Goal: Transaction & Acquisition: Obtain resource

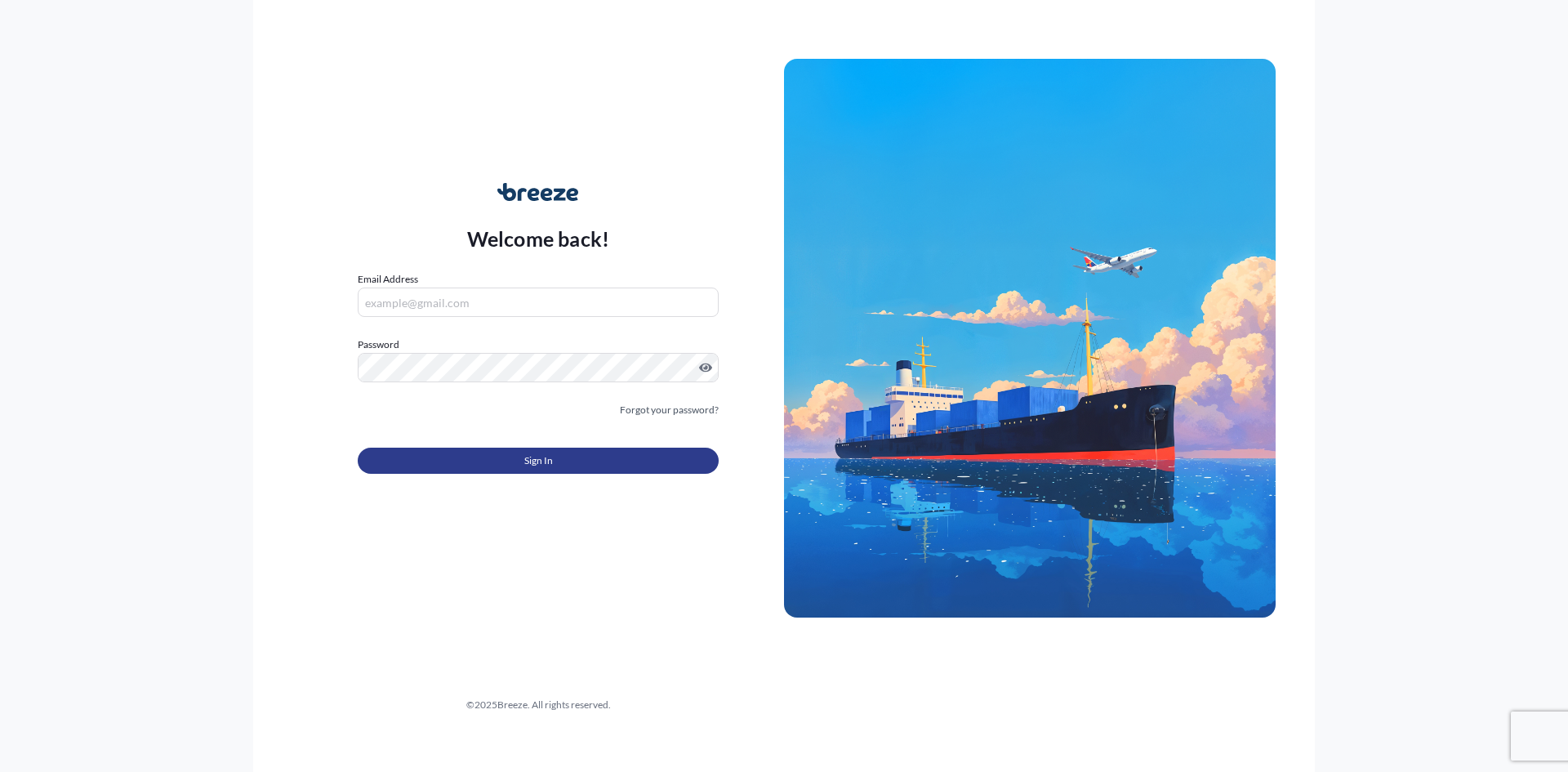
type input "[EMAIL_ADDRESS][DOMAIN_NAME]"
click at [552, 463] on span "Sign In" at bounding box center [538, 461] width 29 height 17
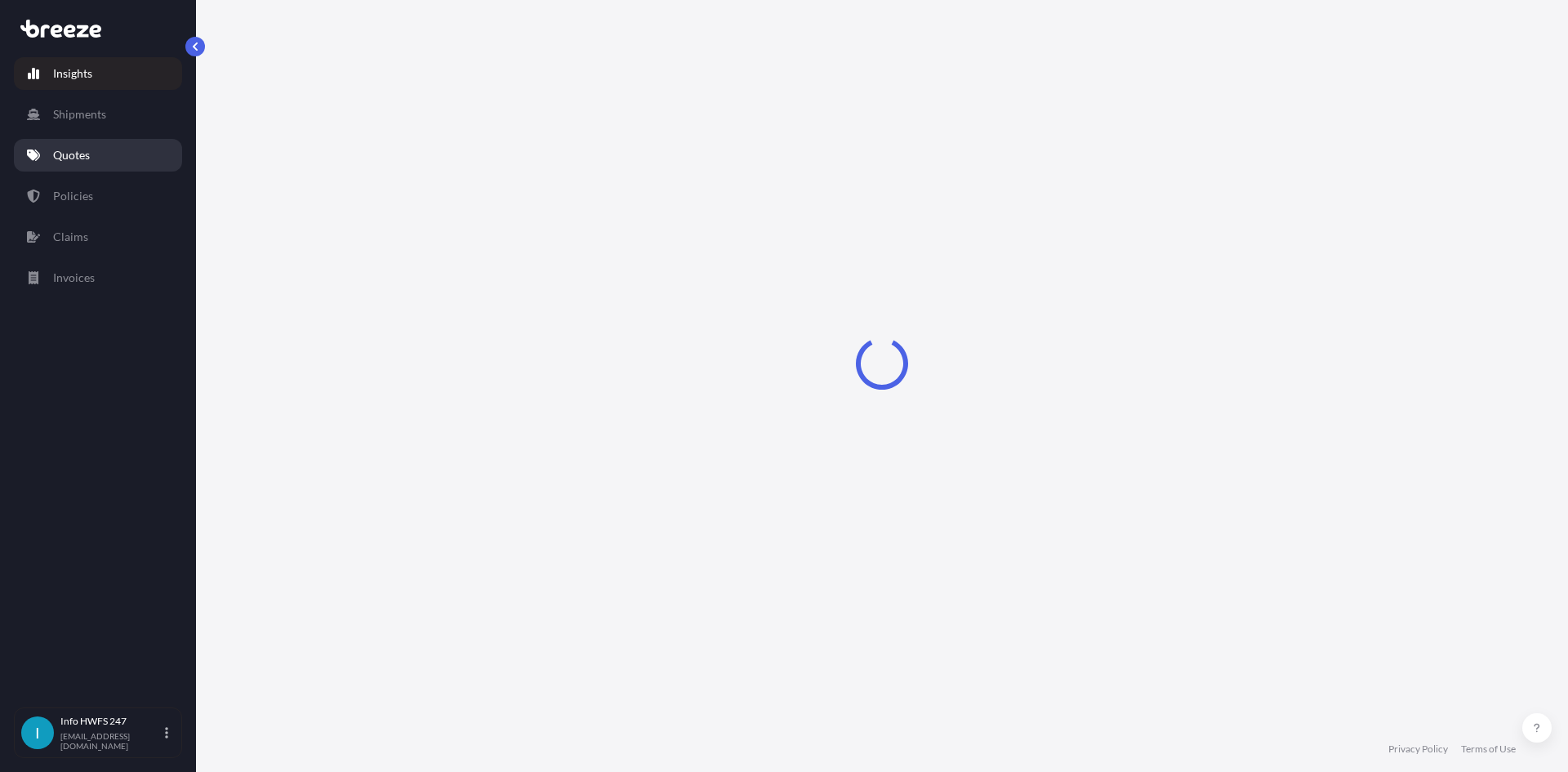
click at [54, 147] on p "Quotes" at bounding box center [71, 155] width 37 height 17
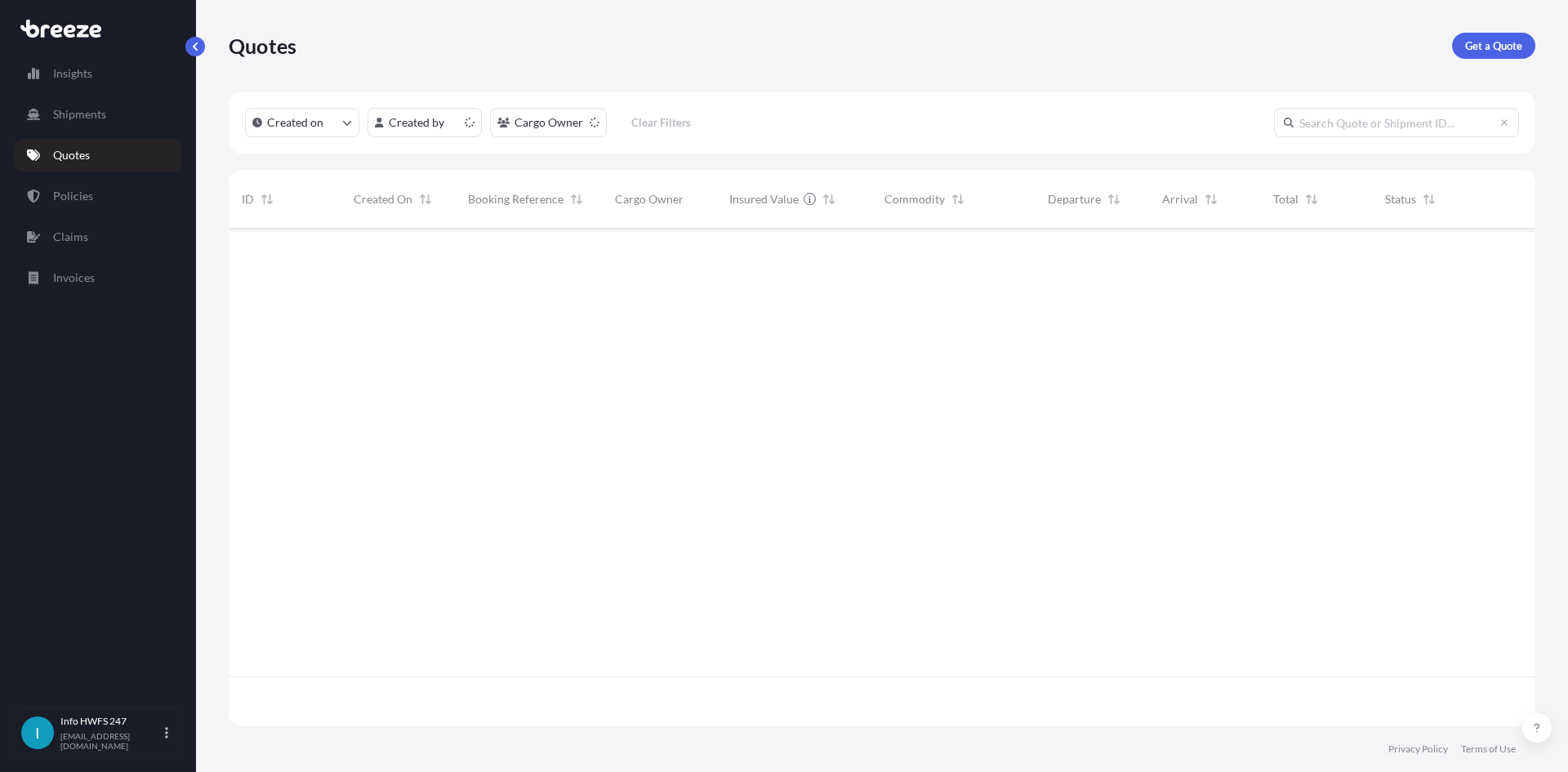
scroll to position [494, 1294]
click at [1487, 48] on p "Get a Quote" at bounding box center [1494, 45] width 57 height 17
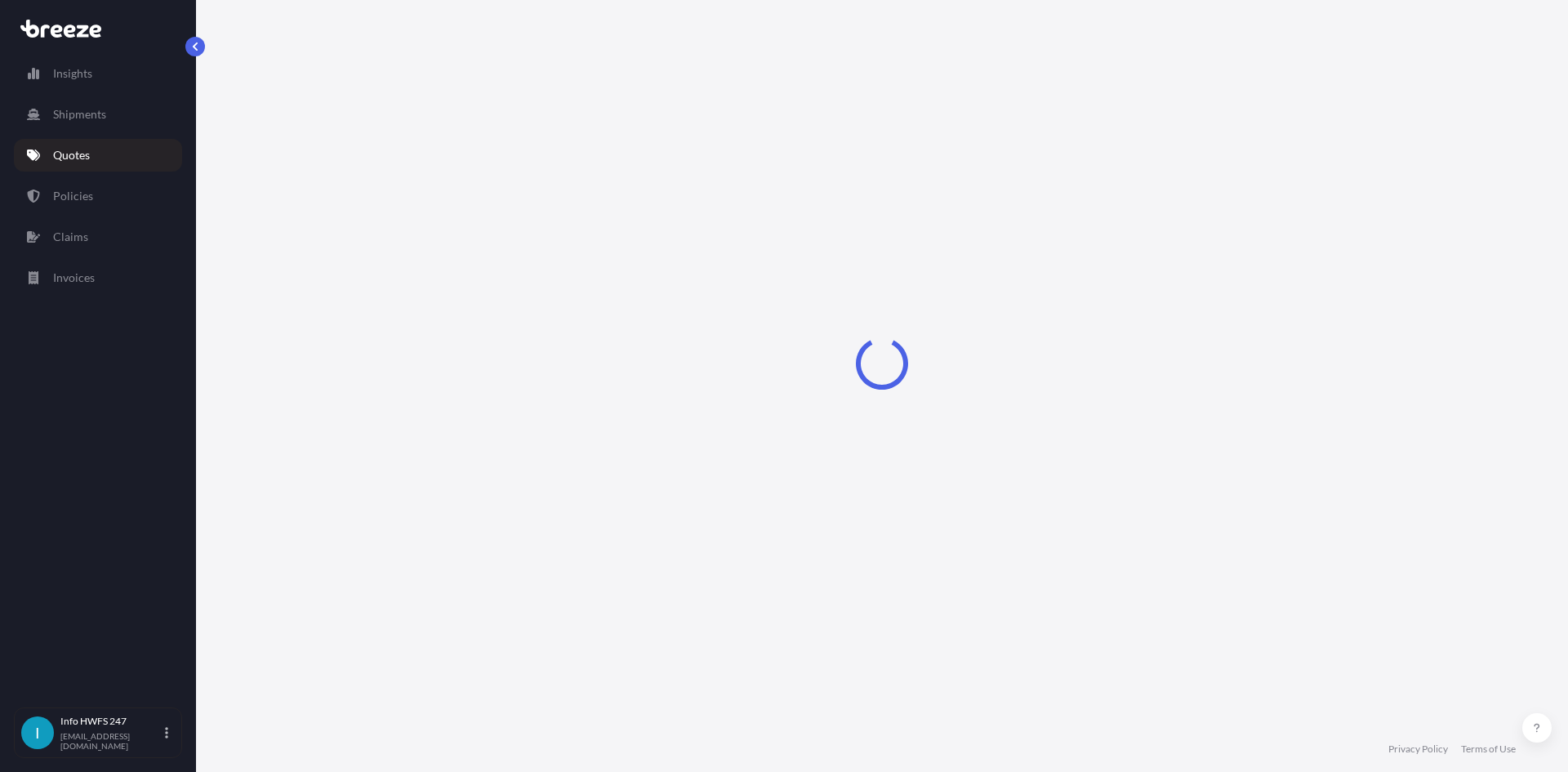
select select "Road"
select select "Air"
select select "1"
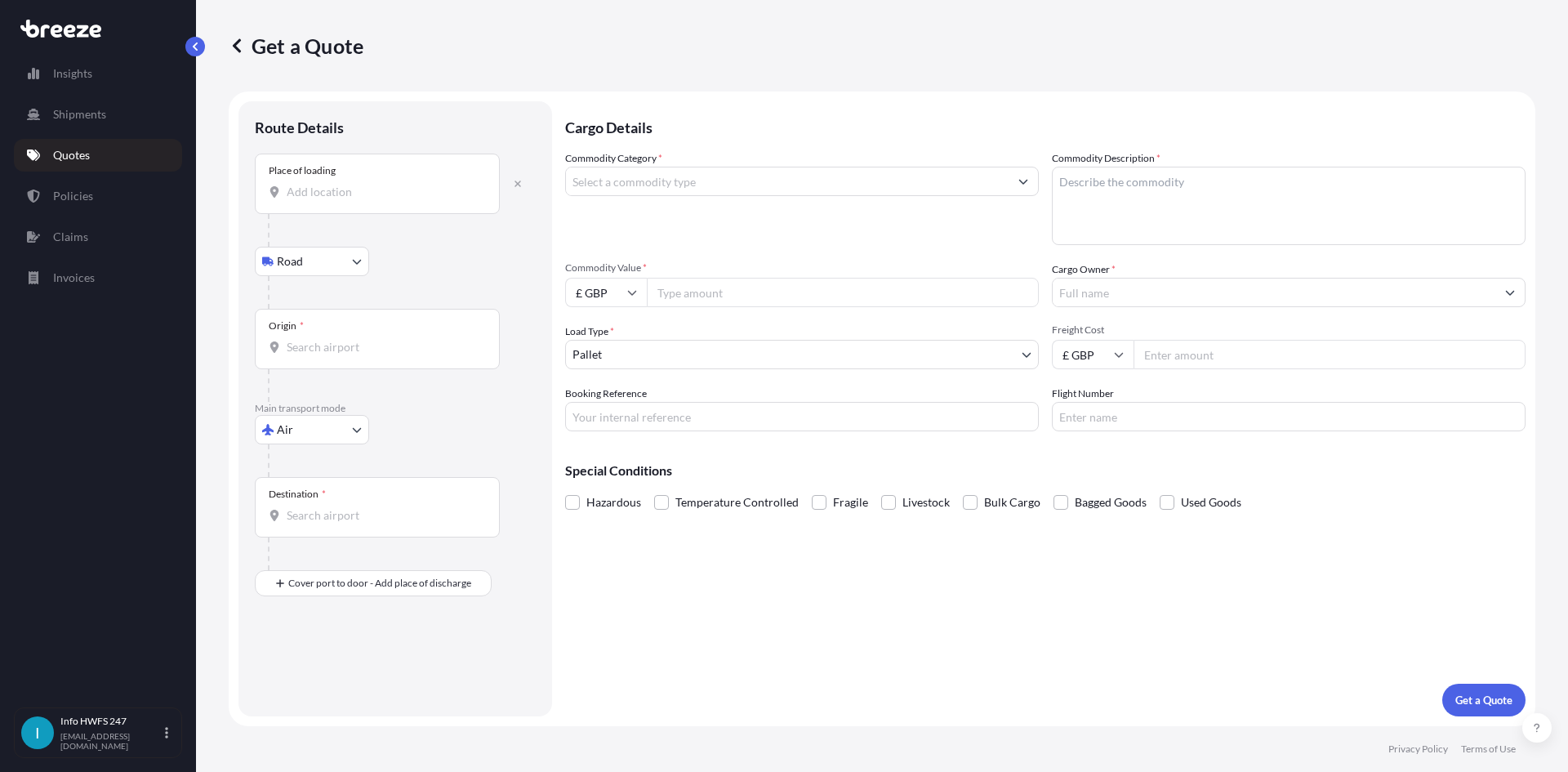
click at [316, 194] on input "Place of loading" at bounding box center [383, 192] width 193 height 17
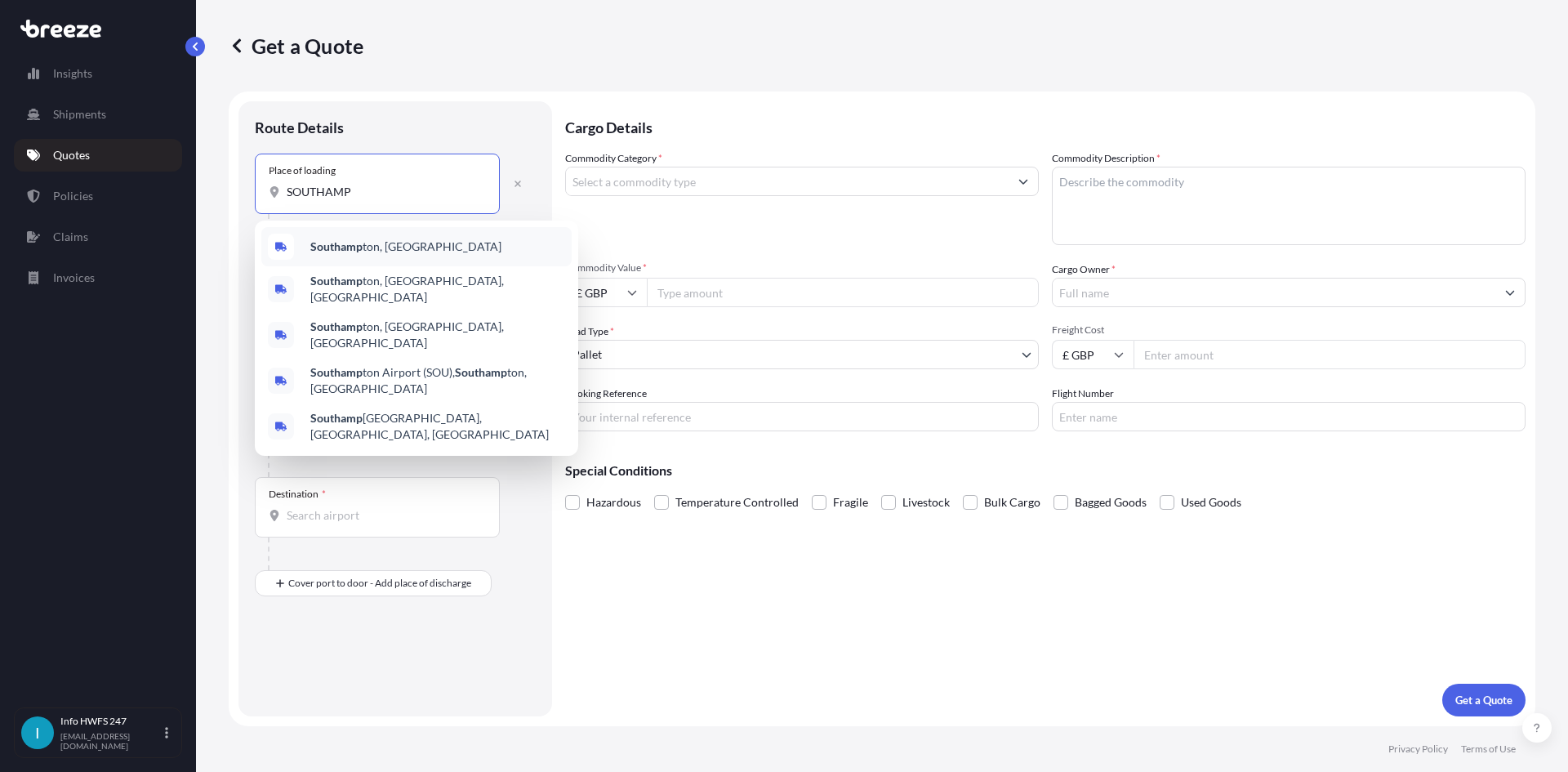
click at [388, 248] on span "Southamp ton, [GEOGRAPHIC_DATA]" at bounding box center [405, 246] width 191 height 17
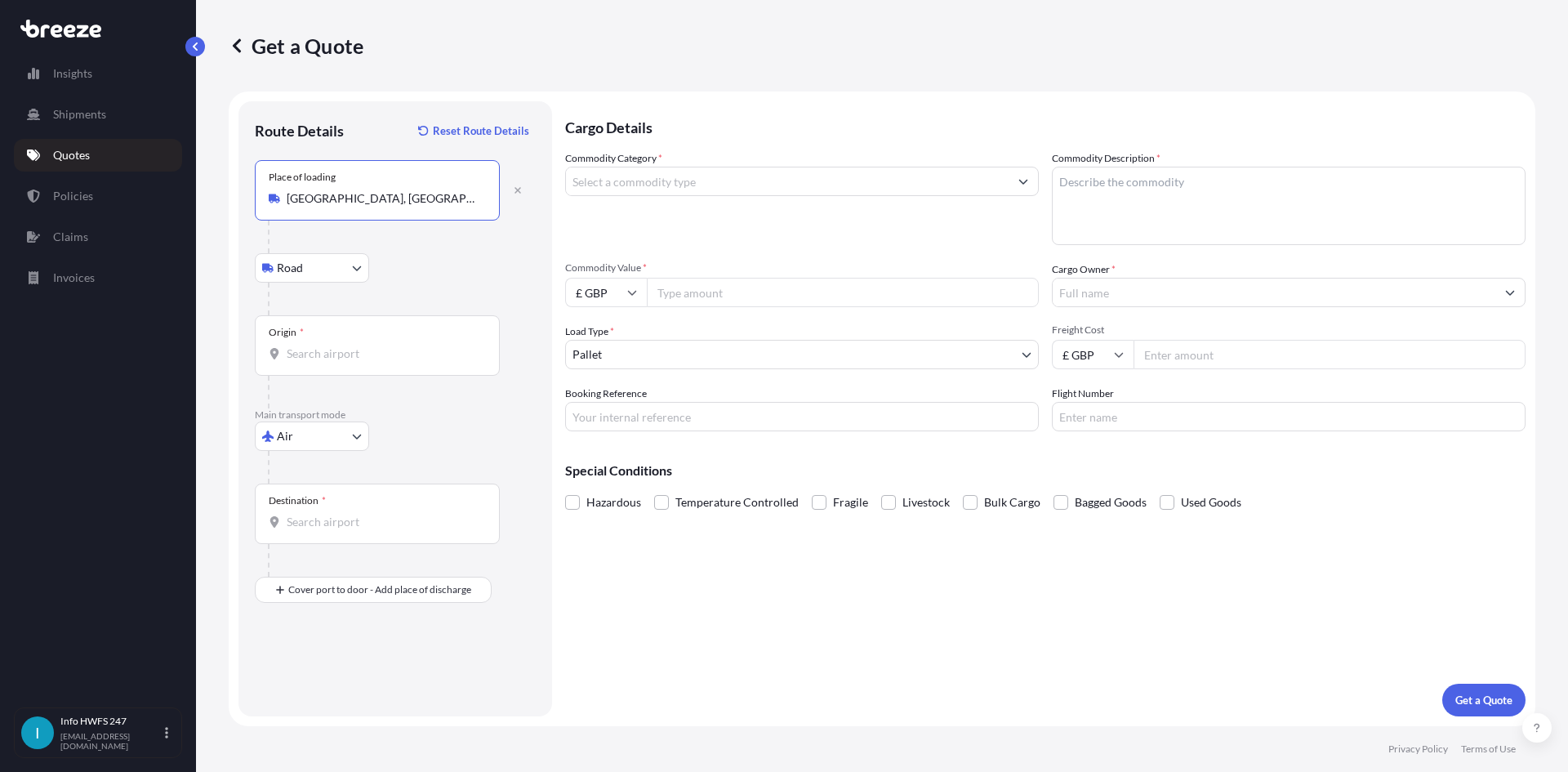
type input "[GEOGRAPHIC_DATA], [GEOGRAPHIC_DATA]"
click at [345, 353] on input "Origin *" at bounding box center [383, 353] width 193 height 17
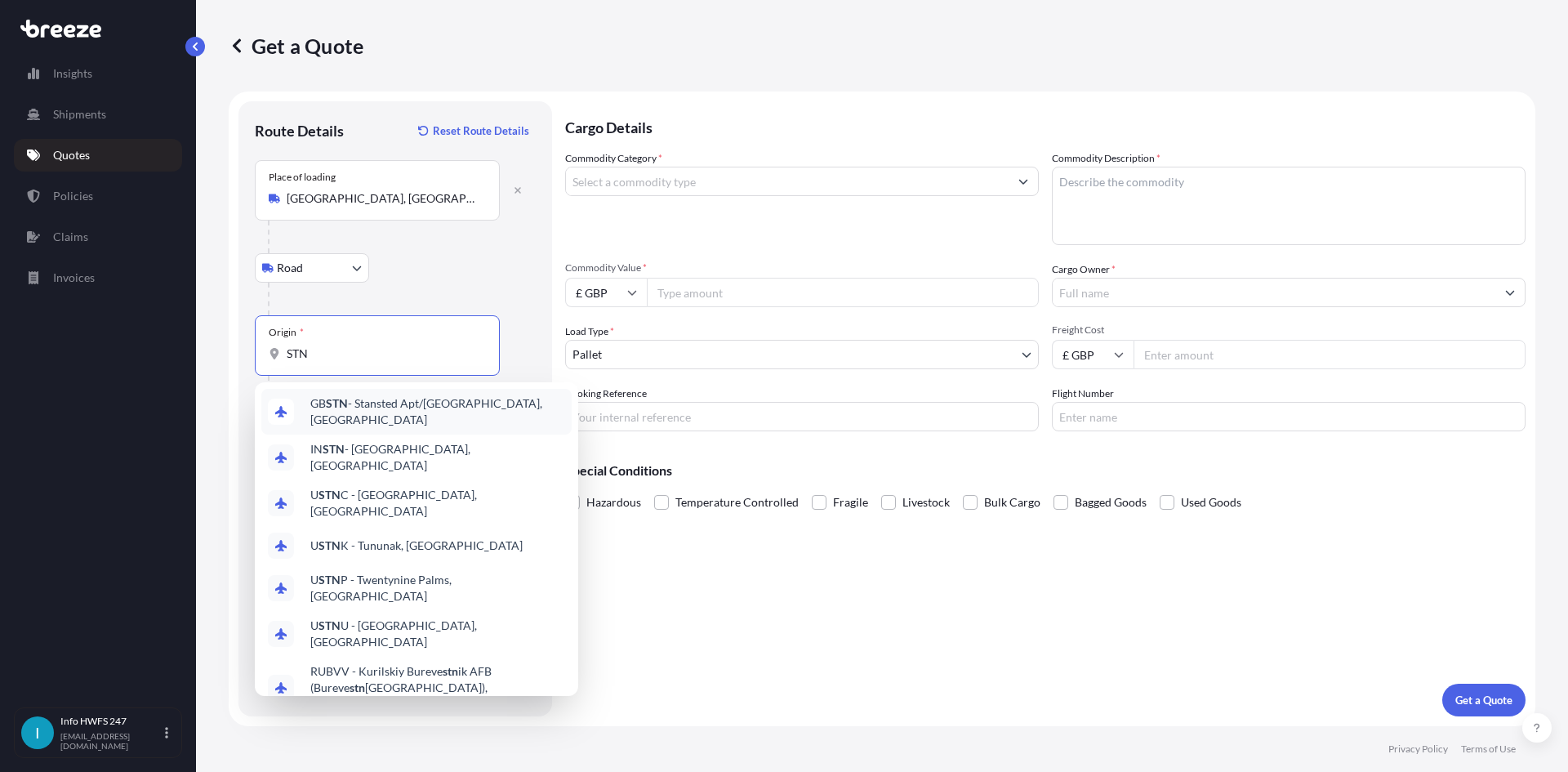
click at [428, 406] on span "GB STN - Stansted Apt/[GEOGRAPHIC_DATA], [GEOGRAPHIC_DATA]" at bounding box center [438, 411] width 255 height 33
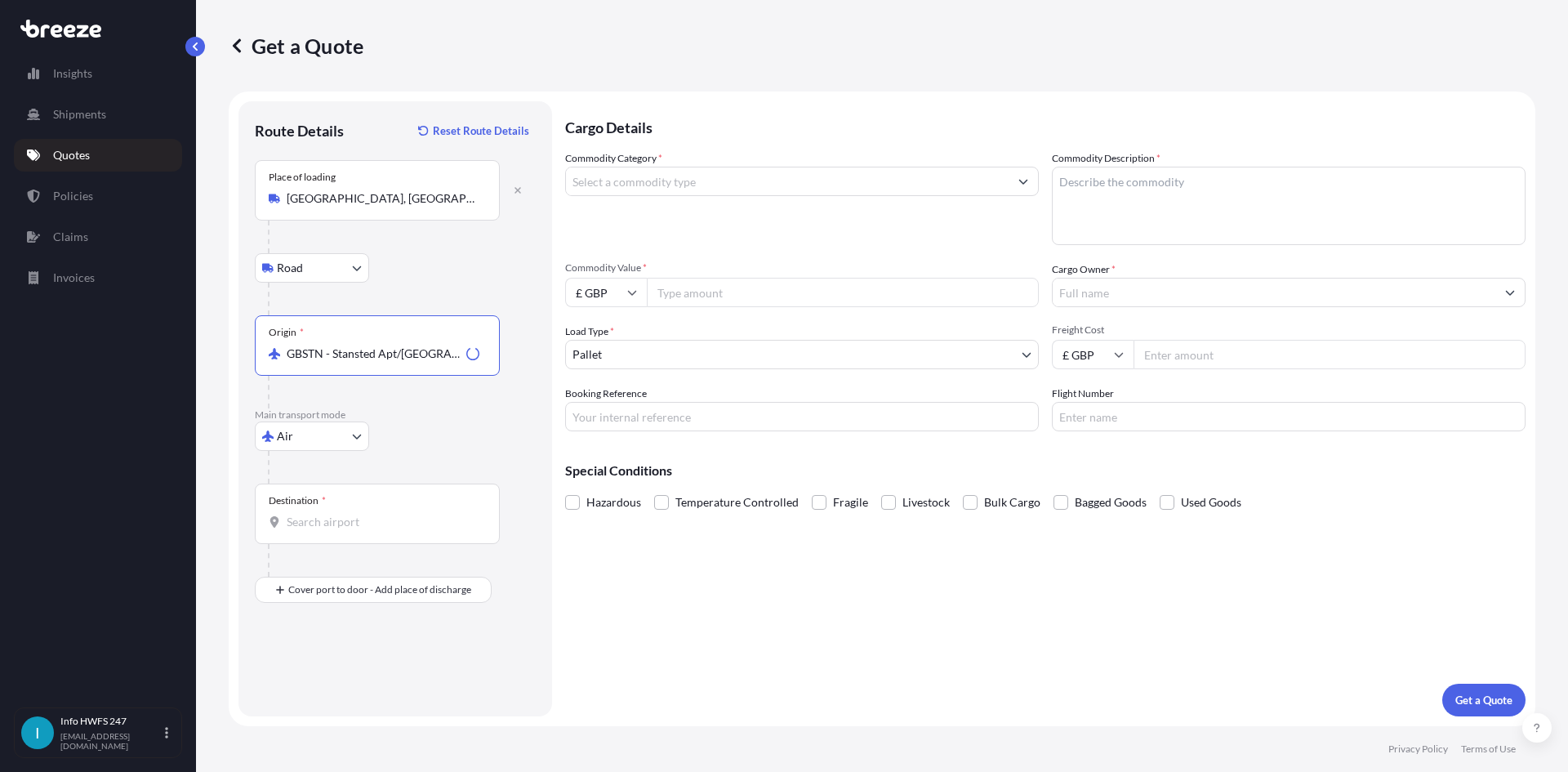
type input "GBSTN - Stansted Apt/[GEOGRAPHIC_DATA], [GEOGRAPHIC_DATA]"
click at [326, 525] on input "Destination *" at bounding box center [383, 522] width 193 height 17
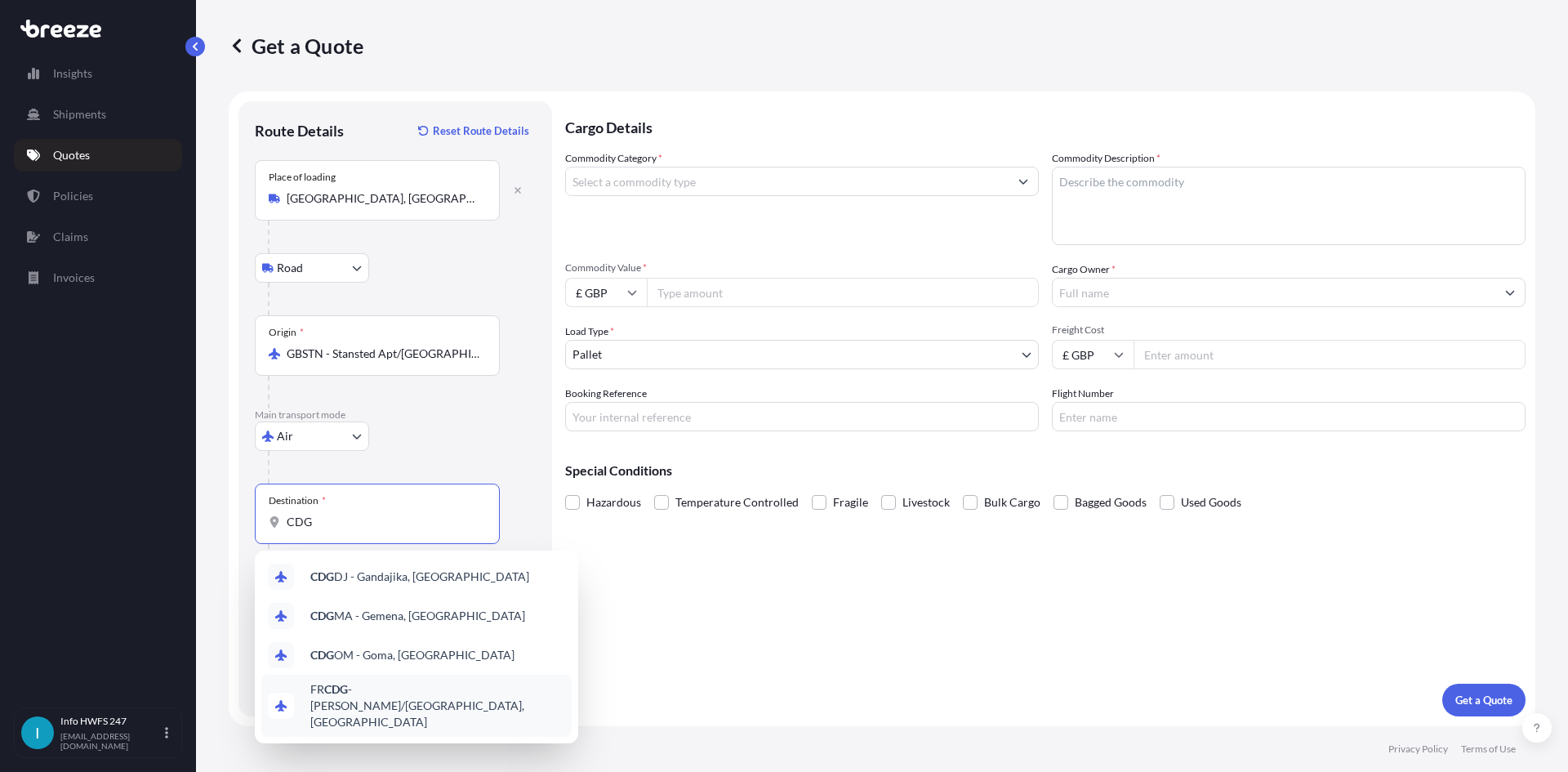
click at [411, 691] on span "FR CDG - [PERSON_NAME]-de-Gaulle Apt/[GEOGRAPHIC_DATA], [GEOGRAPHIC_DATA]" at bounding box center [438, 706] width 255 height 49
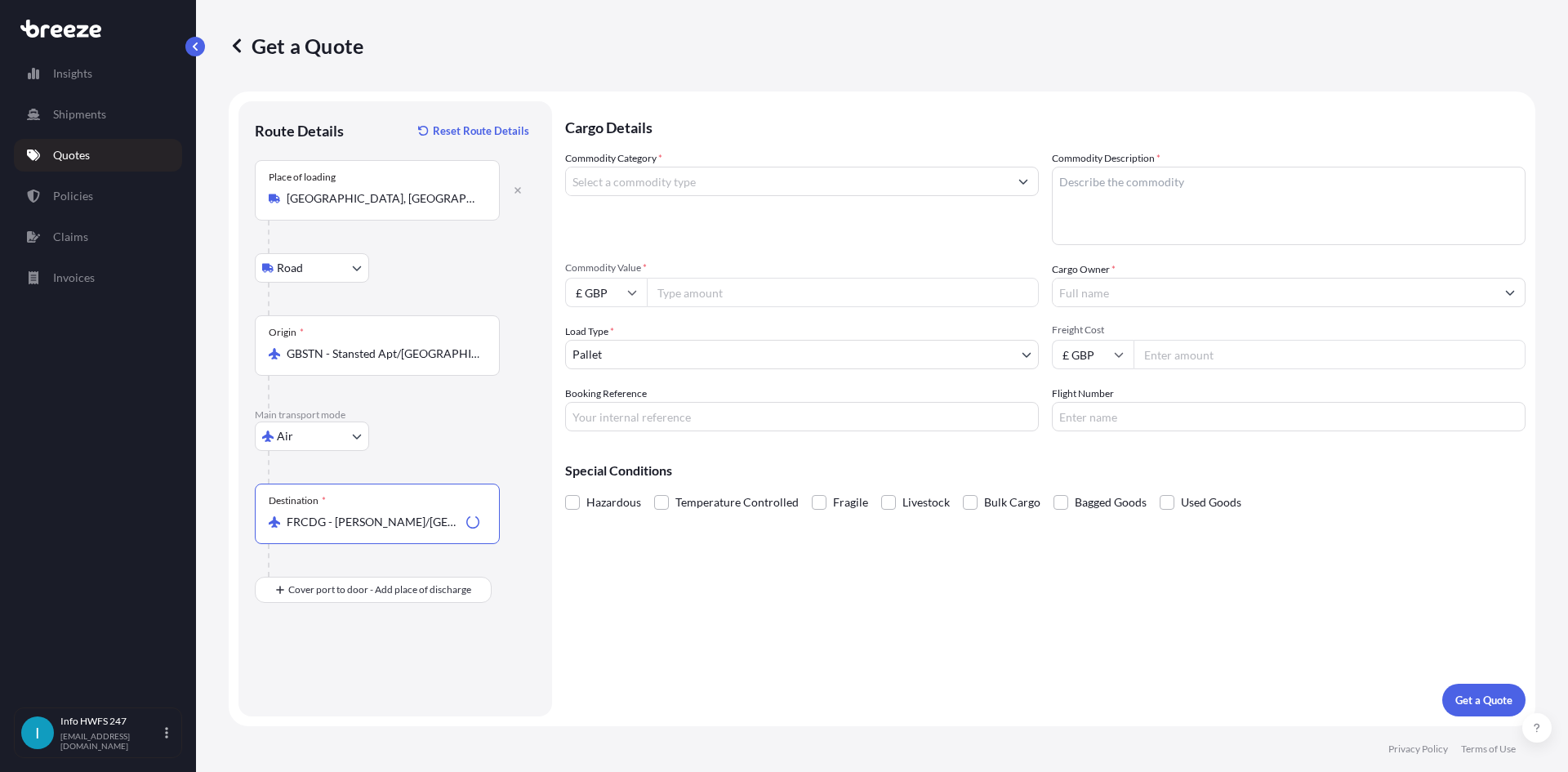
type input "FRCDG - [PERSON_NAME]/[GEOGRAPHIC_DATA], [GEOGRAPHIC_DATA]"
drag, startPoint x: 375, startPoint y: 606, endPoint x: 378, endPoint y: 596, distance: 10.4
click at [376, 602] on div "Route Details Reset Route Details Place of loading [GEOGRAPHIC_DATA], UK Road R…" at bounding box center [395, 408] width 281 height 582
click at [373, 666] on div "Place of Discharge" at bounding box center [378, 668] width 245 height 60
click at [373, 669] on input "Place of Discharge" at bounding box center [383, 677] width 193 height 17
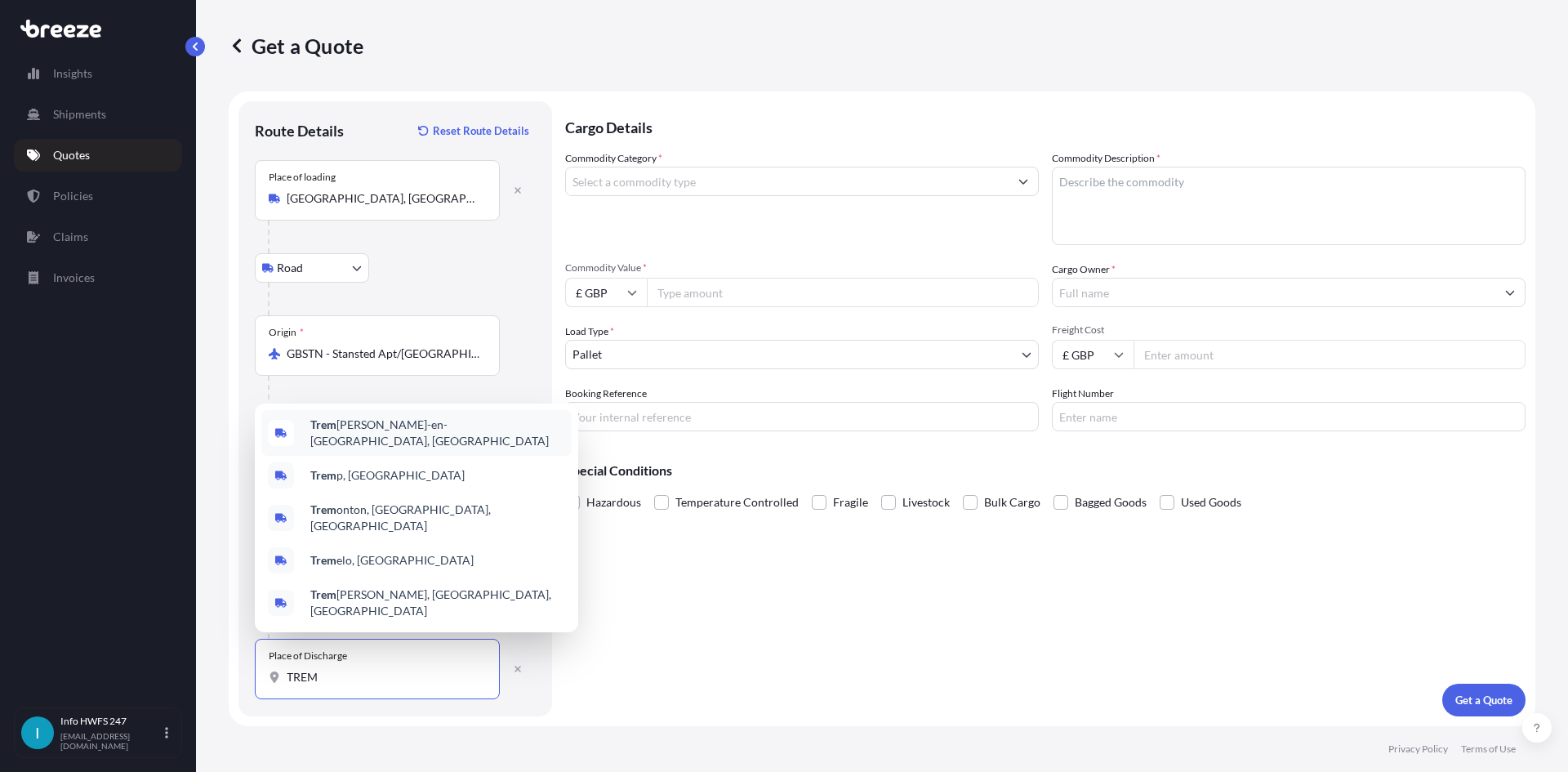
click at [401, 442] on span "Trem [PERSON_NAME]-en-[GEOGRAPHIC_DATA], [GEOGRAPHIC_DATA]" at bounding box center [438, 432] width 255 height 33
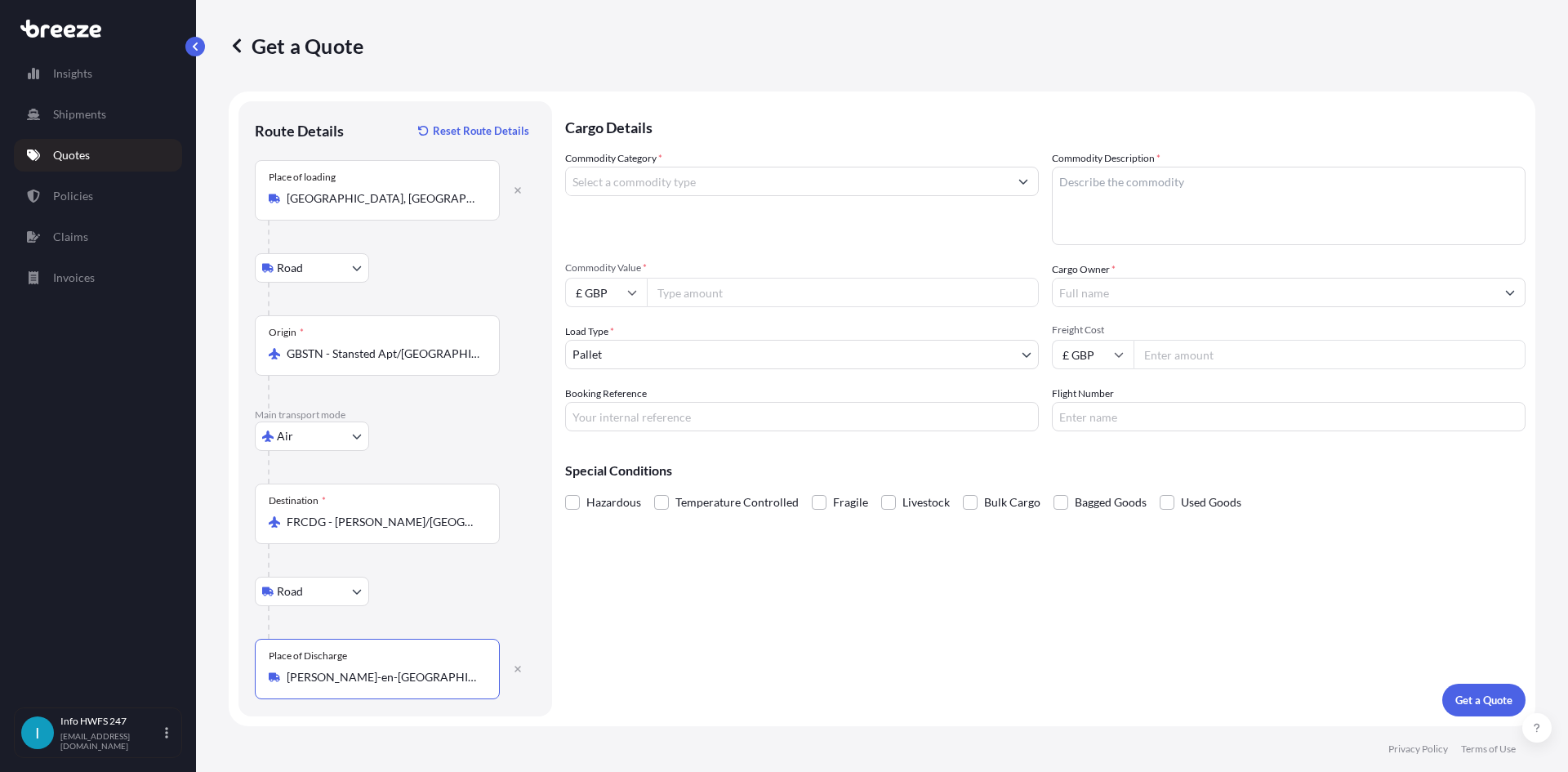
type input "[PERSON_NAME]-en-[GEOGRAPHIC_DATA], [GEOGRAPHIC_DATA]"
click at [721, 186] on input "Commodity Category *" at bounding box center [787, 182] width 443 height 30
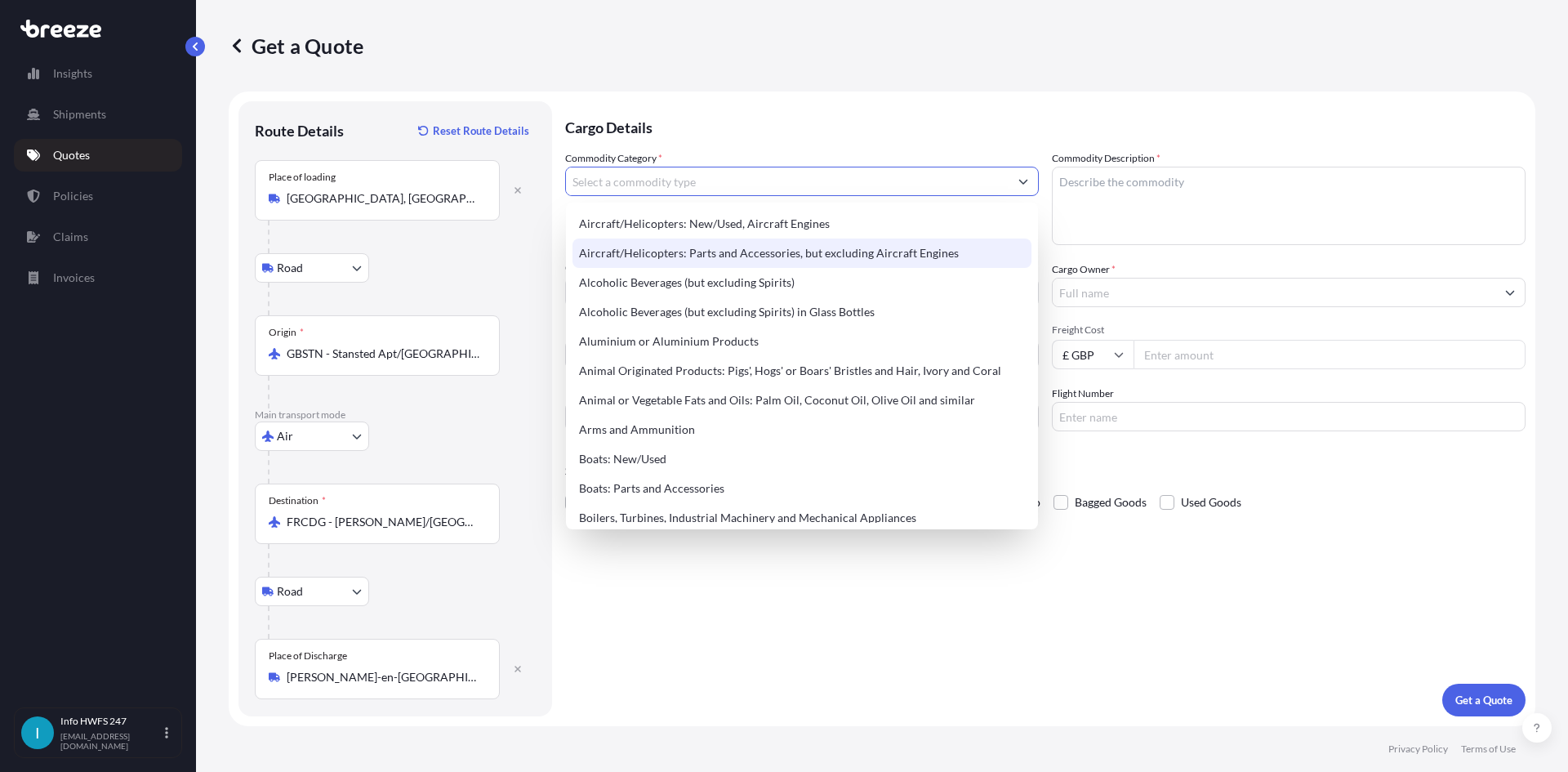
click at [728, 246] on div "Aircraft/Helicopters: Parts and Accessories, but excluding Aircraft Engines" at bounding box center [802, 253] width 459 height 30
type input "Aircraft/Helicopters: Parts and Accessories, but excluding Aircraft Engines"
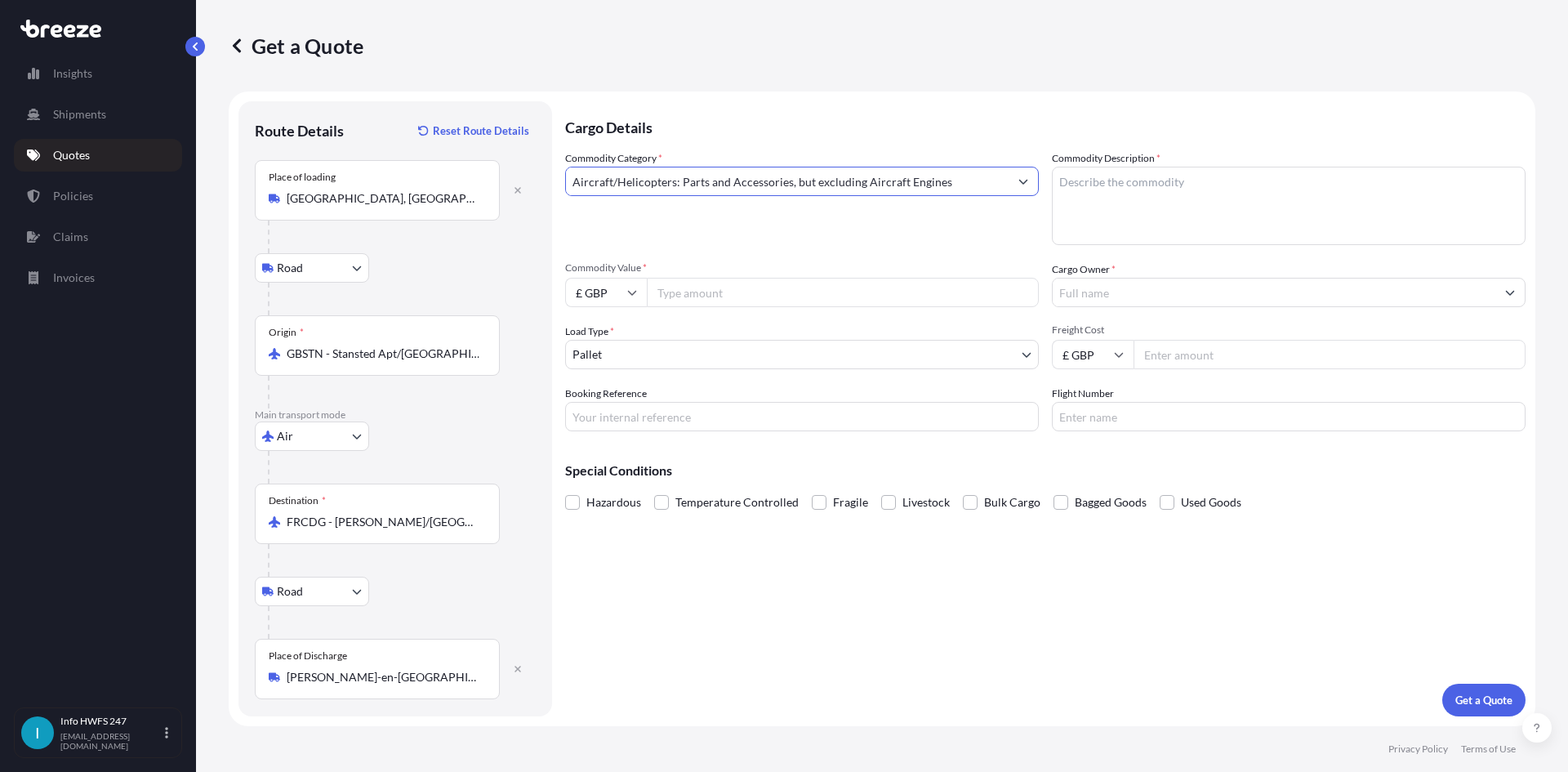
click at [1115, 181] on textarea "Commodity Description *" at bounding box center [1288, 206] width 474 height 78
type textarea "CIVIL AIRCRAFT PART 0- SENSOR"
click at [591, 299] on input "£ GBP" at bounding box center [606, 293] width 82 height 30
click at [598, 390] on div "$ USD" at bounding box center [605, 405] width 68 height 31
type input "$ USD"
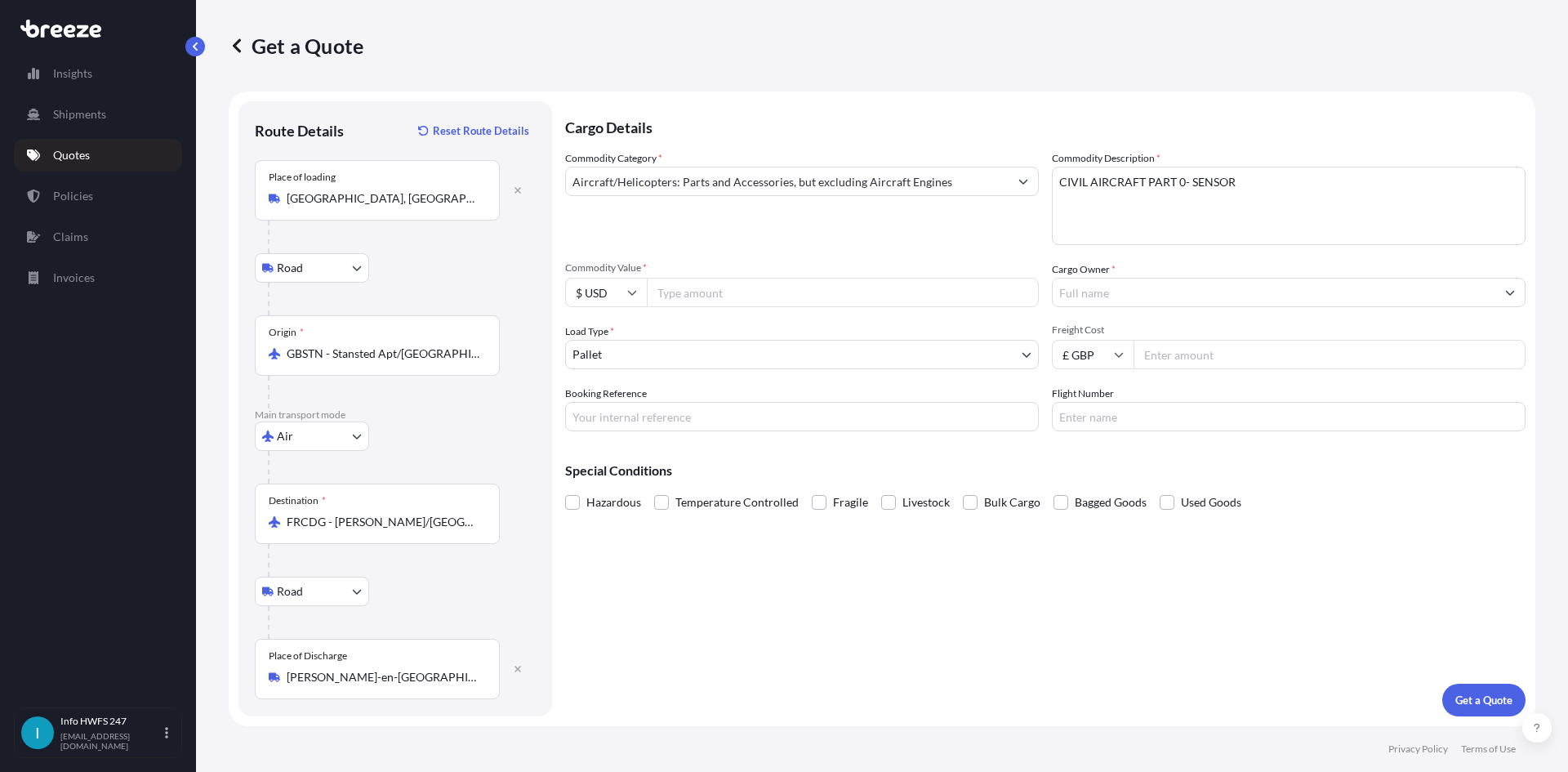
click at [770, 281] on input "Commodity Value *" at bounding box center [842, 293] width 392 height 30
paste input "9368.00"
type input "9368.00"
click at [1137, 299] on input "Cargo Owner *" at bounding box center [1274, 293] width 443 height 30
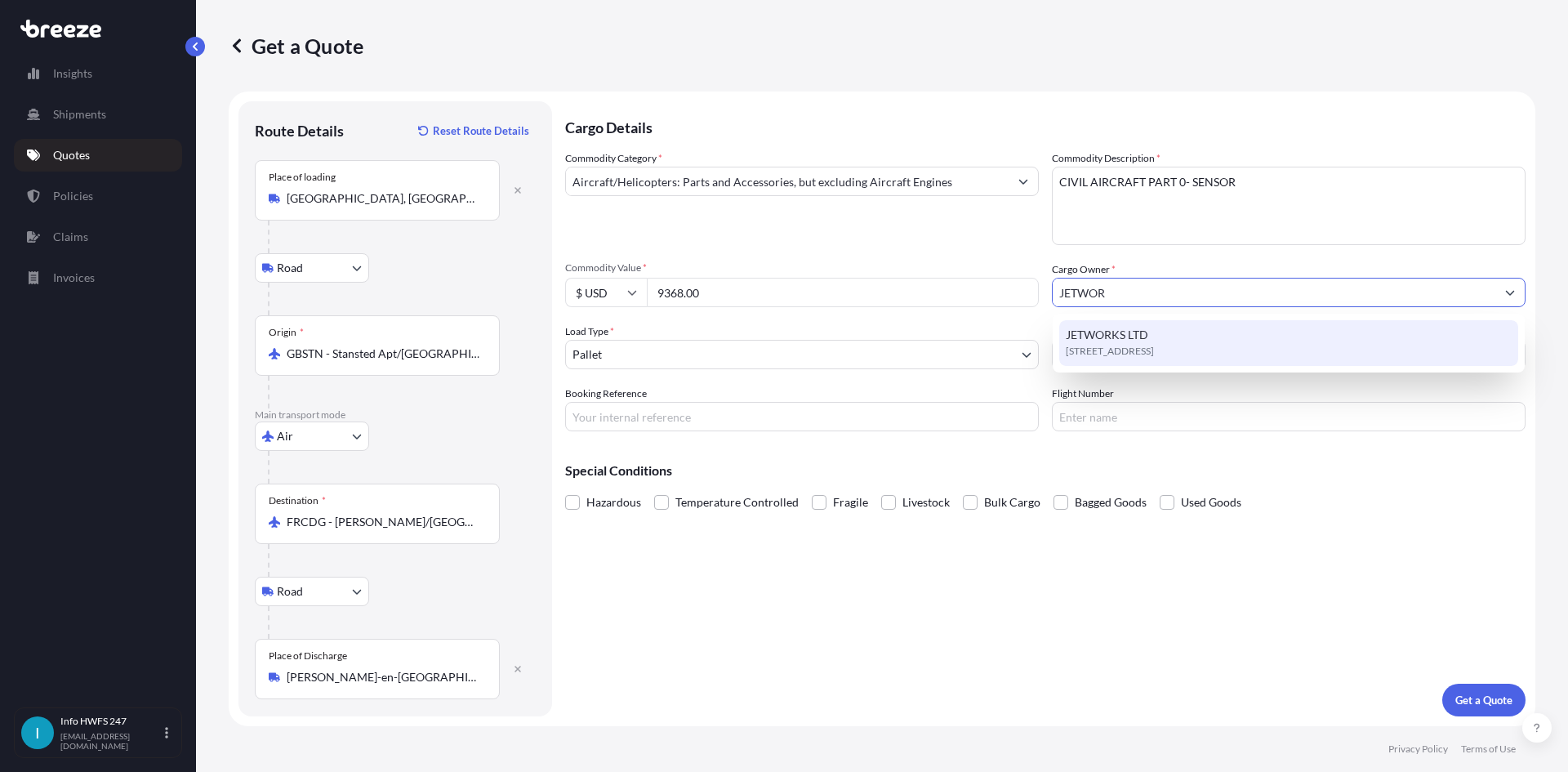
click at [1154, 345] on span "[STREET_ADDRESS]" at bounding box center [1109, 351] width 88 height 17
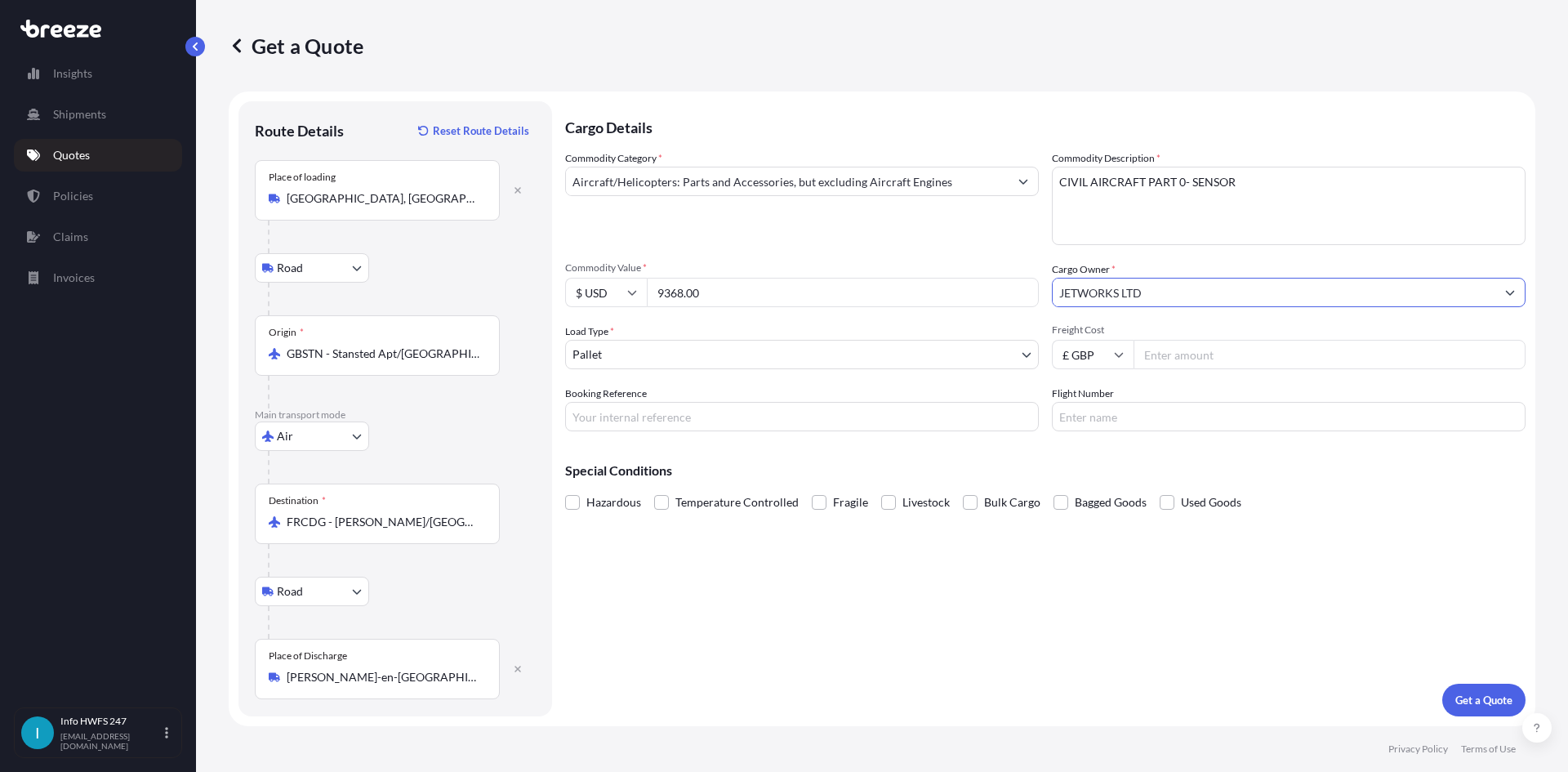
type input "JETWORKS LTD"
drag, startPoint x: 706, startPoint y: 423, endPoint x: 738, endPoint y: 430, distance: 32.8
click at [706, 423] on input "Booking Reference" at bounding box center [802, 416] width 474 height 30
paste input "HE167995"
type input "HE167995"
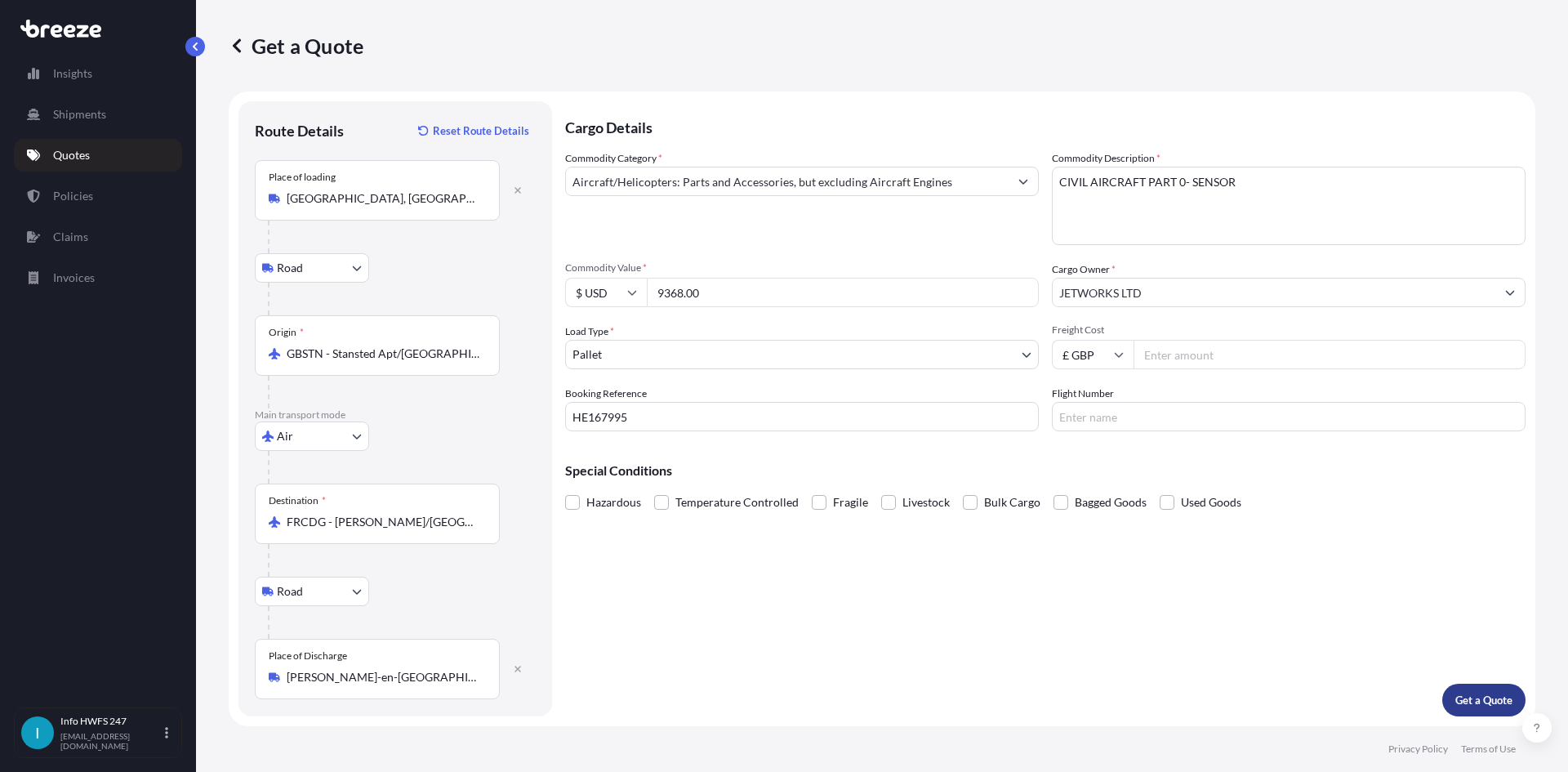
click at [1472, 711] on button "Get a Quote" at bounding box center [1484, 699] width 83 height 33
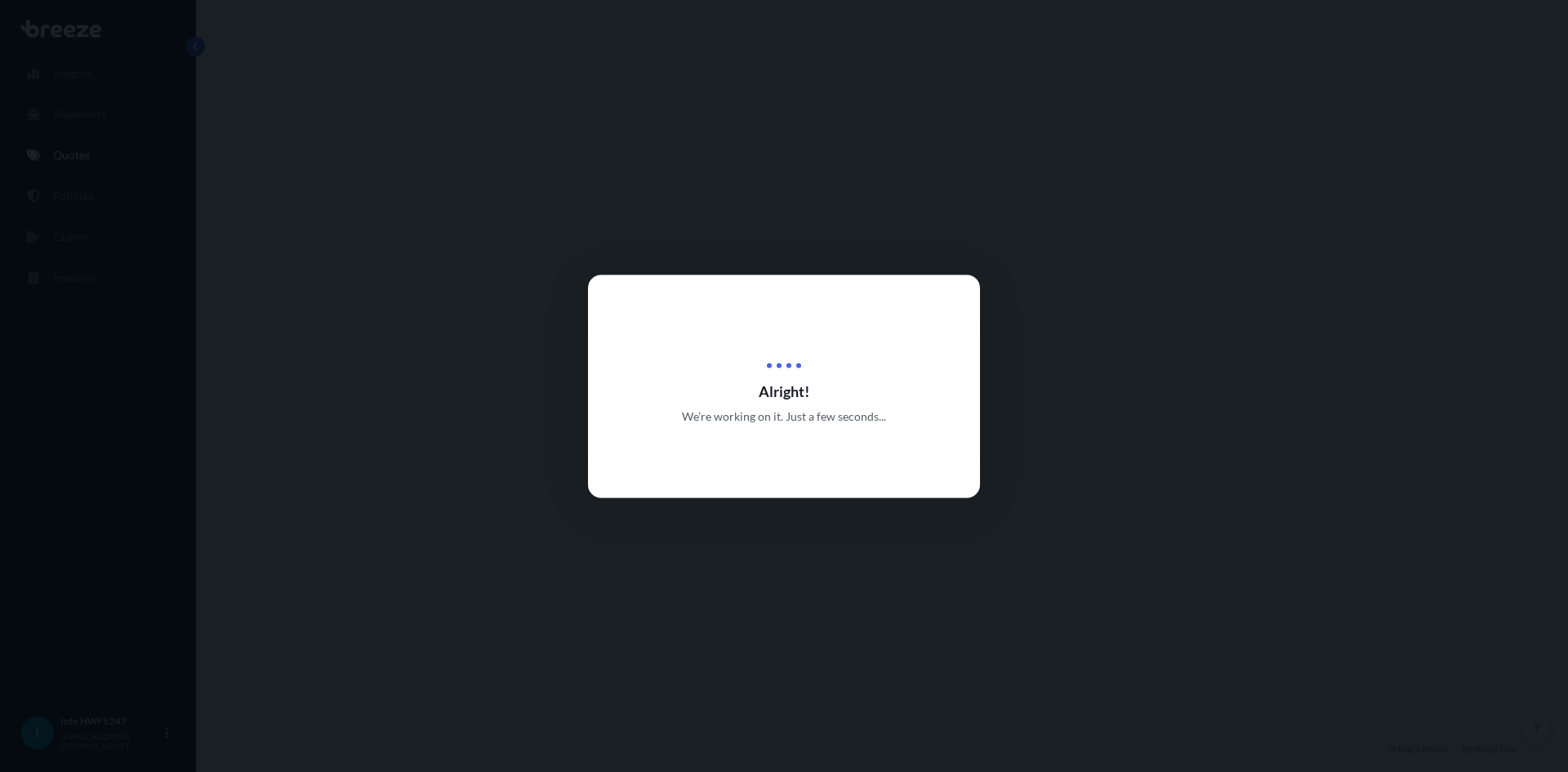
select select "Road"
select select "Air"
select select "Road"
select select "1"
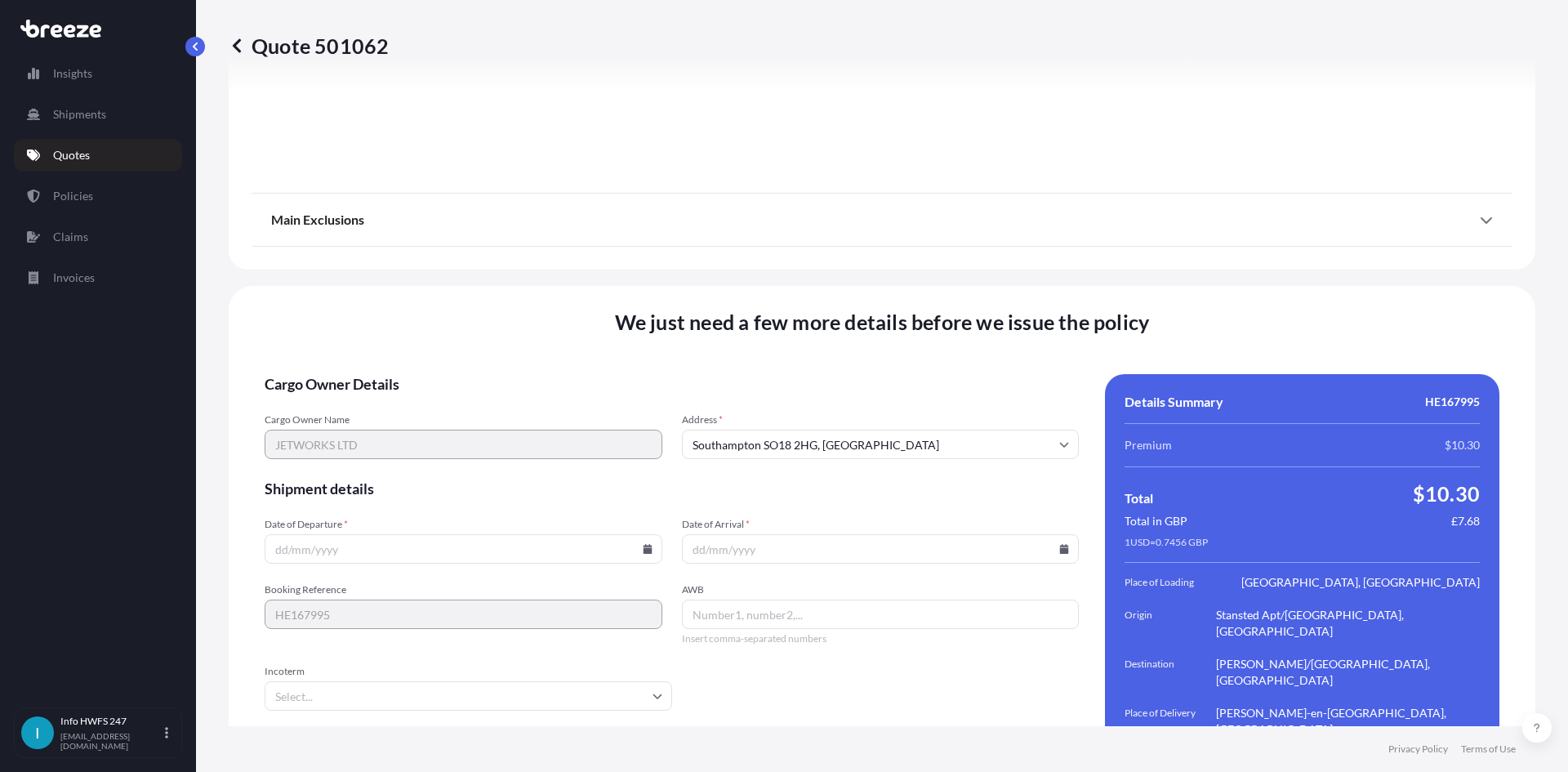
scroll to position [2128, 0]
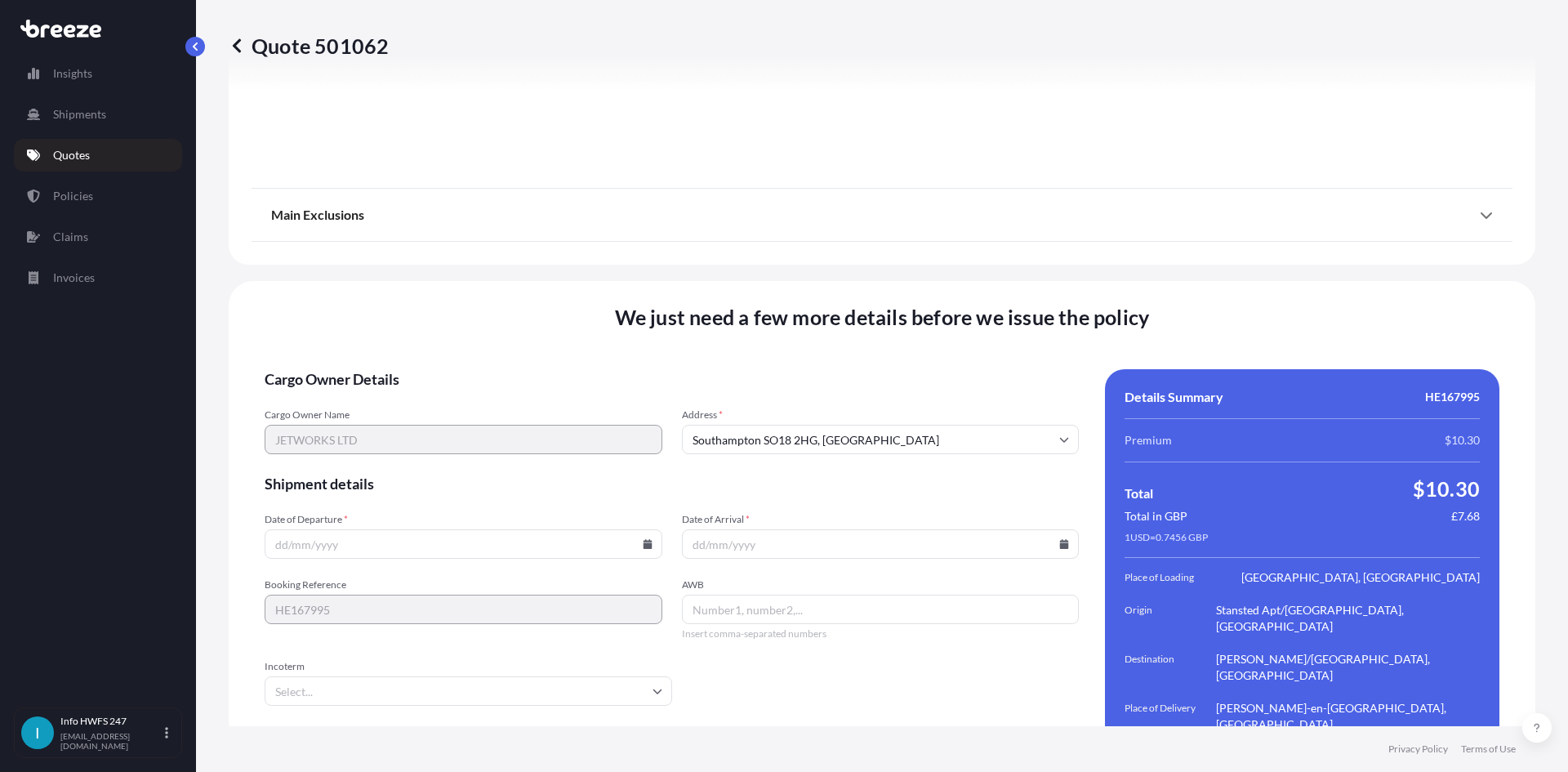
click at [643, 539] on icon at bounding box center [647, 544] width 9 height 10
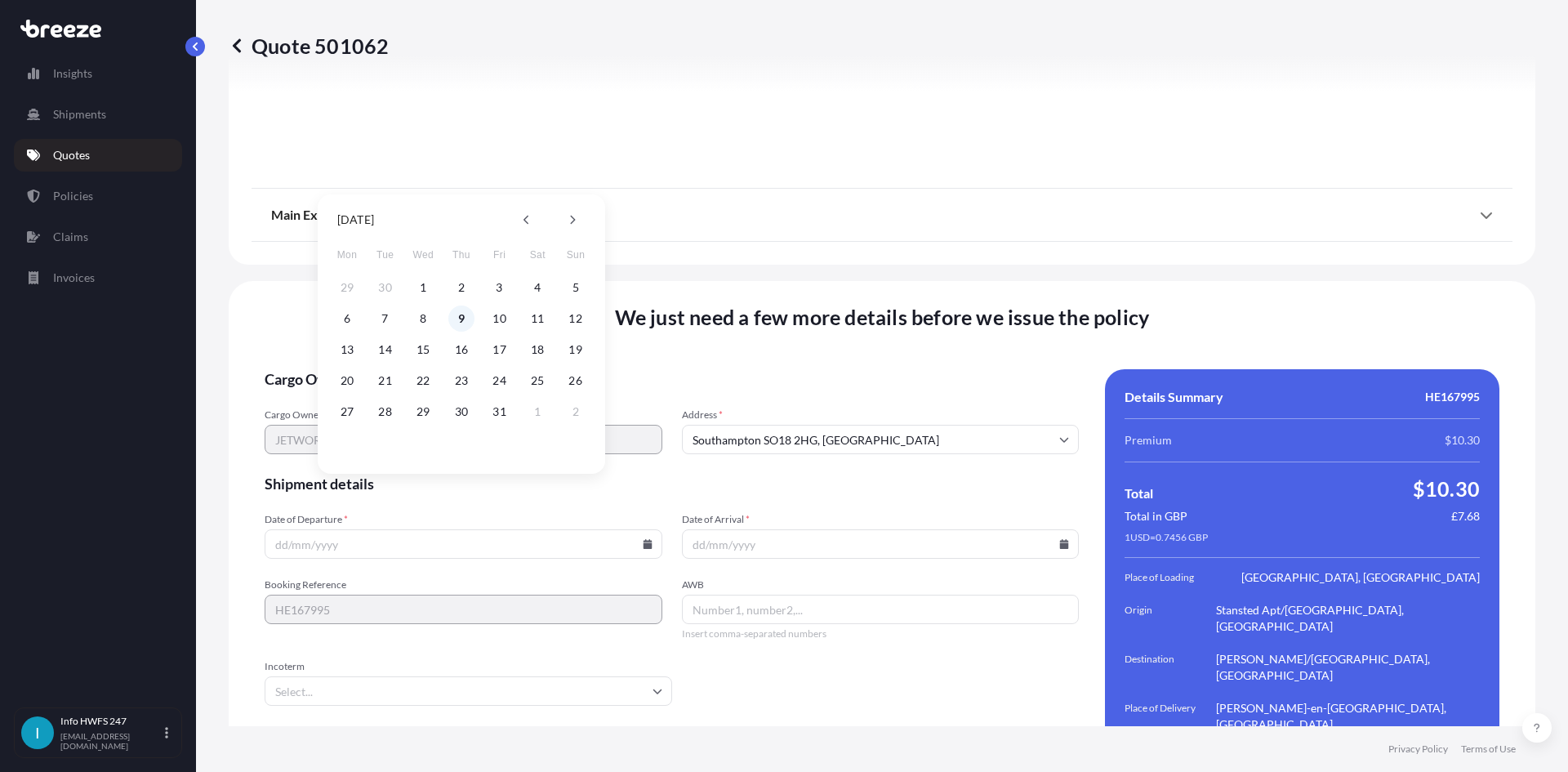
click at [466, 307] on button "9" at bounding box center [461, 318] width 26 height 26
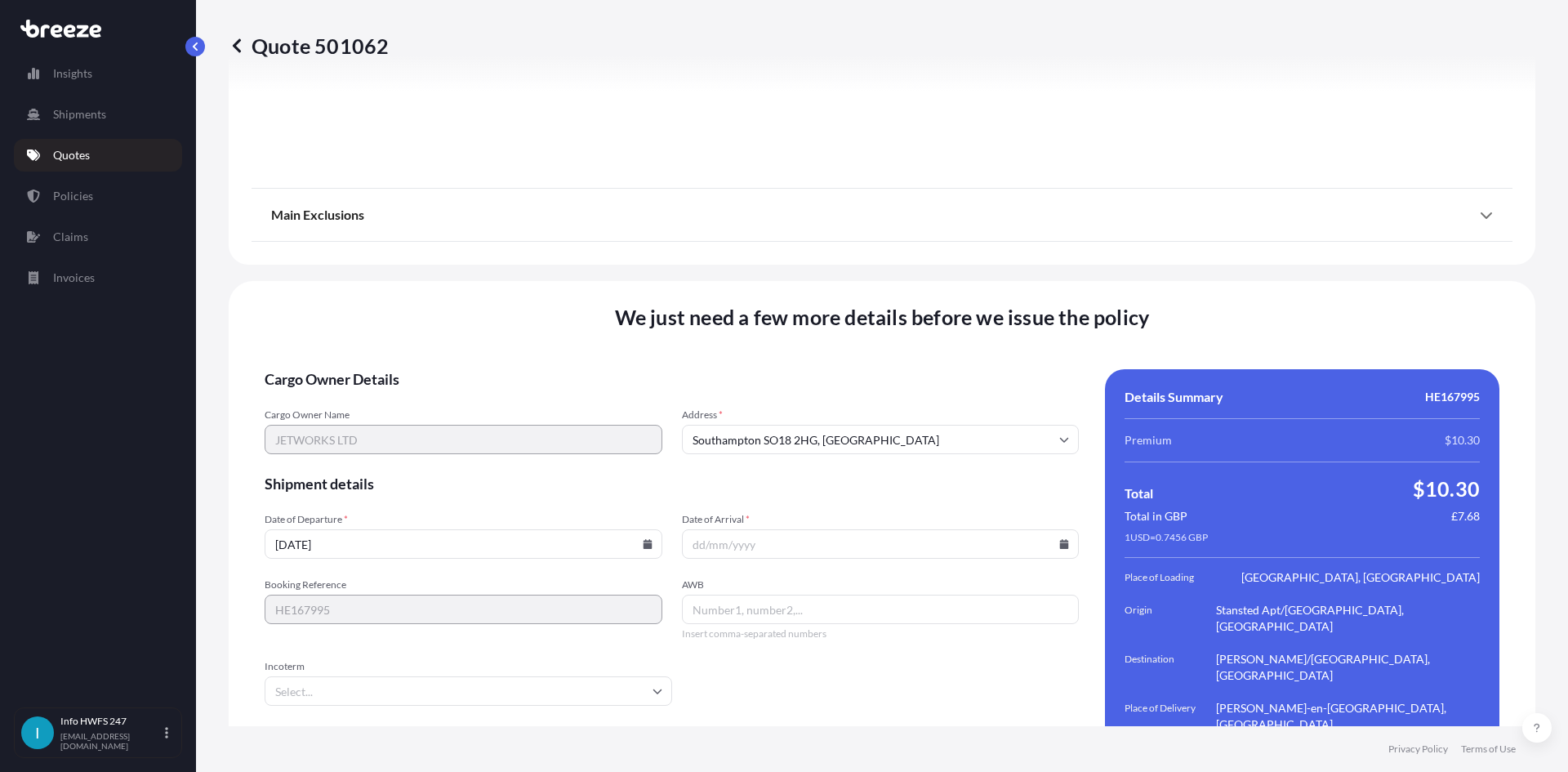
type input "[DATE]"
click at [1060, 539] on icon at bounding box center [1064, 544] width 9 height 10
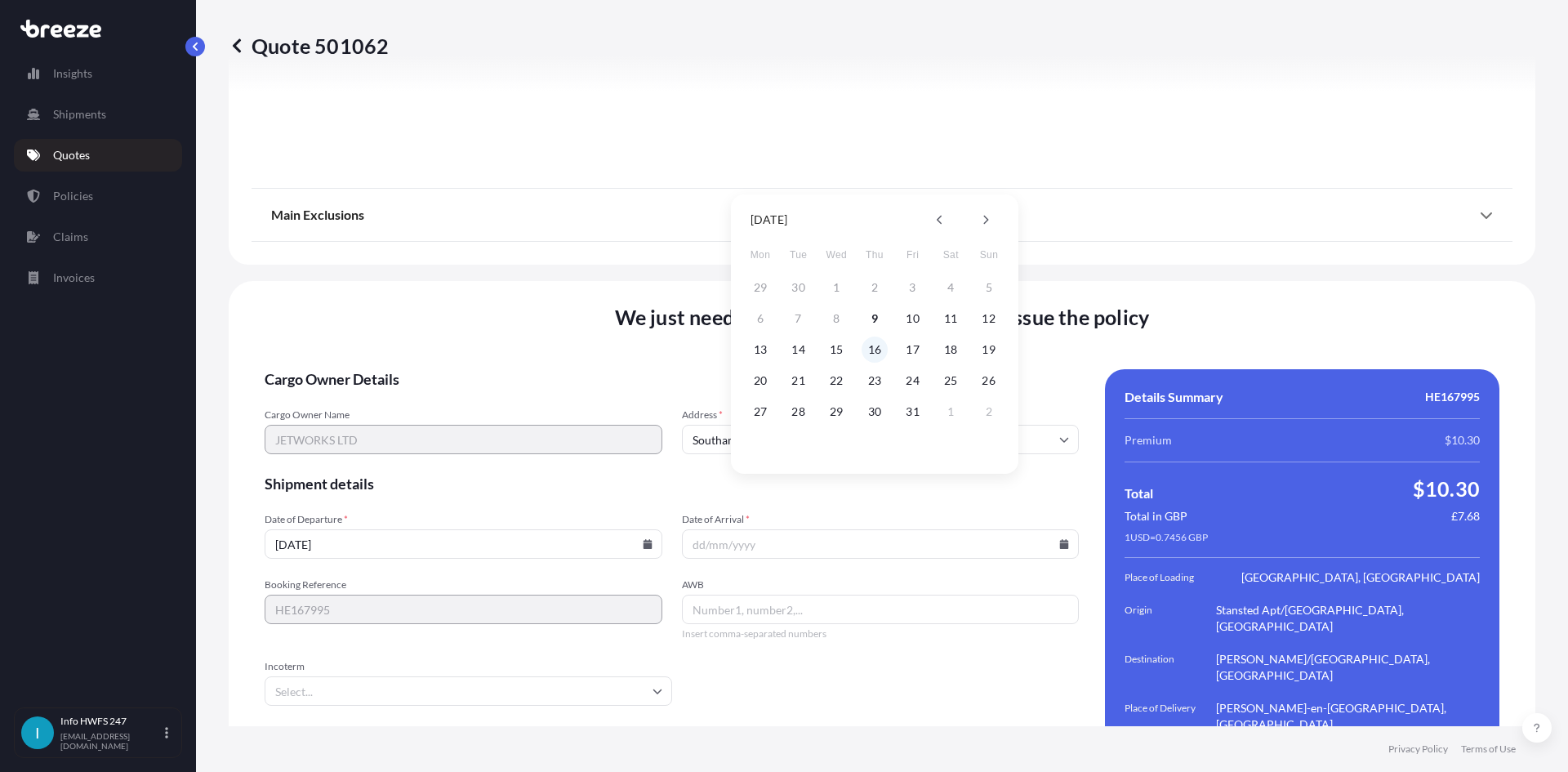
click at [875, 346] on button "16" at bounding box center [874, 349] width 26 height 26
type input "[DATE]"
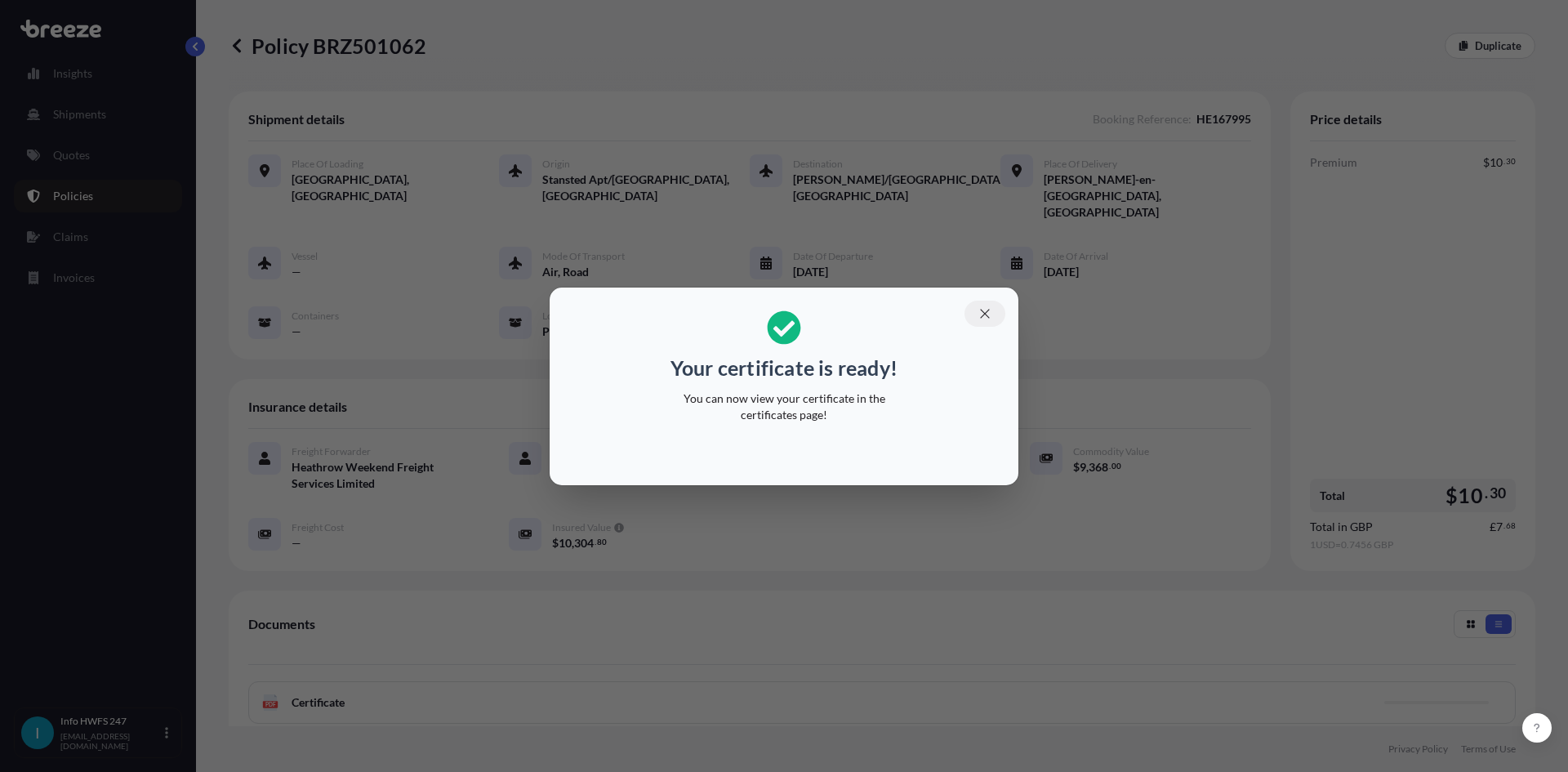
click at [974, 309] on button "button" at bounding box center [985, 313] width 41 height 26
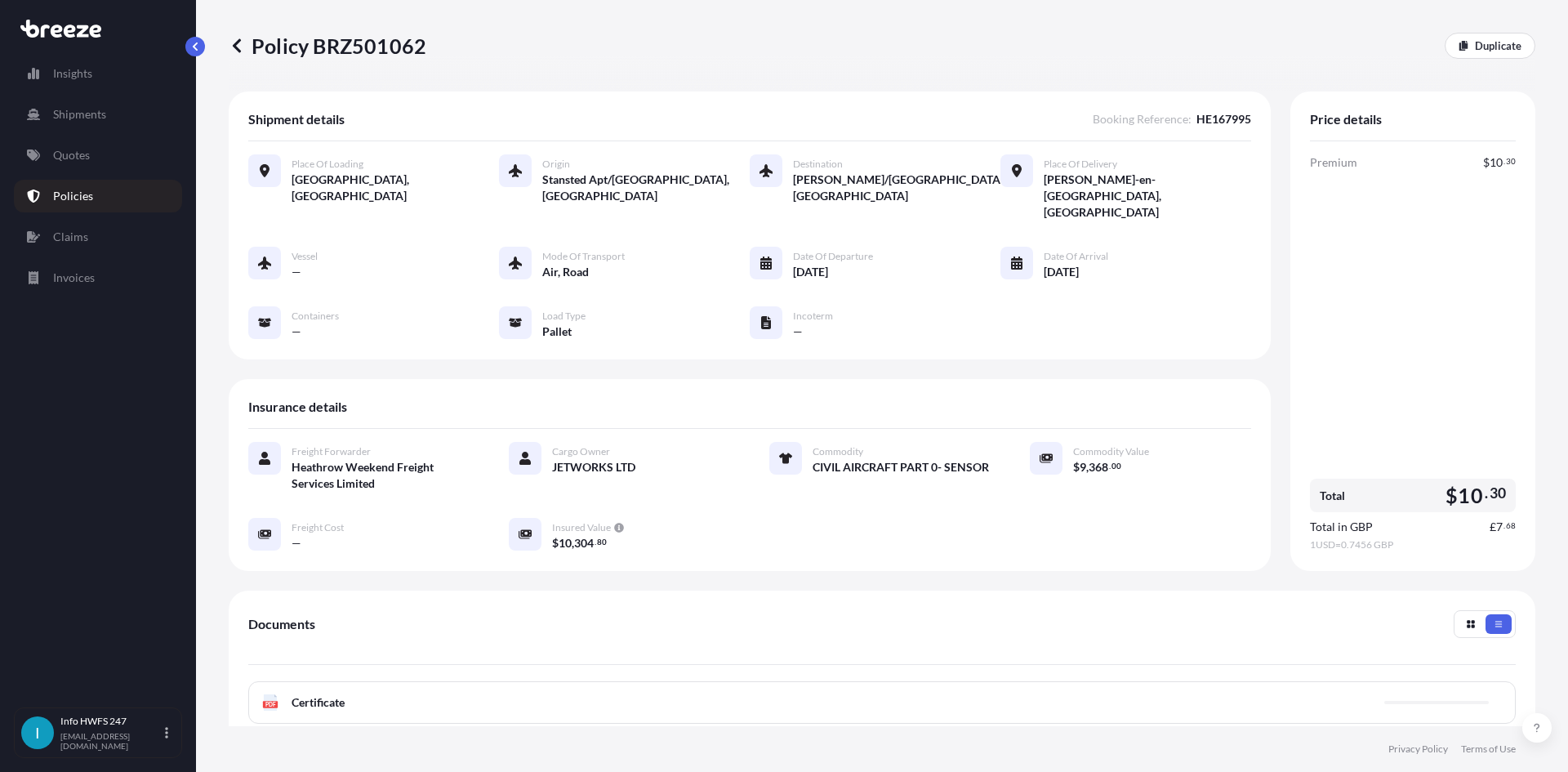
scroll to position [163, 0]
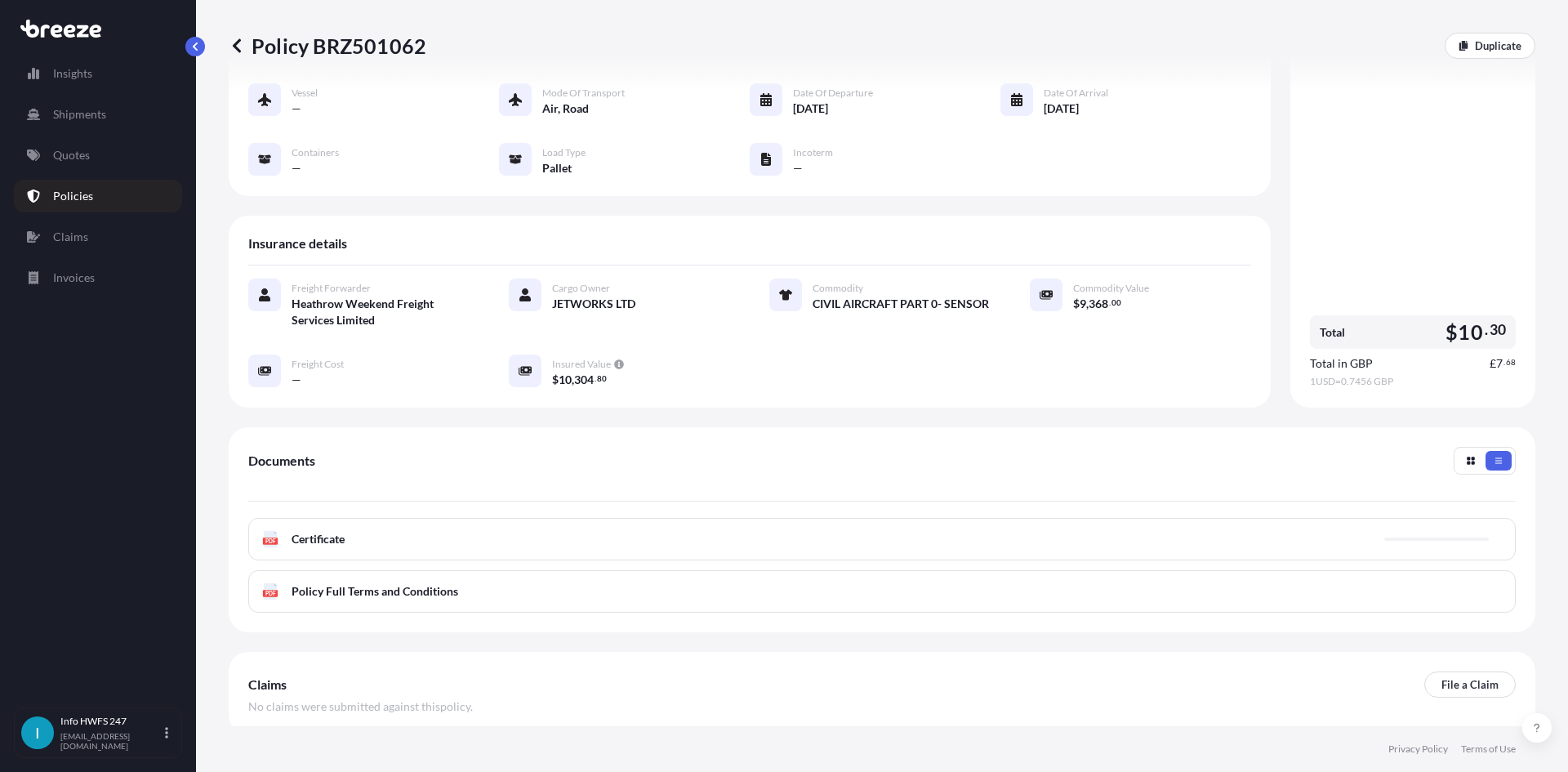
click at [479, 518] on div "PDF Certificate" at bounding box center [882, 539] width 1267 height 43
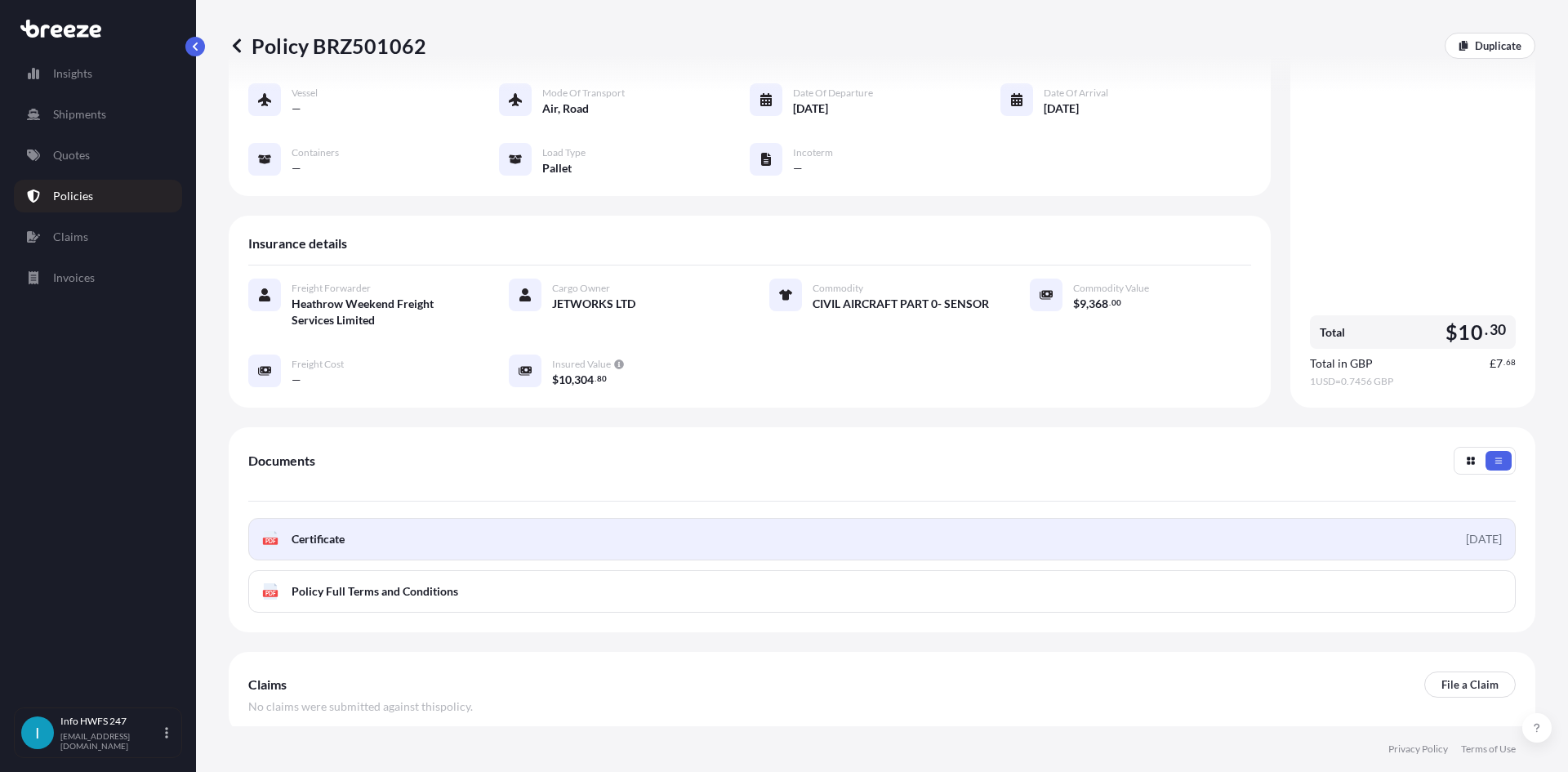
click at [423, 518] on link "PDF Certificate [DATE]" at bounding box center [882, 539] width 1267 height 43
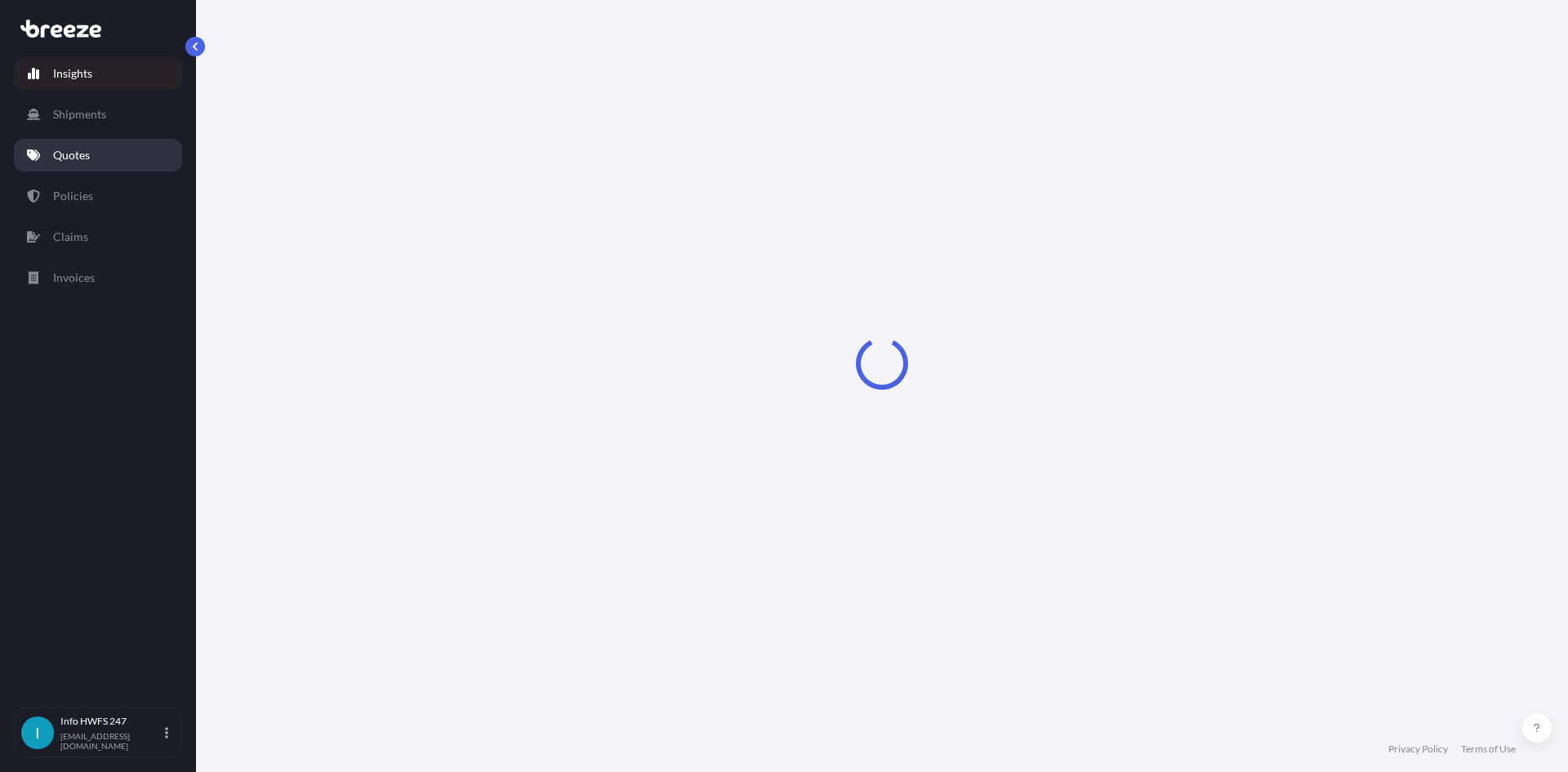
click at [82, 156] on p "Quotes" at bounding box center [71, 155] width 37 height 17
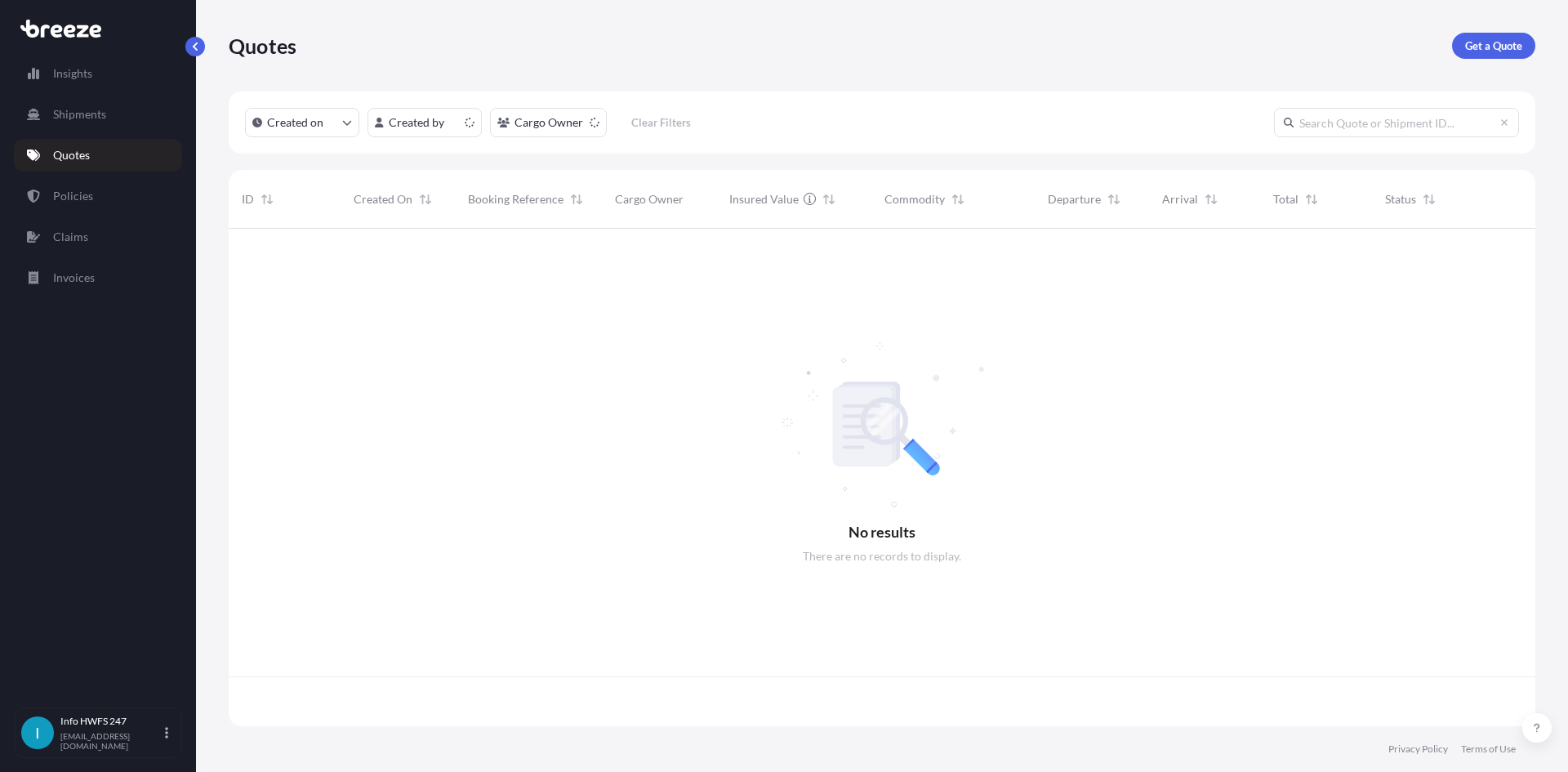
scroll to position [494, 1294]
click at [1472, 49] on p "Get a Quote" at bounding box center [1494, 45] width 57 height 17
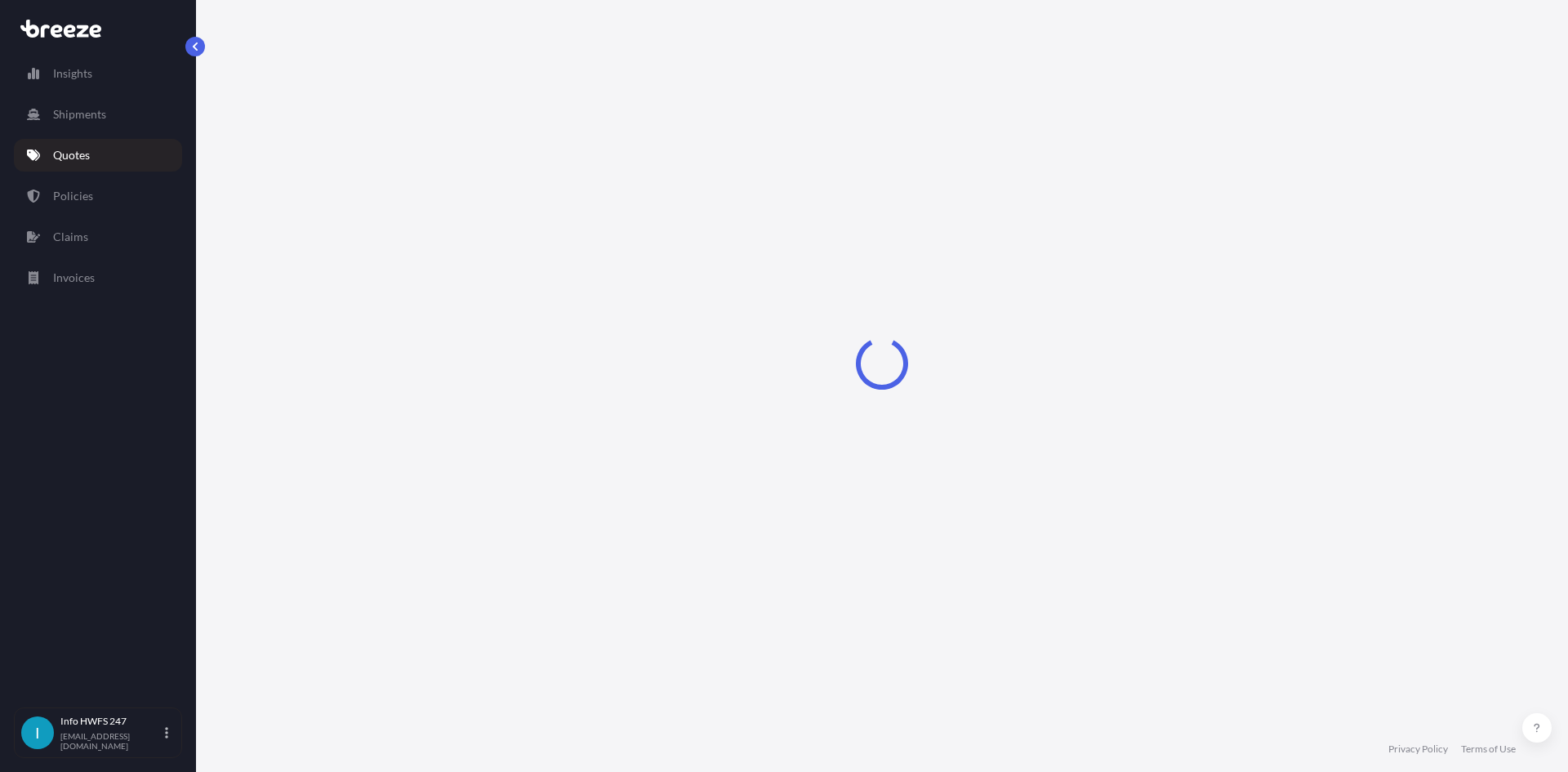
select select "Air"
select select "1"
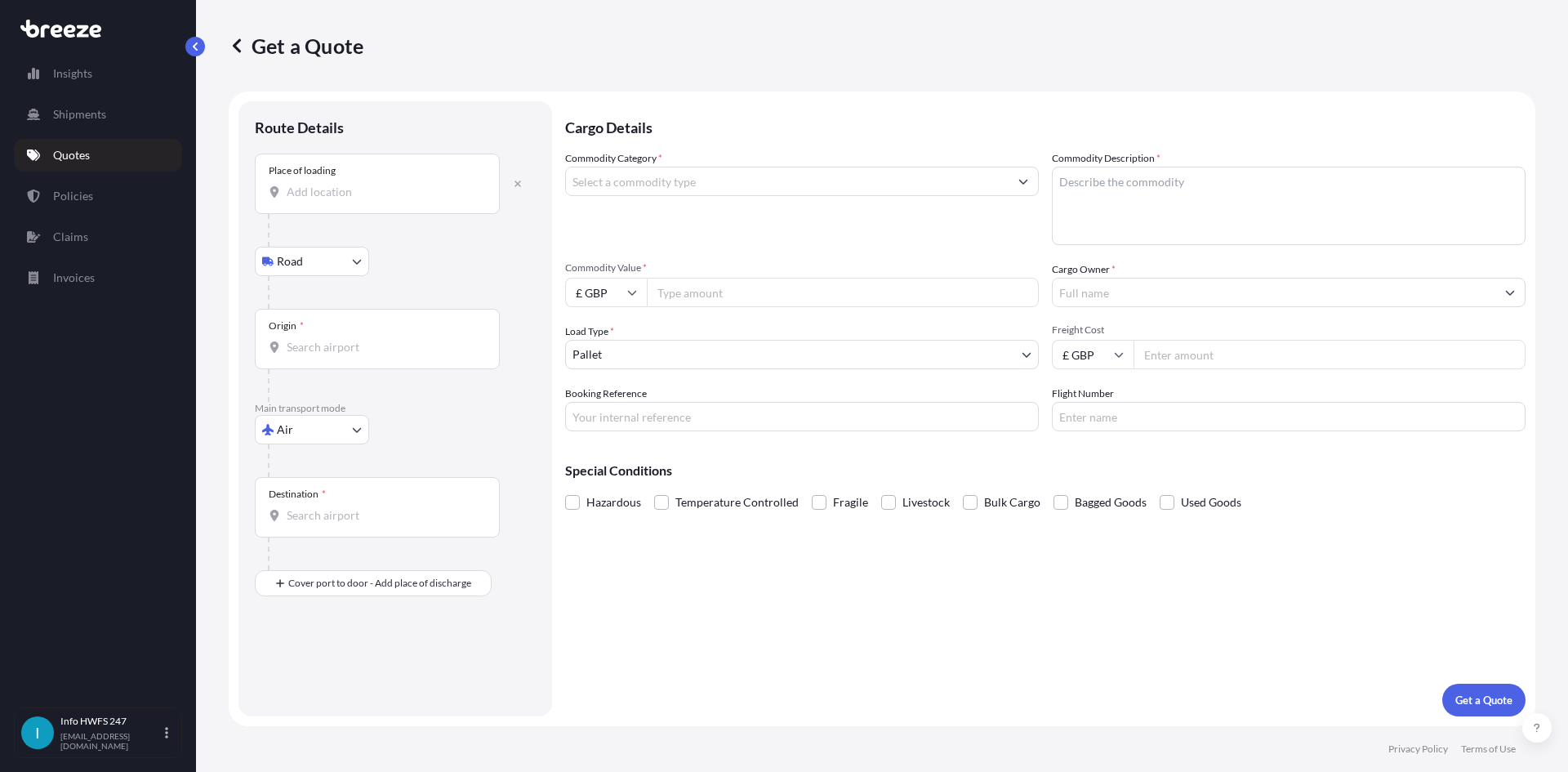
click at [334, 200] on input "Place of loading" at bounding box center [383, 192] width 193 height 17
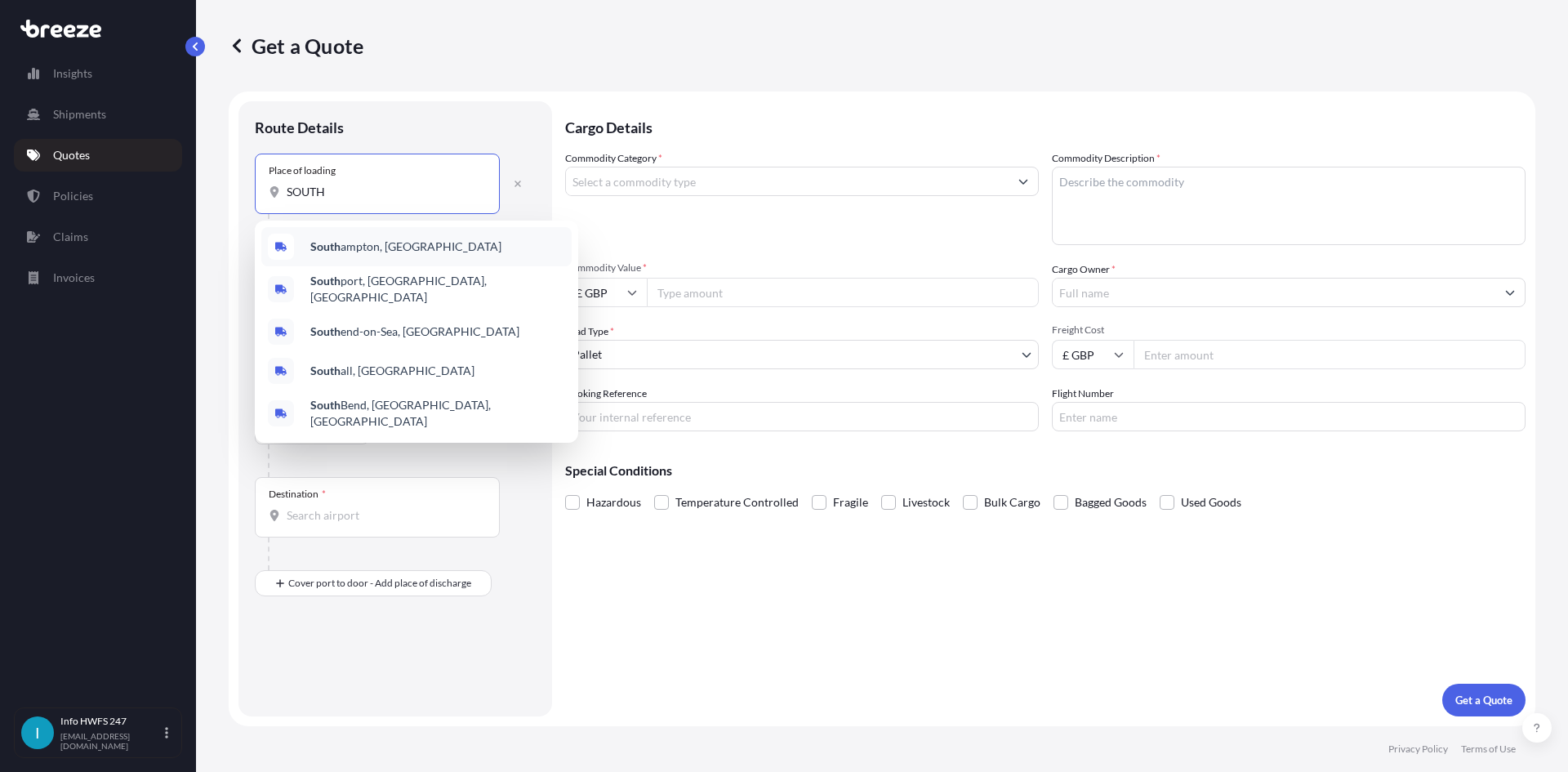
click at [406, 242] on div "South ampton, UK" at bounding box center [416, 247] width 310 height 40
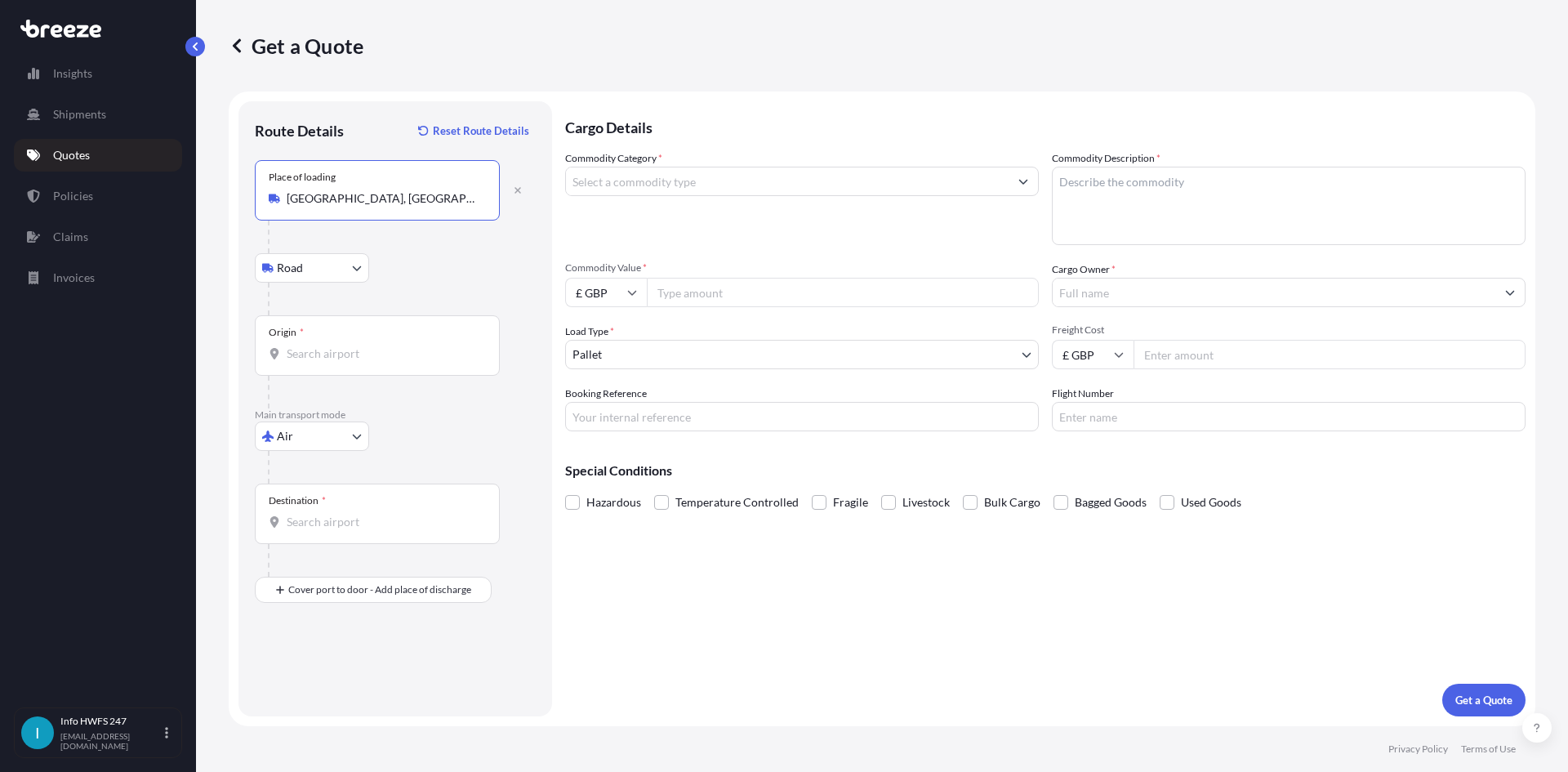
type input "[GEOGRAPHIC_DATA], [GEOGRAPHIC_DATA]"
click at [333, 364] on div "Origin *" at bounding box center [378, 345] width 245 height 60
click at [333, 362] on input "Origin *" at bounding box center [383, 353] width 193 height 17
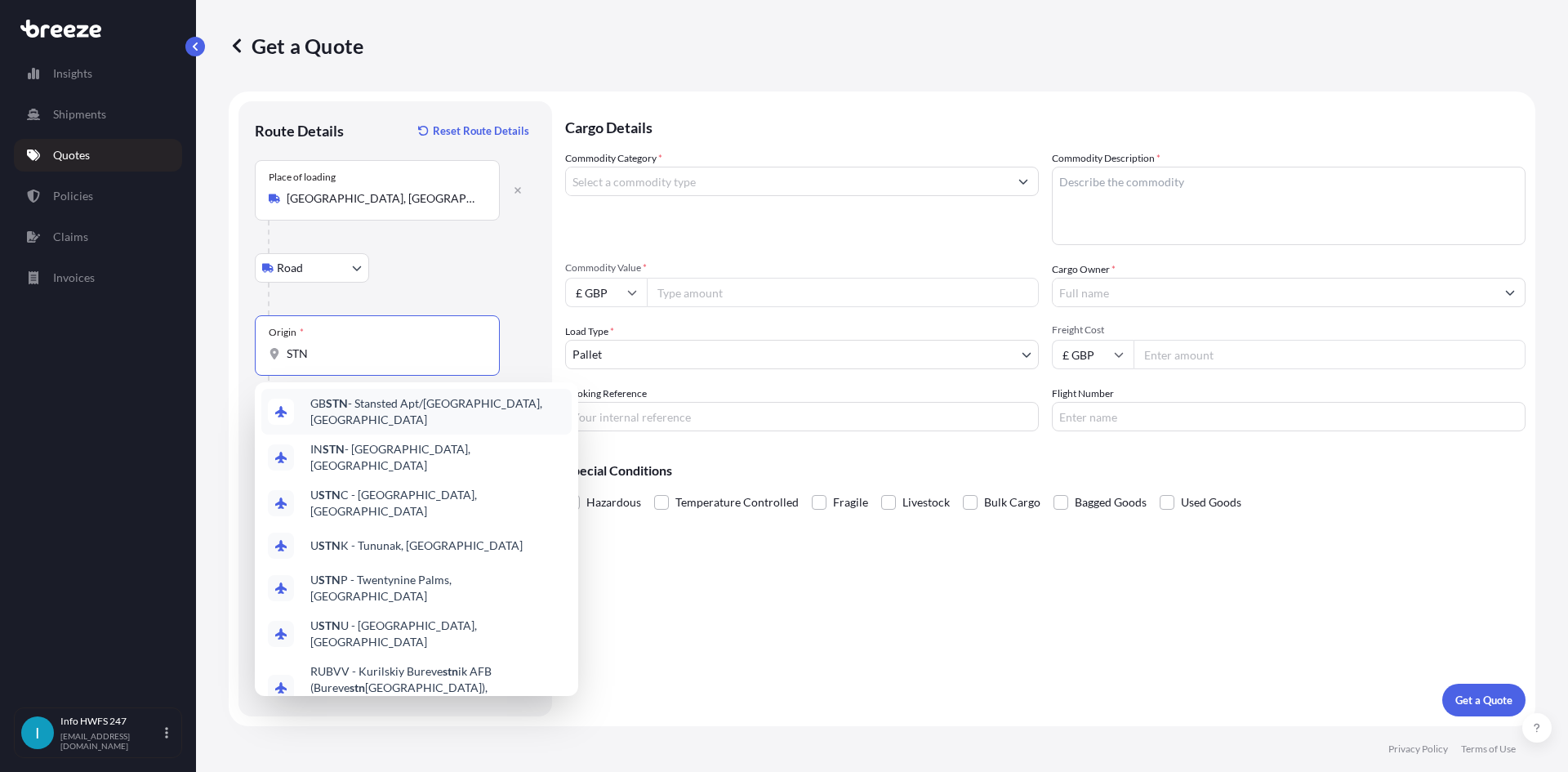
click at [406, 419] on div "GB STN - Stansted Apt/[GEOGRAPHIC_DATA], [GEOGRAPHIC_DATA]" at bounding box center [416, 411] width 310 height 45
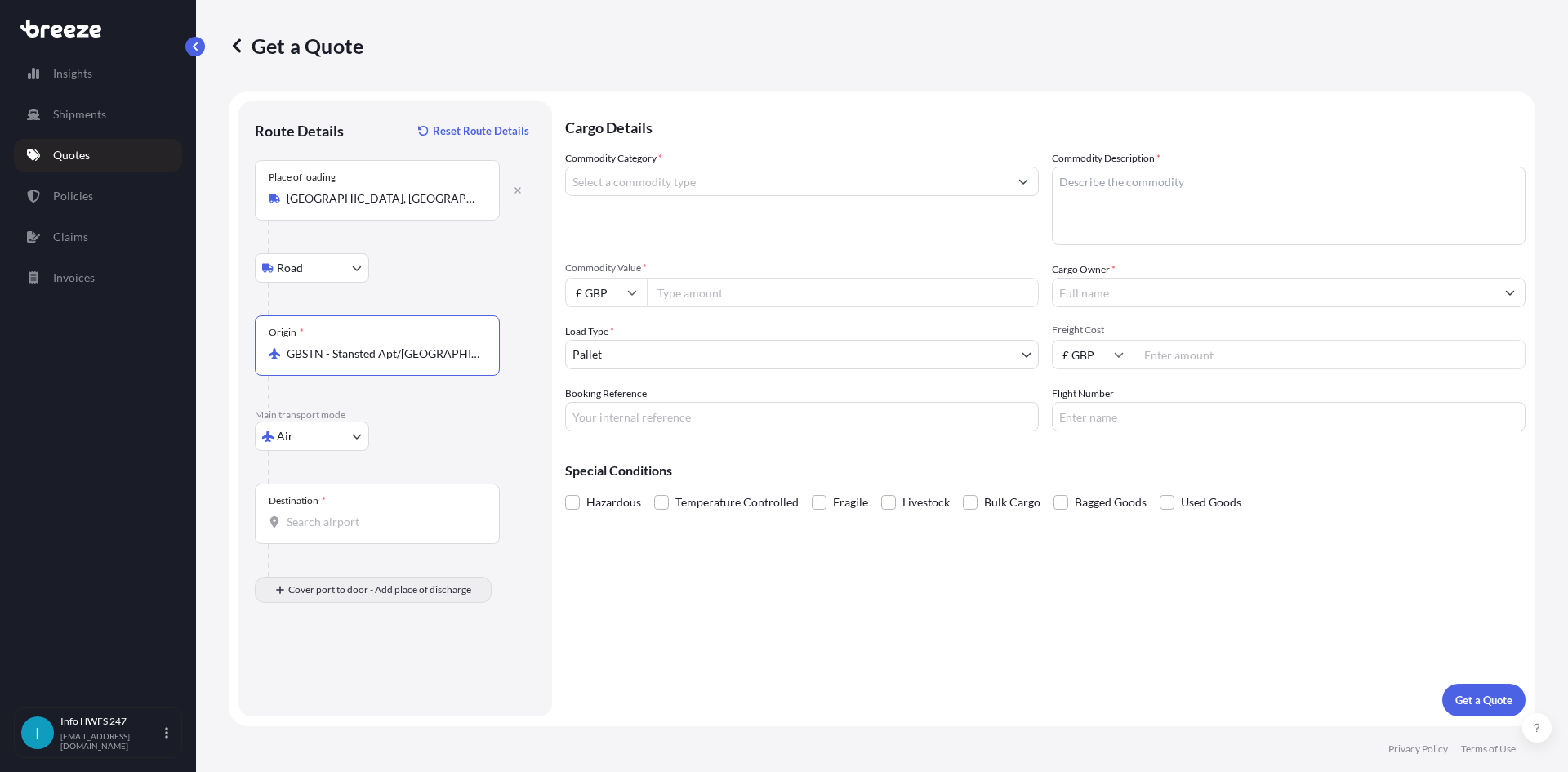
type input "GBSTN - Stansted Apt/[GEOGRAPHIC_DATA], [GEOGRAPHIC_DATA]"
click at [325, 511] on div "Destination *" at bounding box center [378, 513] width 245 height 60
click at [325, 514] on input "Destination *" at bounding box center [383, 522] width 193 height 17
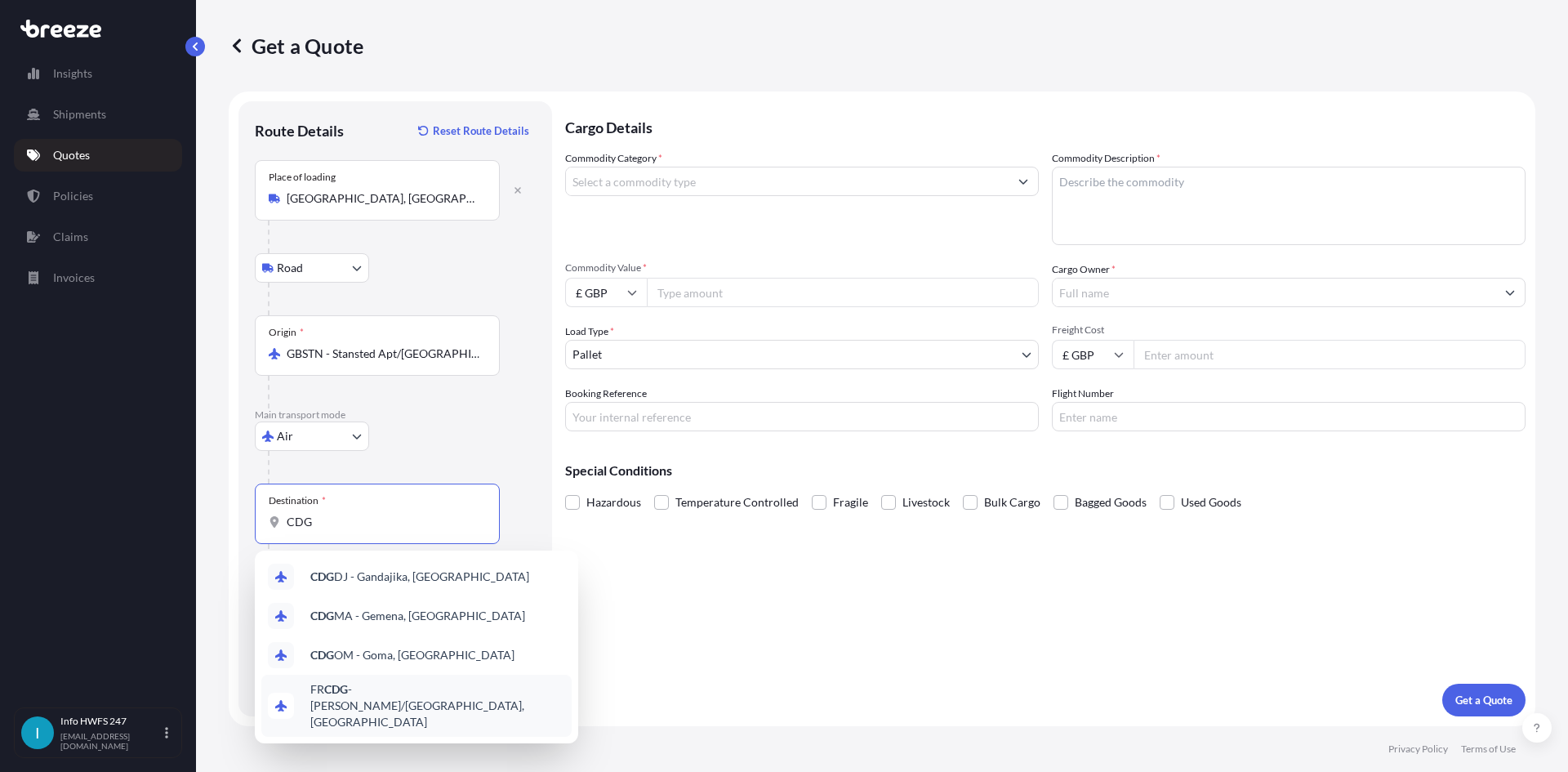
click at [369, 680] on div "FR CDG - [PERSON_NAME]-de-Gaulle Apt/[GEOGRAPHIC_DATA], [GEOGRAPHIC_DATA]" at bounding box center [416, 705] width 310 height 62
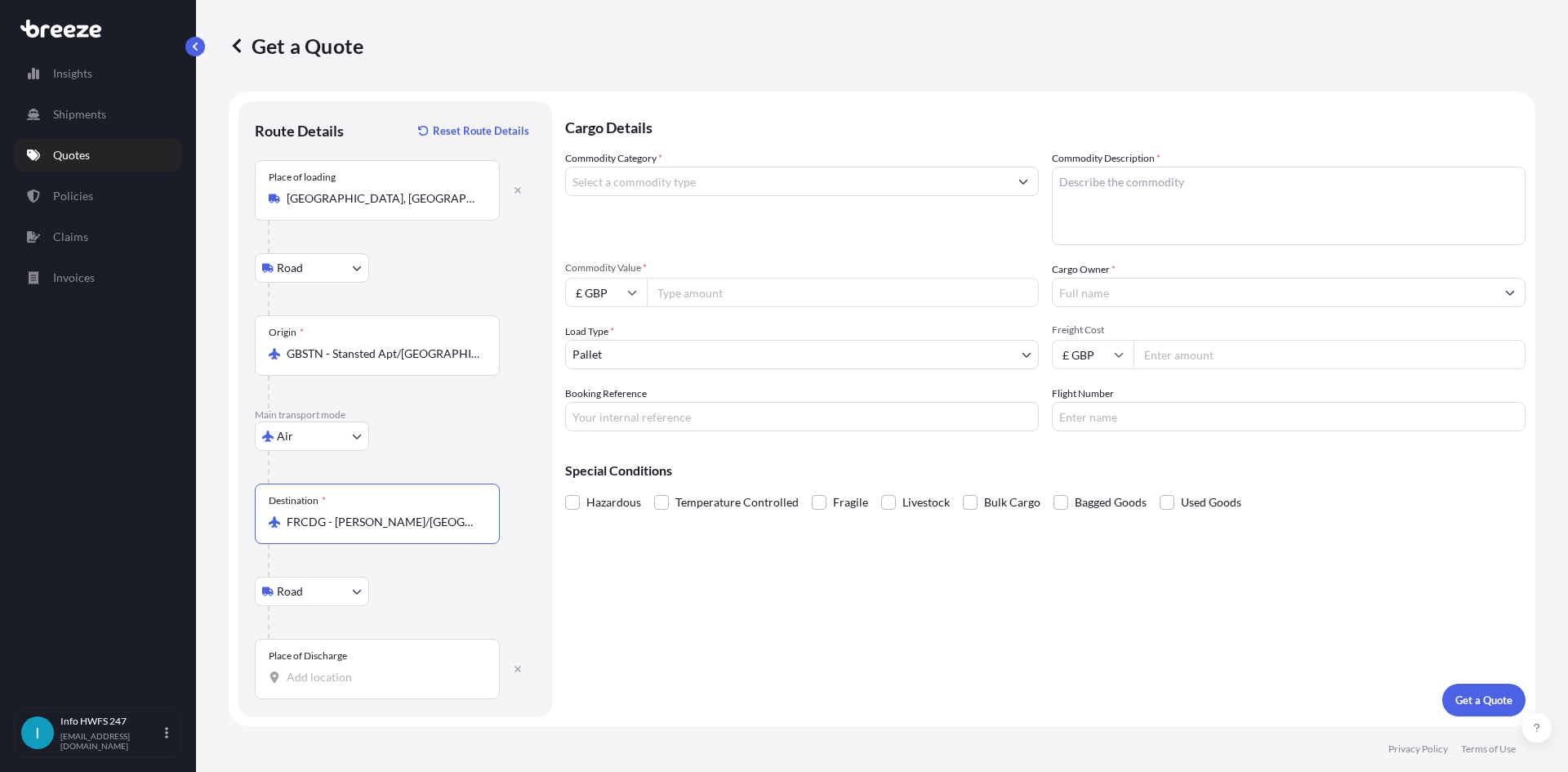
type input "FRCDG - [PERSON_NAME]/[GEOGRAPHIC_DATA], [GEOGRAPHIC_DATA]"
click at [376, 689] on div "Place of Discharge" at bounding box center [378, 668] width 245 height 60
click at [376, 685] on input "Place of Discharge" at bounding box center [383, 677] width 193 height 17
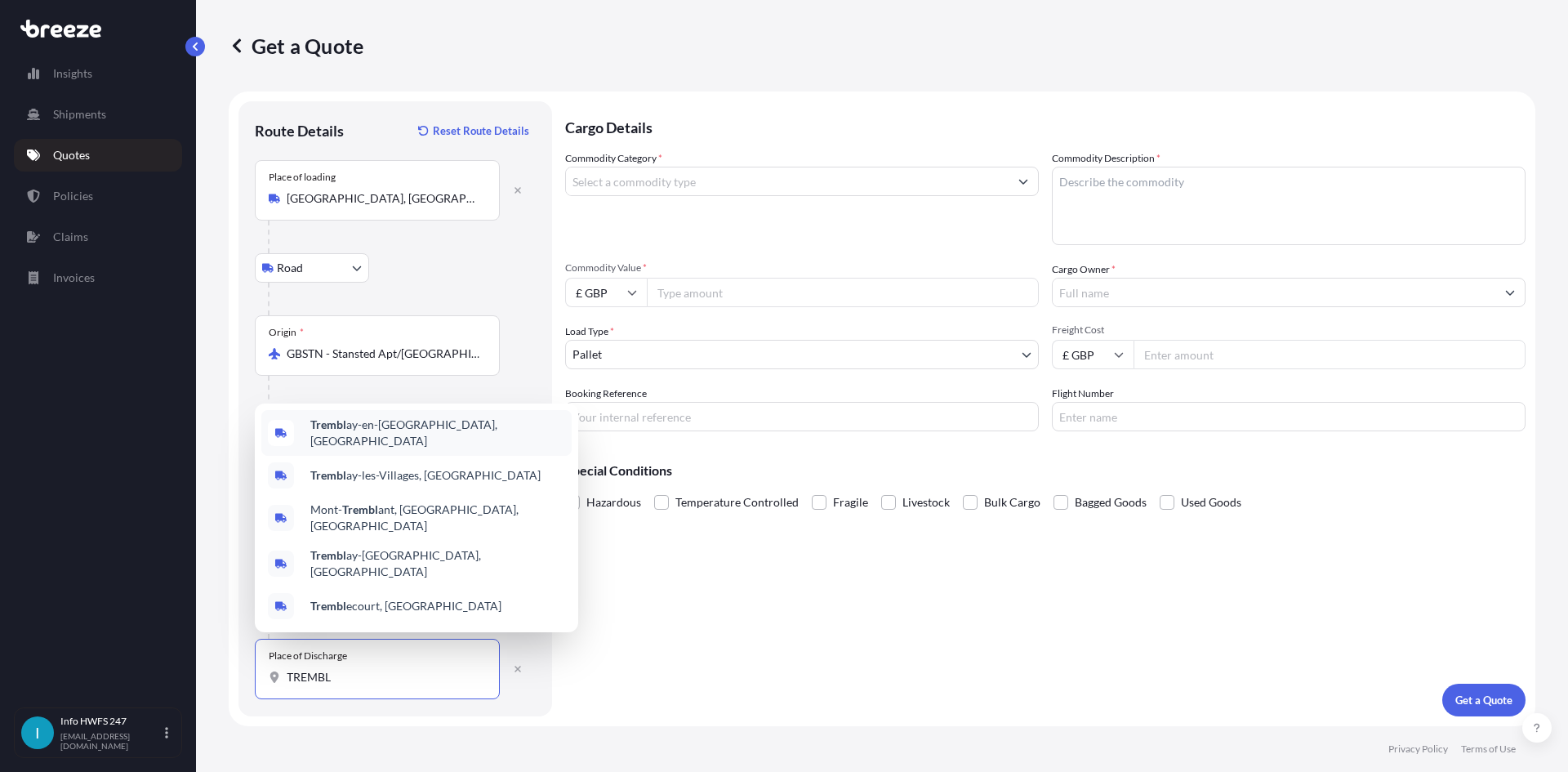
click at [389, 444] on span "Trembl ay-en-France, France" at bounding box center [438, 432] width 255 height 33
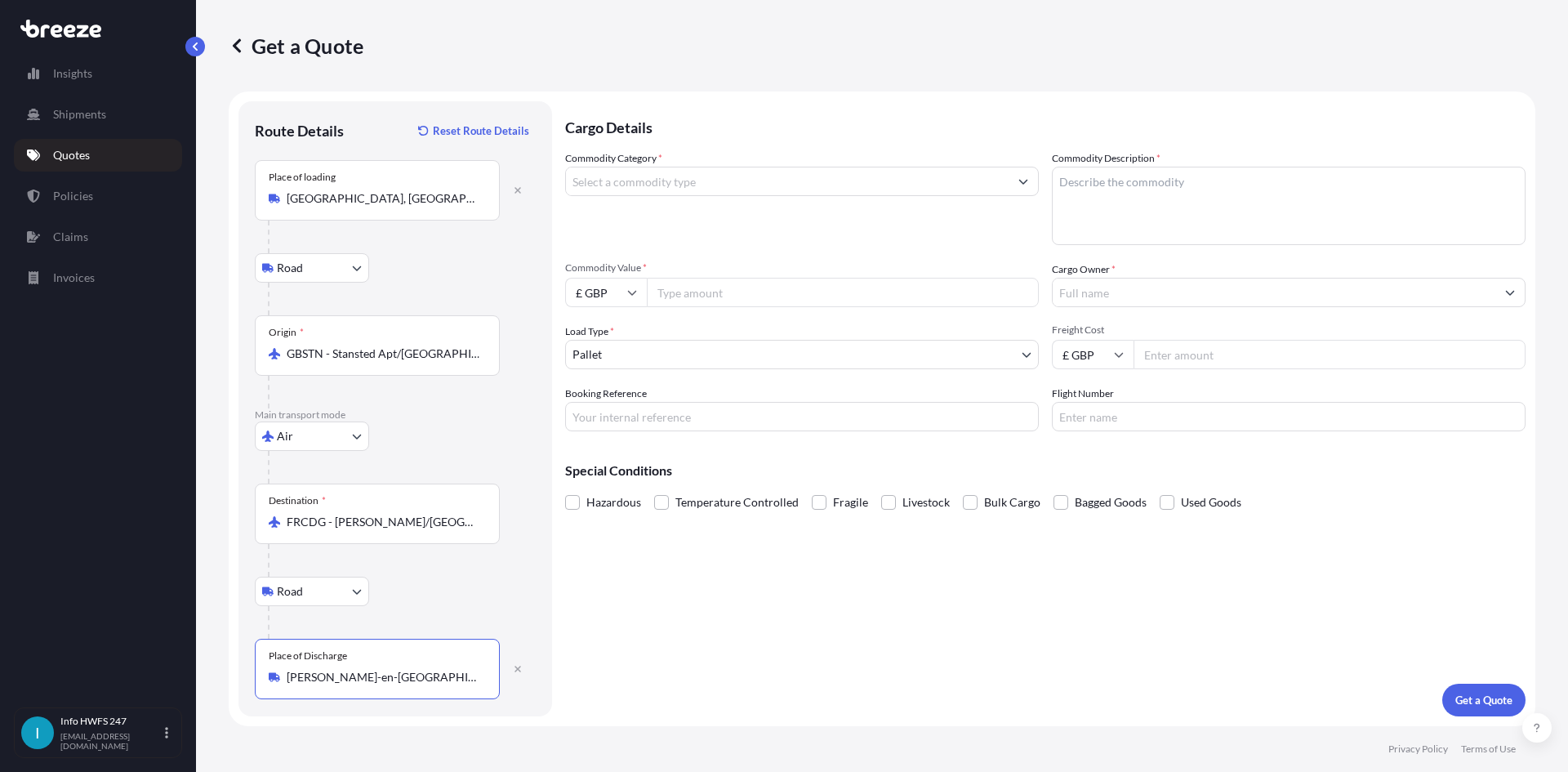
type input "[PERSON_NAME]-en-[GEOGRAPHIC_DATA], [GEOGRAPHIC_DATA]"
click at [741, 167] on input "Commodity Category *" at bounding box center [787, 182] width 443 height 30
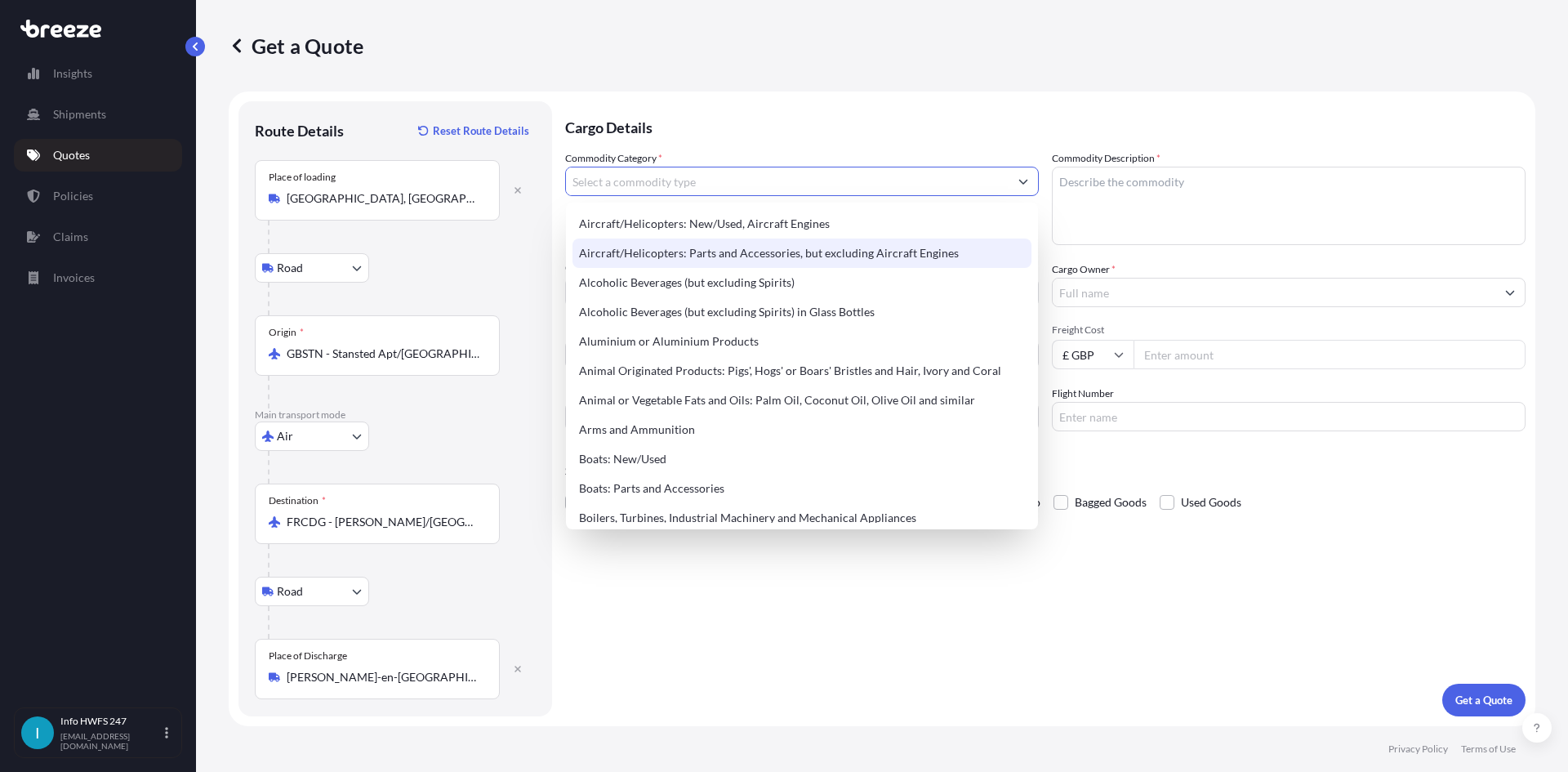
click at [733, 244] on div "Aircraft/Helicopters: Parts and Accessories, but excluding Aircraft Engines" at bounding box center [802, 253] width 459 height 30
type input "Aircraft/Helicopters: Parts and Accessories, but excluding Aircraft Engines"
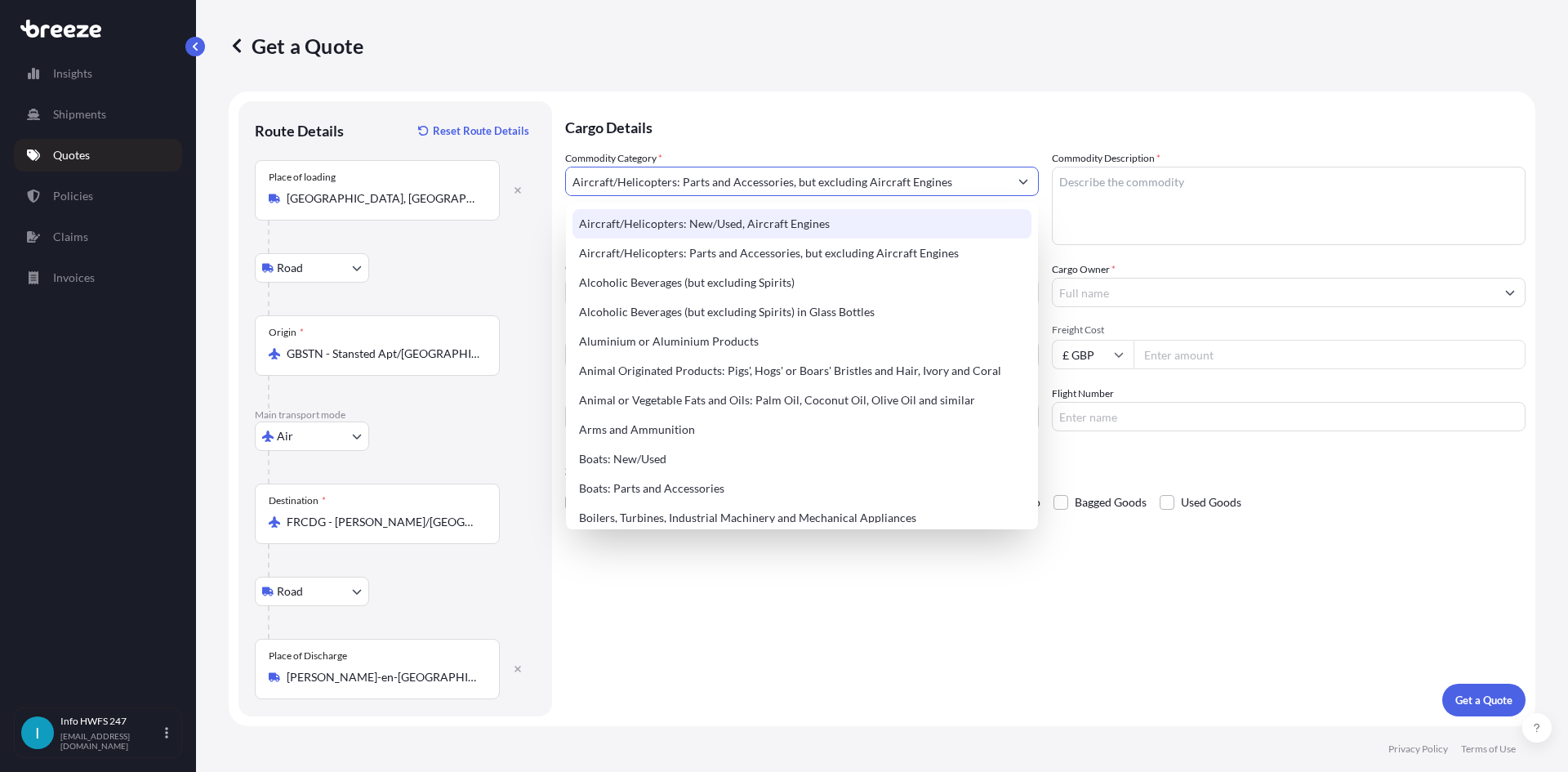
click at [1082, 189] on textarea "Commodity Description *" at bounding box center [1288, 206] width 474 height 78
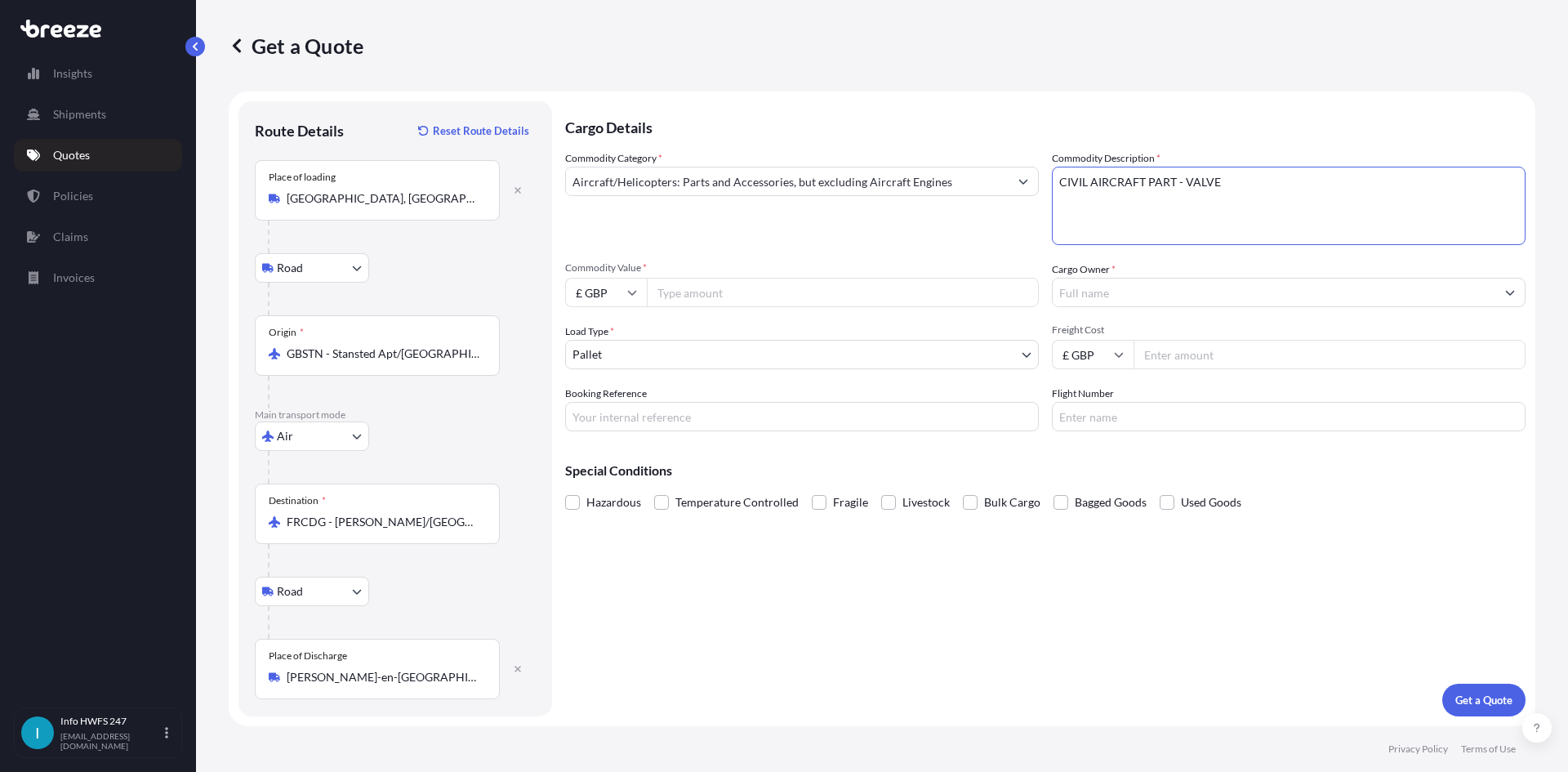
type textarea "CIVIL AIRCRAFT PART - VALVE"
click at [634, 275] on div "Commodity Value * £ GBP" at bounding box center [802, 284] width 474 height 45
click at [631, 290] on icon at bounding box center [632, 293] width 10 height 10
click at [596, 393] on div "$ USD" at bounding box center [605, 405] width 68 height 31
type input "$ USD"
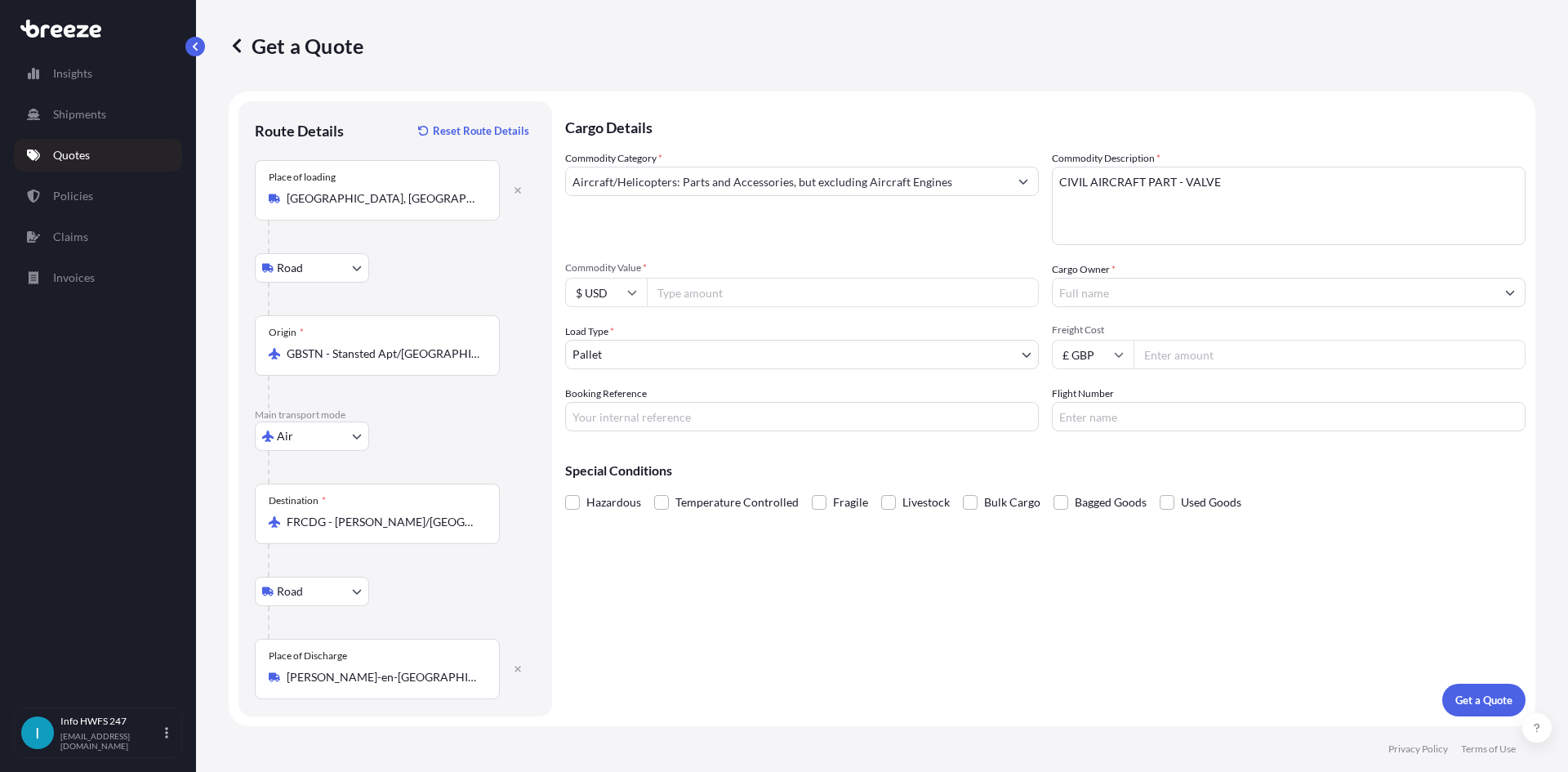
drag, startPoint x: 752, startPoint y: 291, endPoint x: 823, endPoint y: 342, distance: 87.4
click at [753, 291] on input "Commodity Value *" at bounding box center [842, 293] width 392 height 30
drag, startPoint x: 822, startPoint y: 290, endPoint x: 809, endPoint y: 284, distance: 14.3
click at [822, 290] on input "Commodity Value *" at bounding box center [842, 293] width 392 height 30
paste input "100647.00"
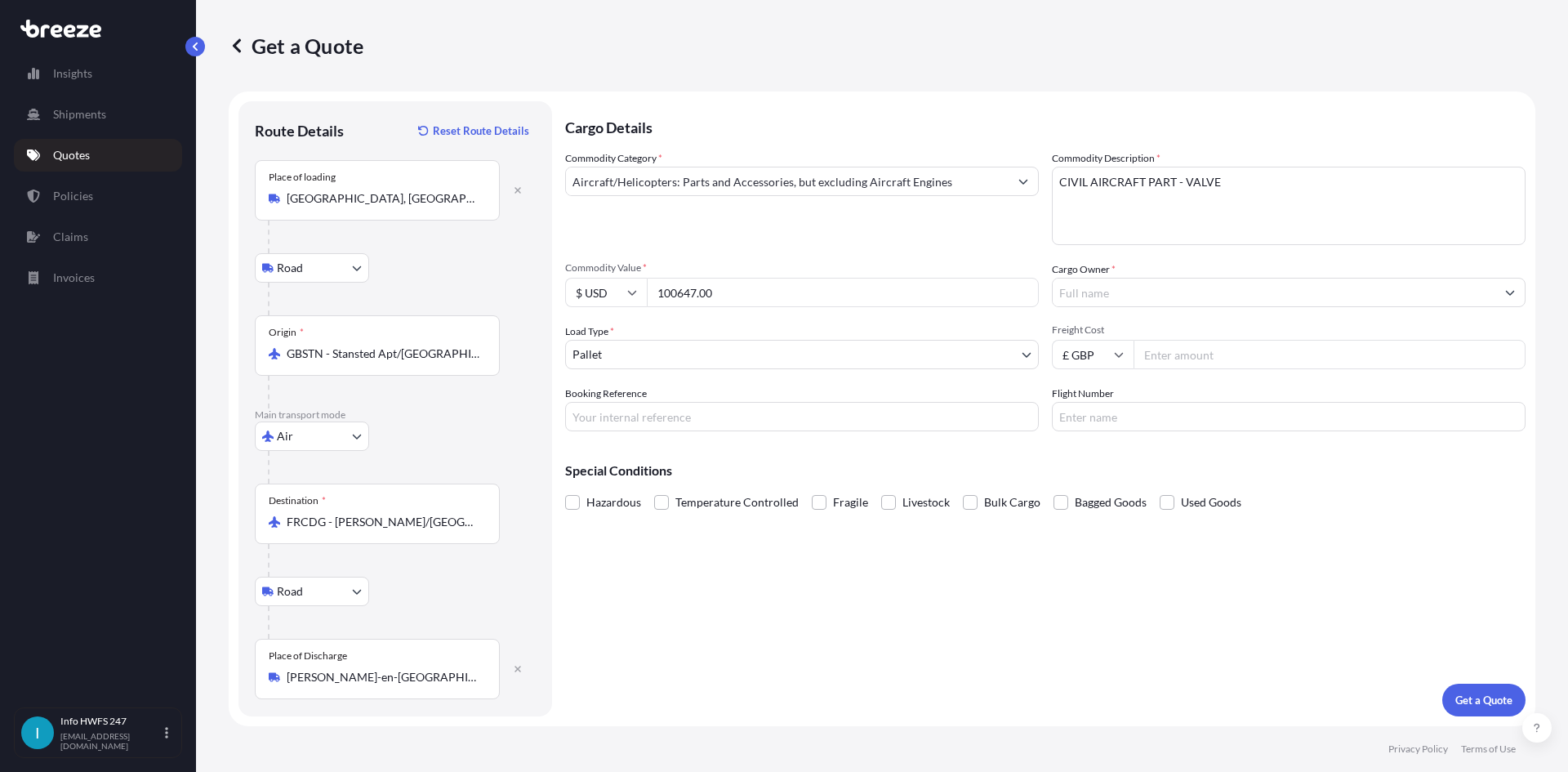
type input "100647.00"
click at [1205, 284] on input "Cargo Owner *" at bounding box center [1274, 293] width 443 height 30
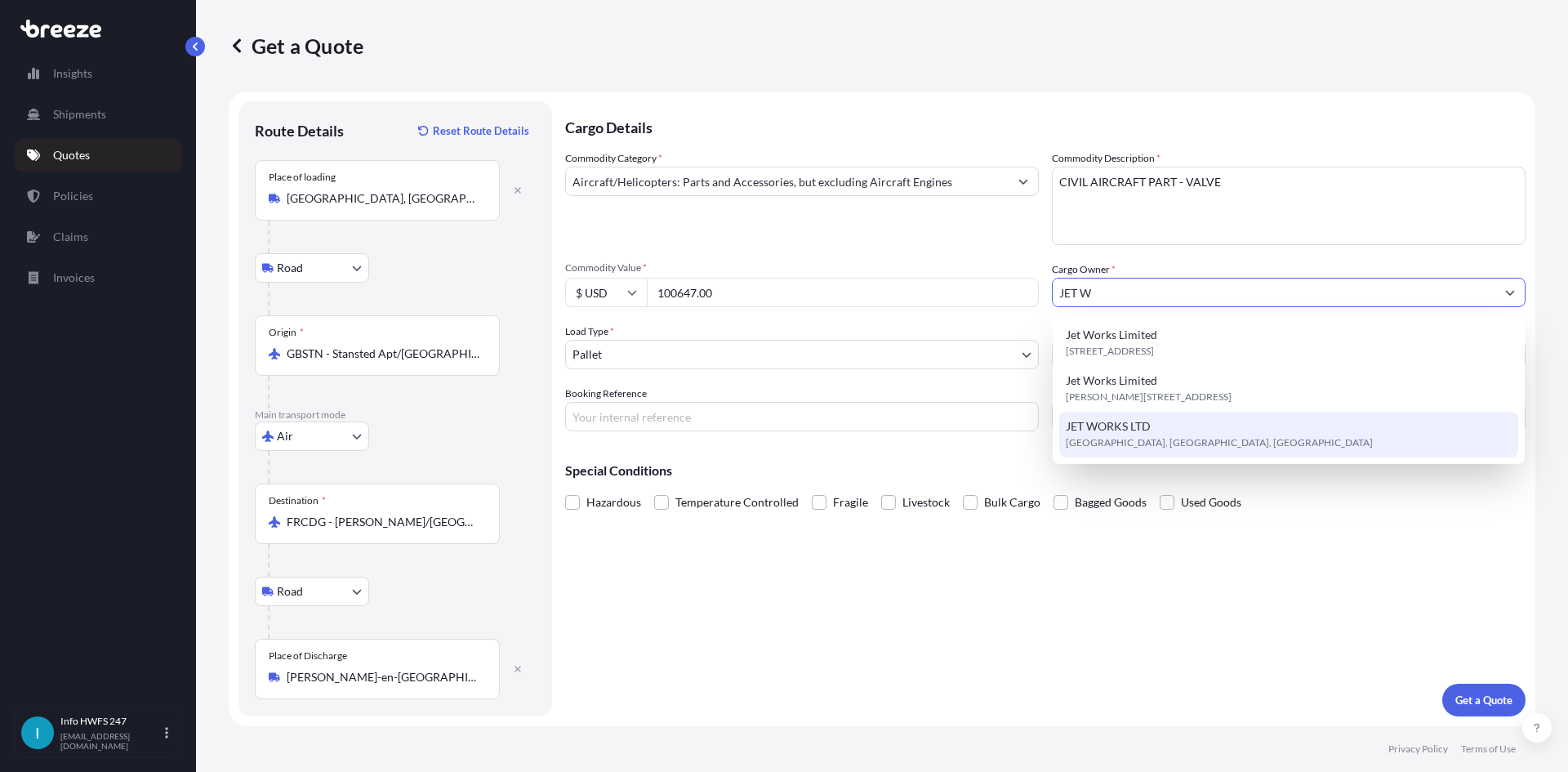
click at [1150, 448] on span "Southampton, Southampton, United Kingdom" at bounding box center [1219, 442] width 307 height 17
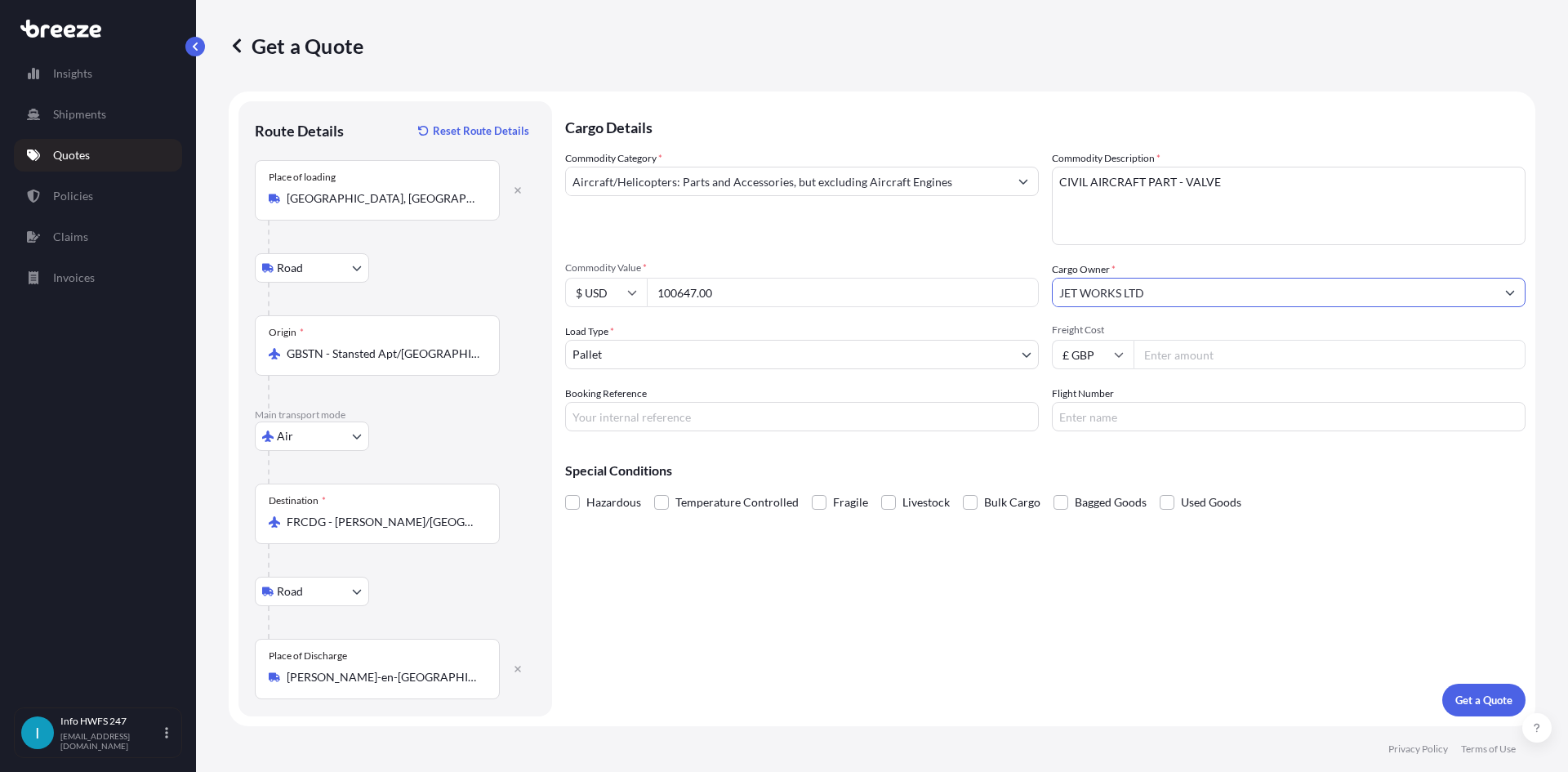
type input "JET WORKS LTD"
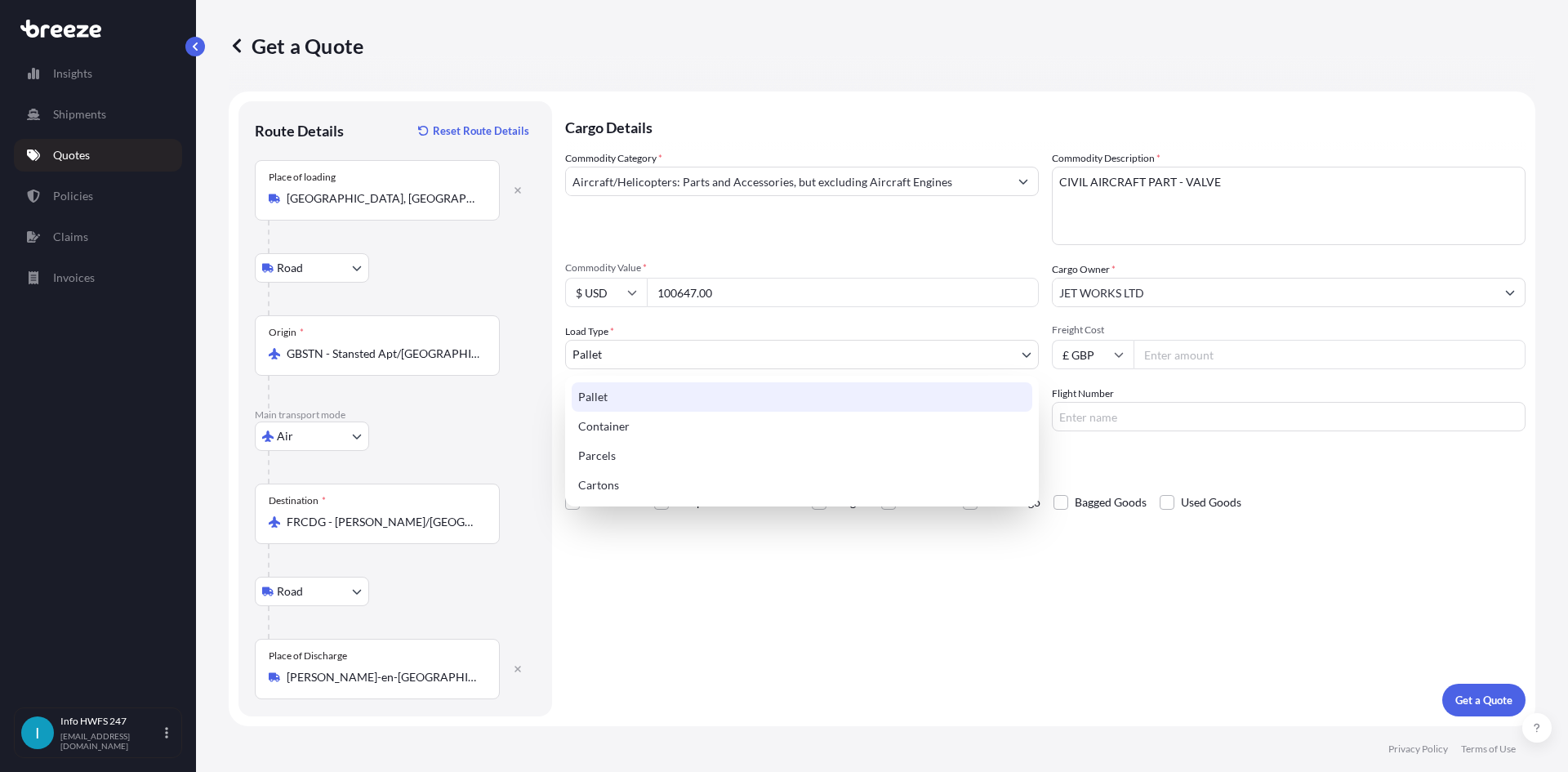
click at [711, 368] on body "0 options available. 4 options available. 3 options available. Insights Shipmen…" at bounding box center [784, 386] width 1568 height 772
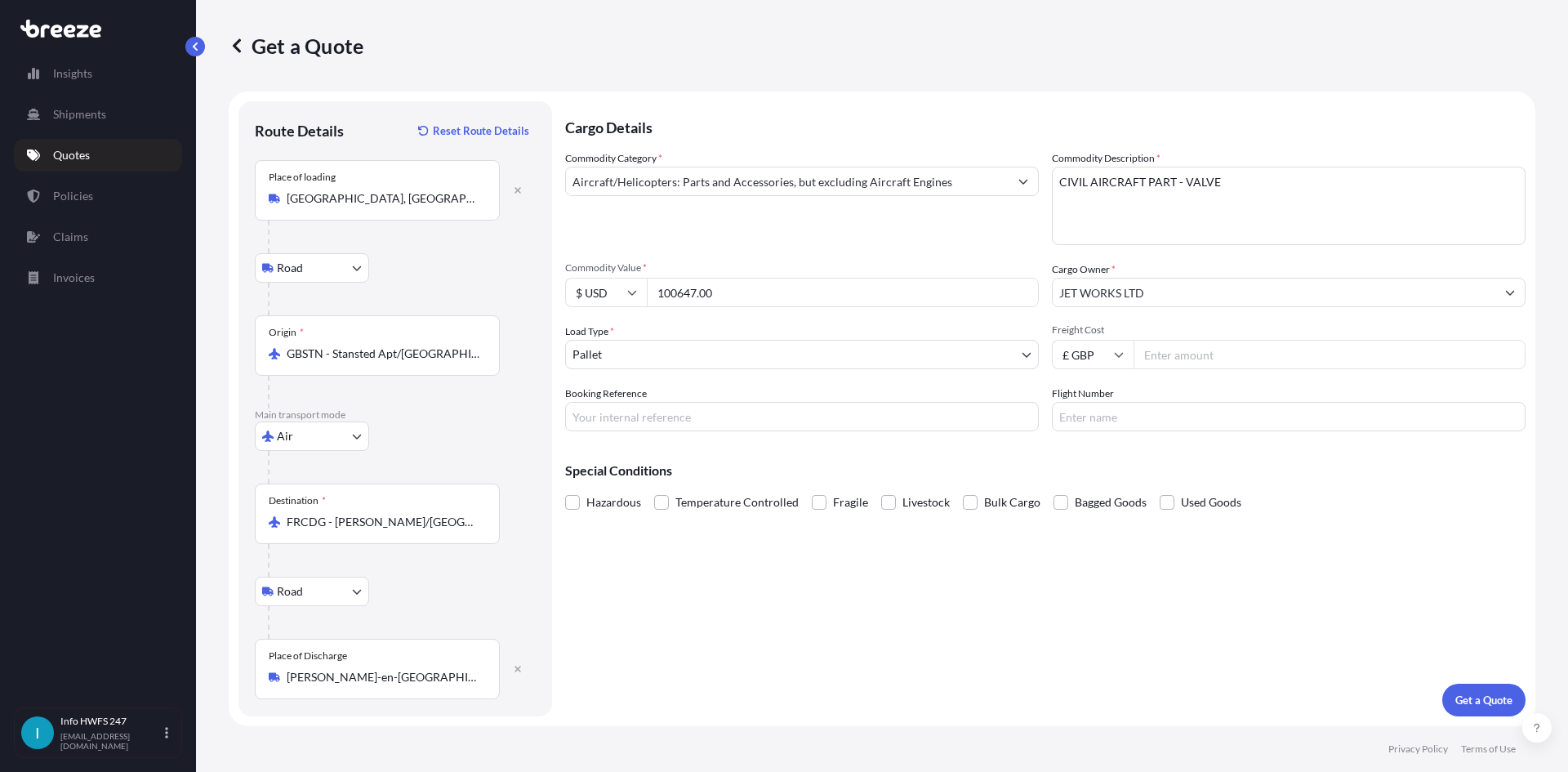
drag, startPoint x: 807, startPoint y: 404, endPoint x: 804, endPoint y: 420, distance: 16.3
click at [807, 404] on input "Booking Reference" at bounding box center [802, 416] width 474 height 30
paste input "HE167997"
type input "HE167997"
click at [1471, 690] on button "Get a Quote" at bounding box center [1484, 699] width 83 height 33
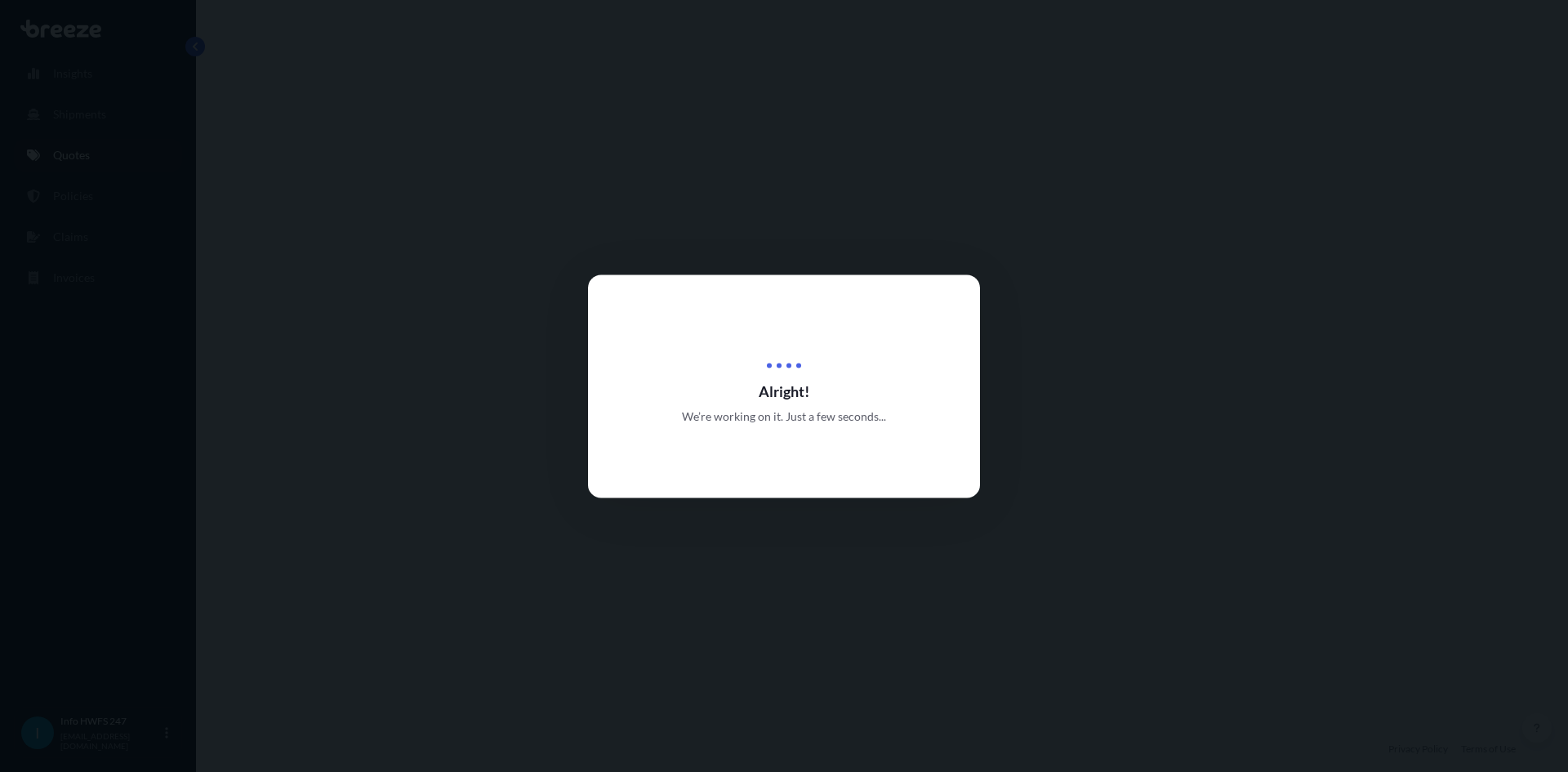
select select "Road"
select select "Air"
select select "Road"
select select "1"
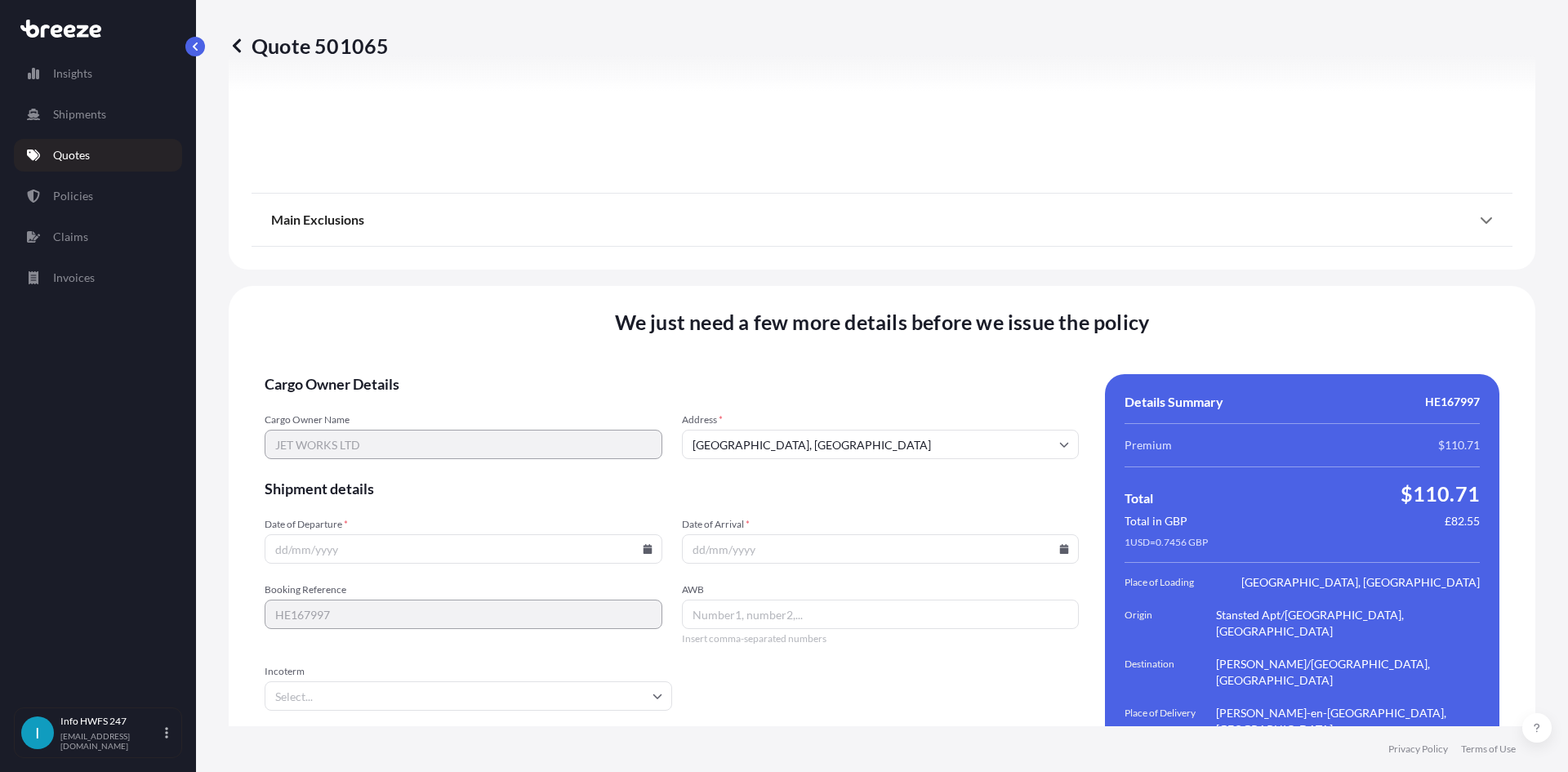
scroll to position [2128, 0]
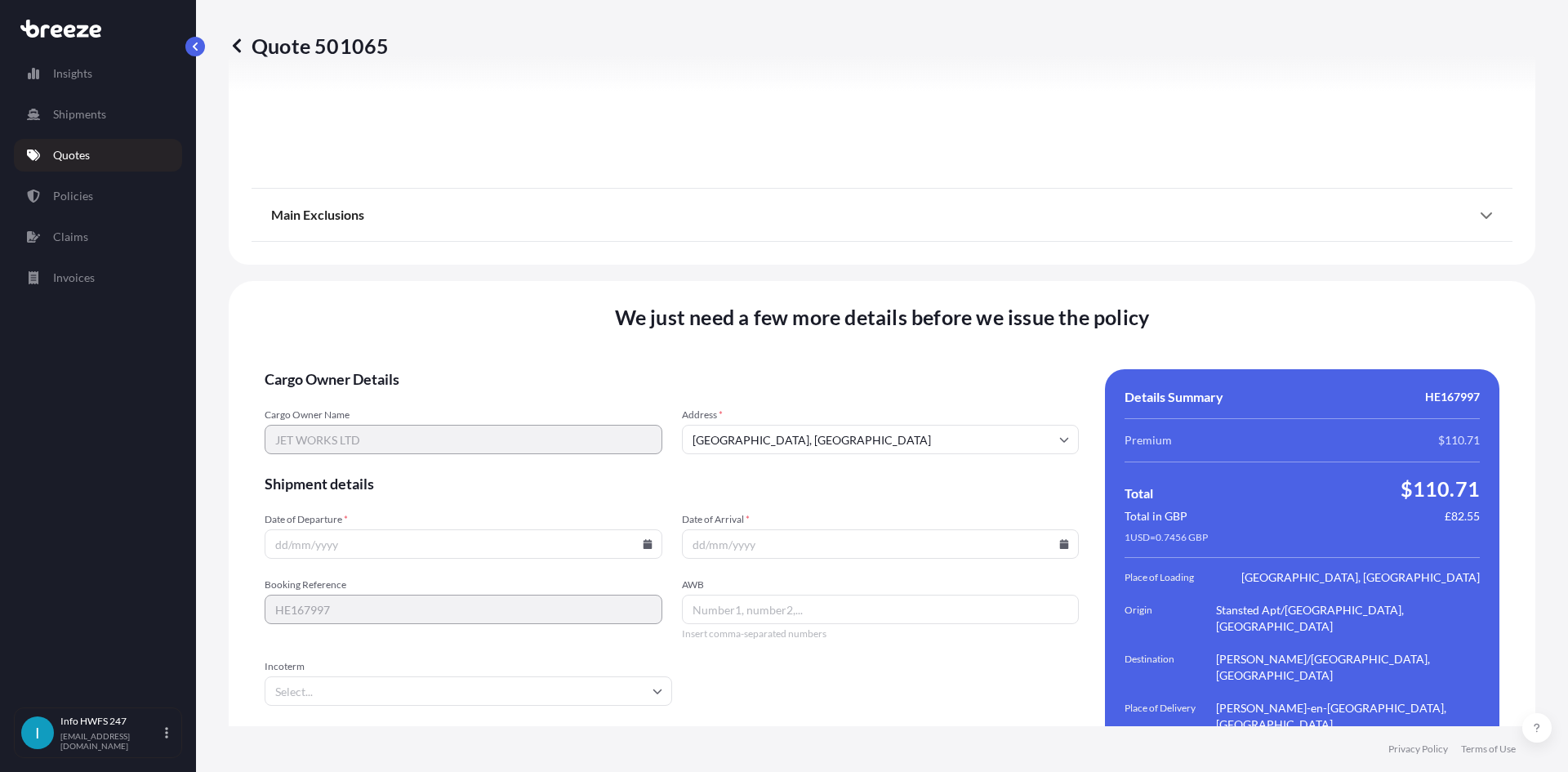
click at [632, 529] on input "Date of Departure *" at bounding box center [464, 544] width 397 height 30
click at [643, 539] on icon at bounding box center [647, 544] width 9 height 10
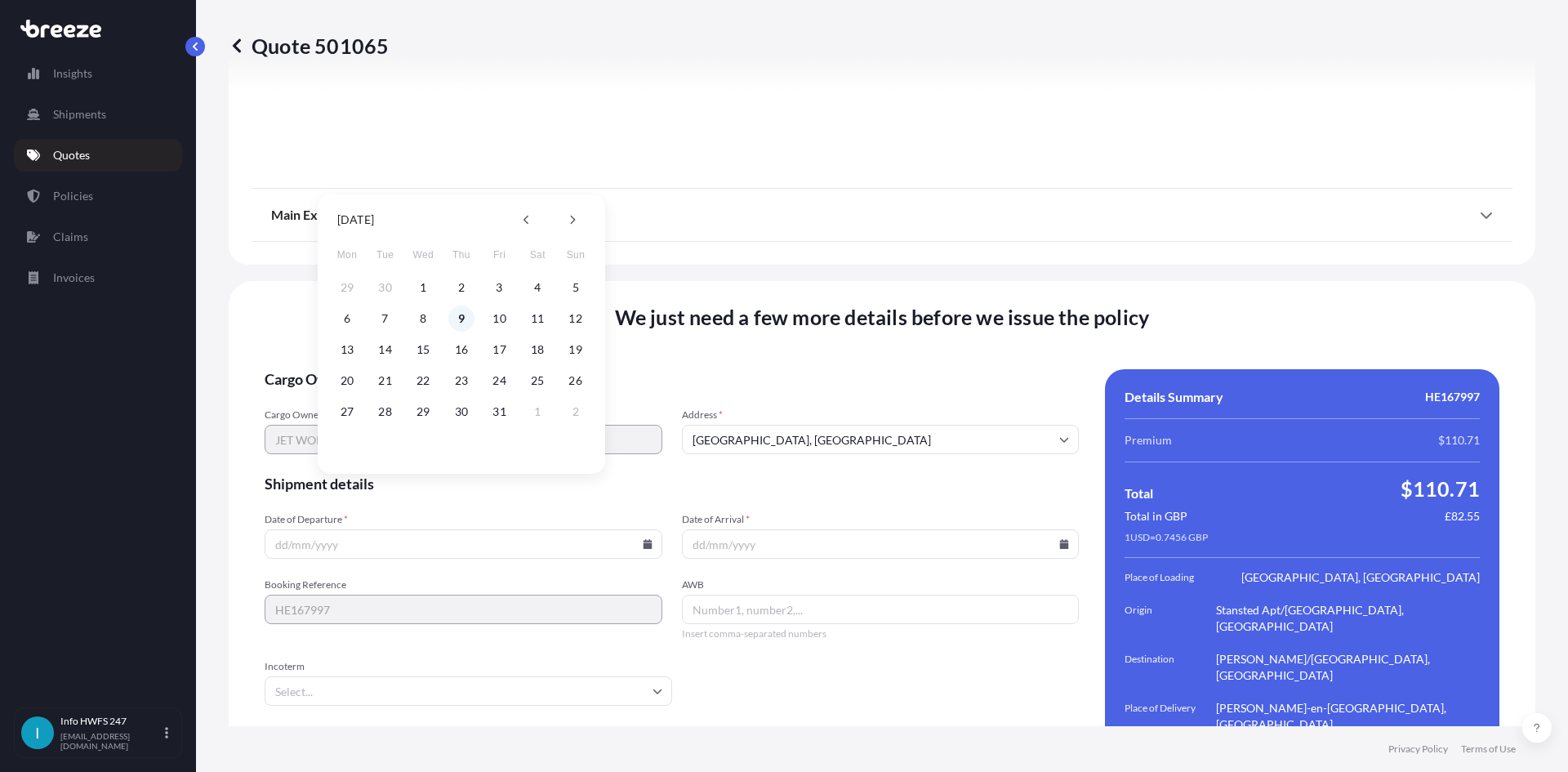
click at [468, 316] on button "9" at bounding box center [461, 318] width 26 height 26
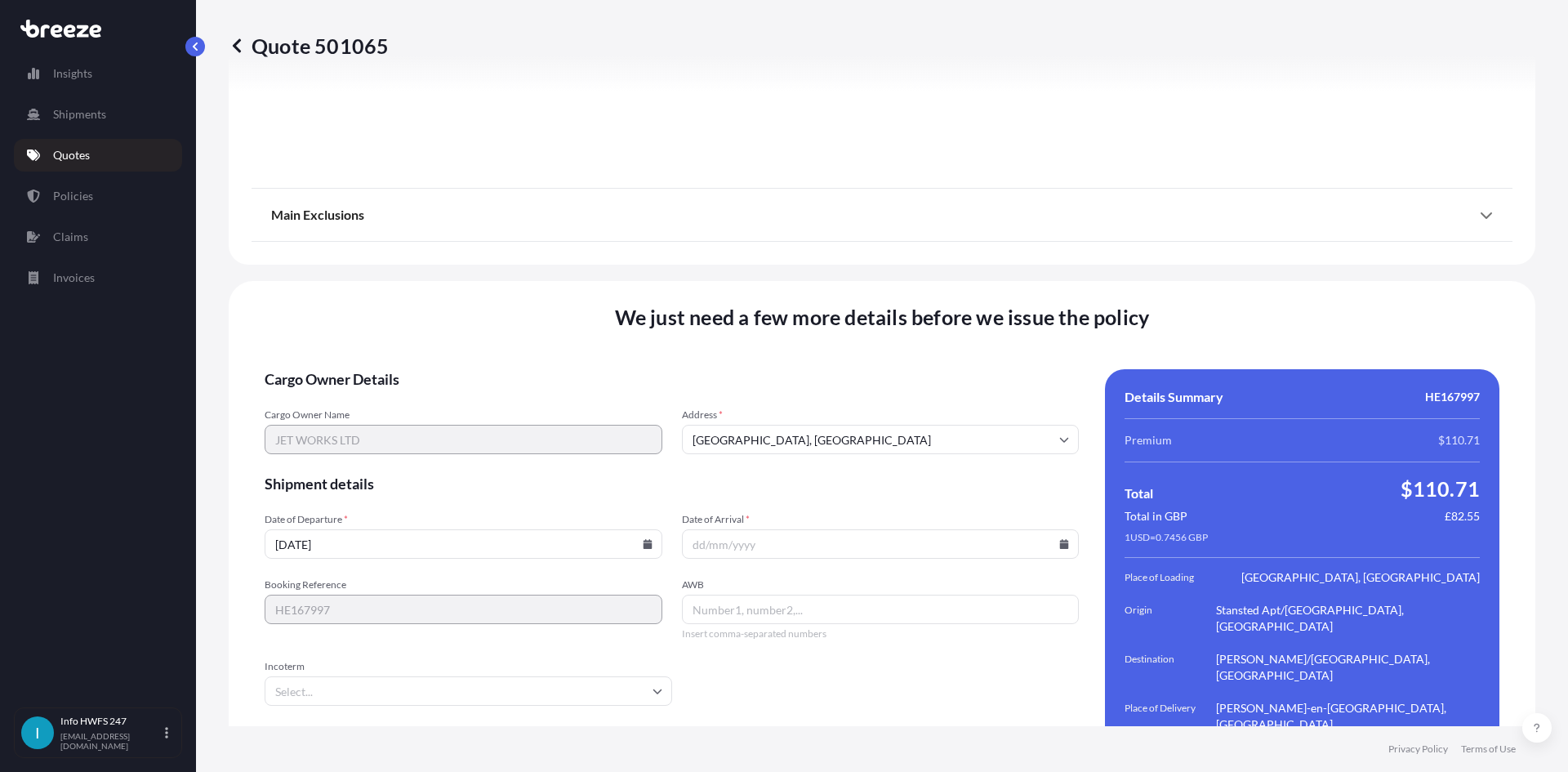
type input "[DATE]"
click at [1057, 529] on input "Date of Arrival *" at bounding box center [881, 544] width 397 height 30
click at [1053, 529] on input "Date of Arrival *" at bounding box center [881, 544] width 397 height 30
click at [1060, 539] on icon at bounding box center [1064, 544] width 9 height 10
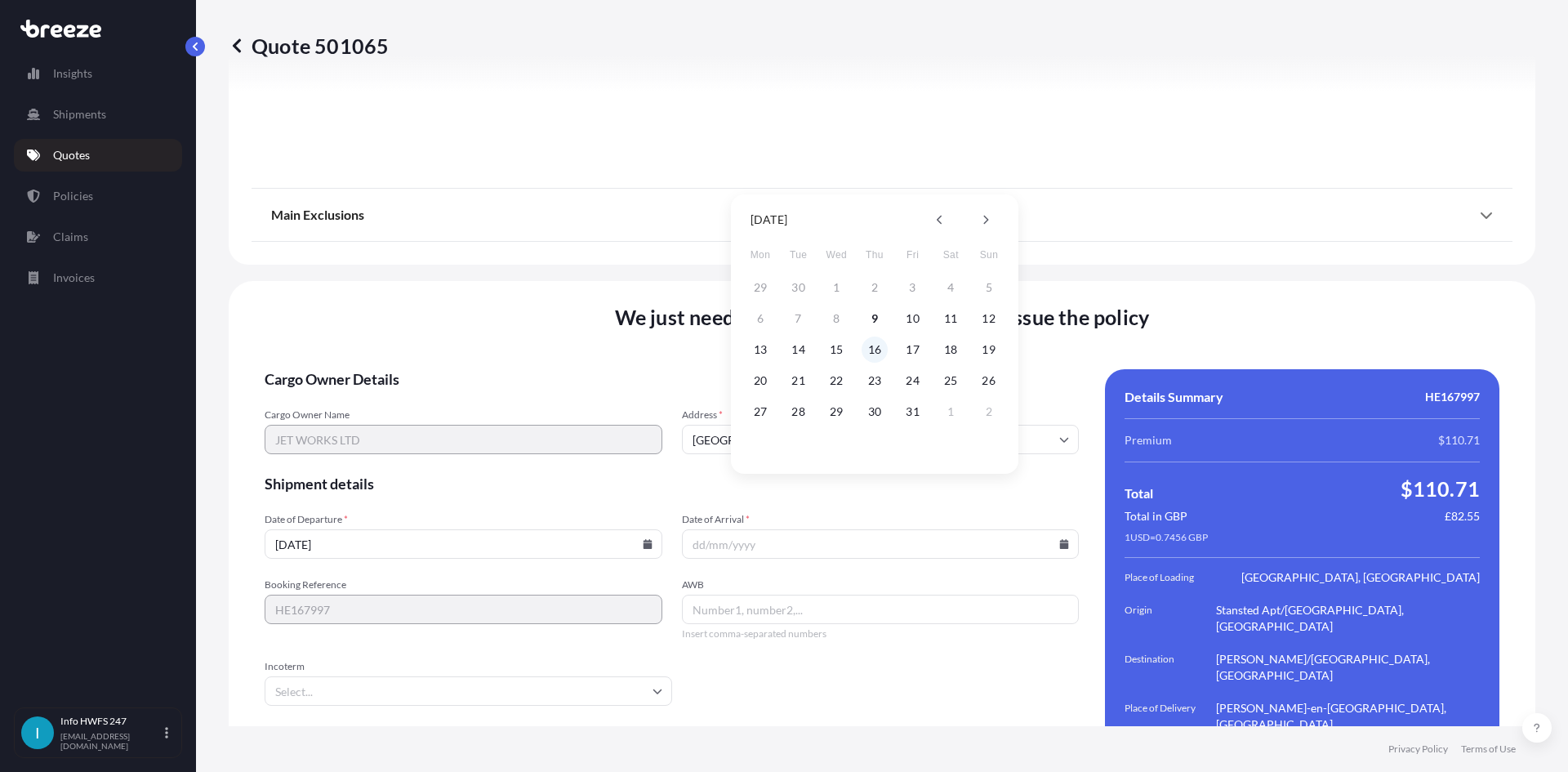
click at [875, 354] on button "16" at bounding box center [874, 349] width 26 height 26
type input "[DATE]"
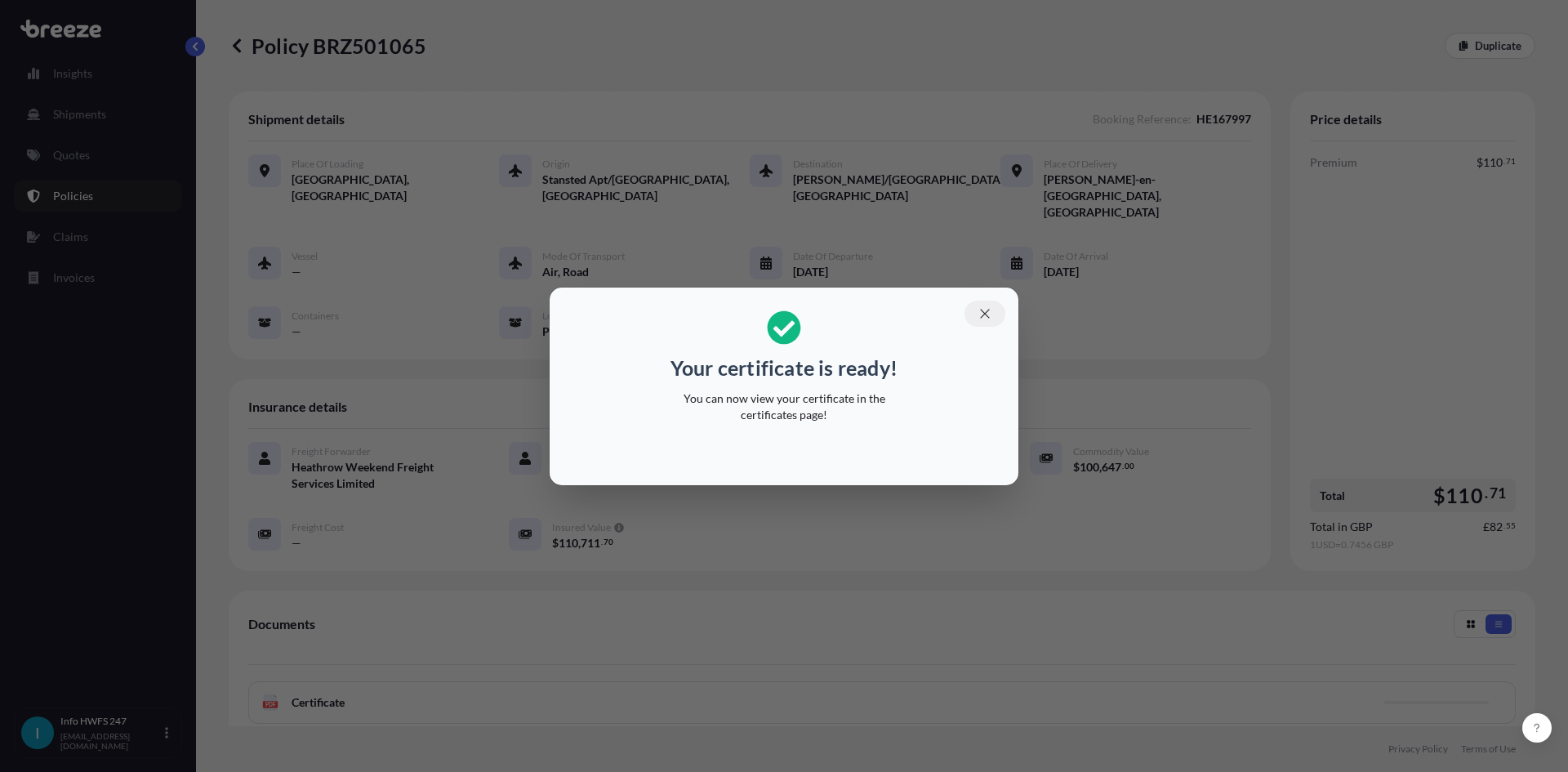
click at [988, 314] on icon "button" at bounding box center [985, 313] width 15 height 15
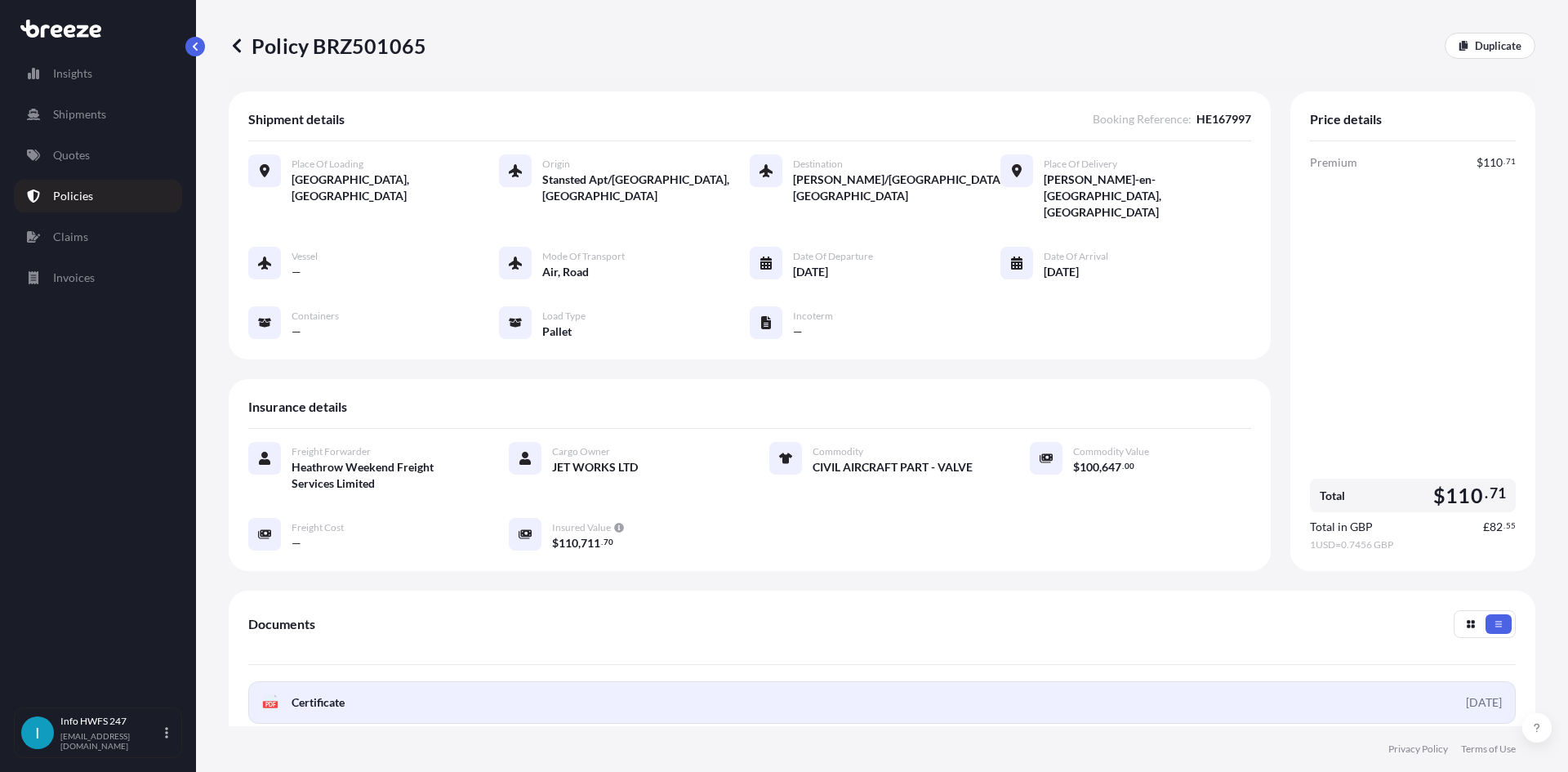
click at [1350, 681] on link "PDF Certificate [DATE]" at bounding box center [882, 702] width 1267 height 43
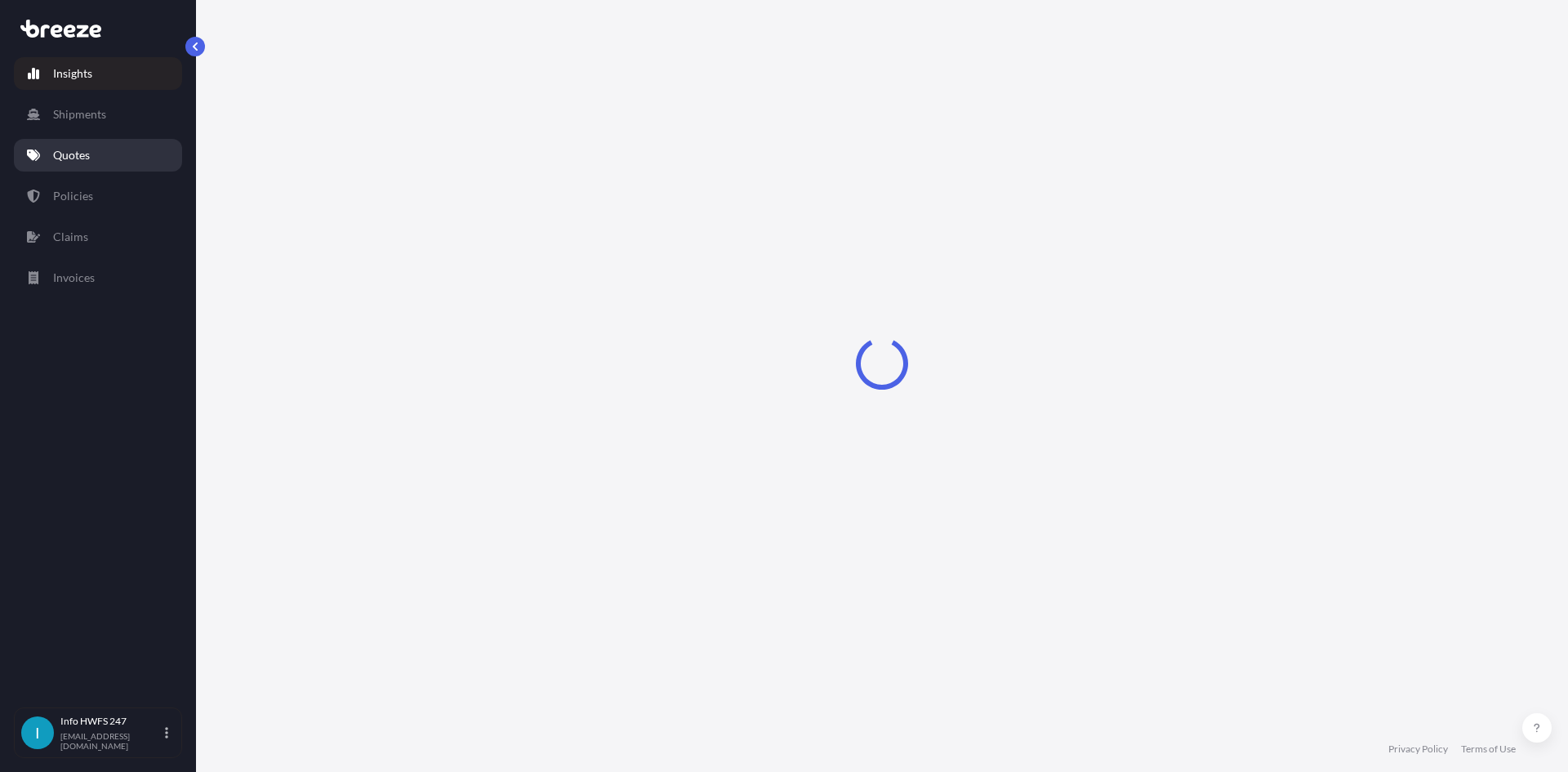
click at [73, 158] on p "Quotes" at bounding box center [71, 155] width 37 height 17
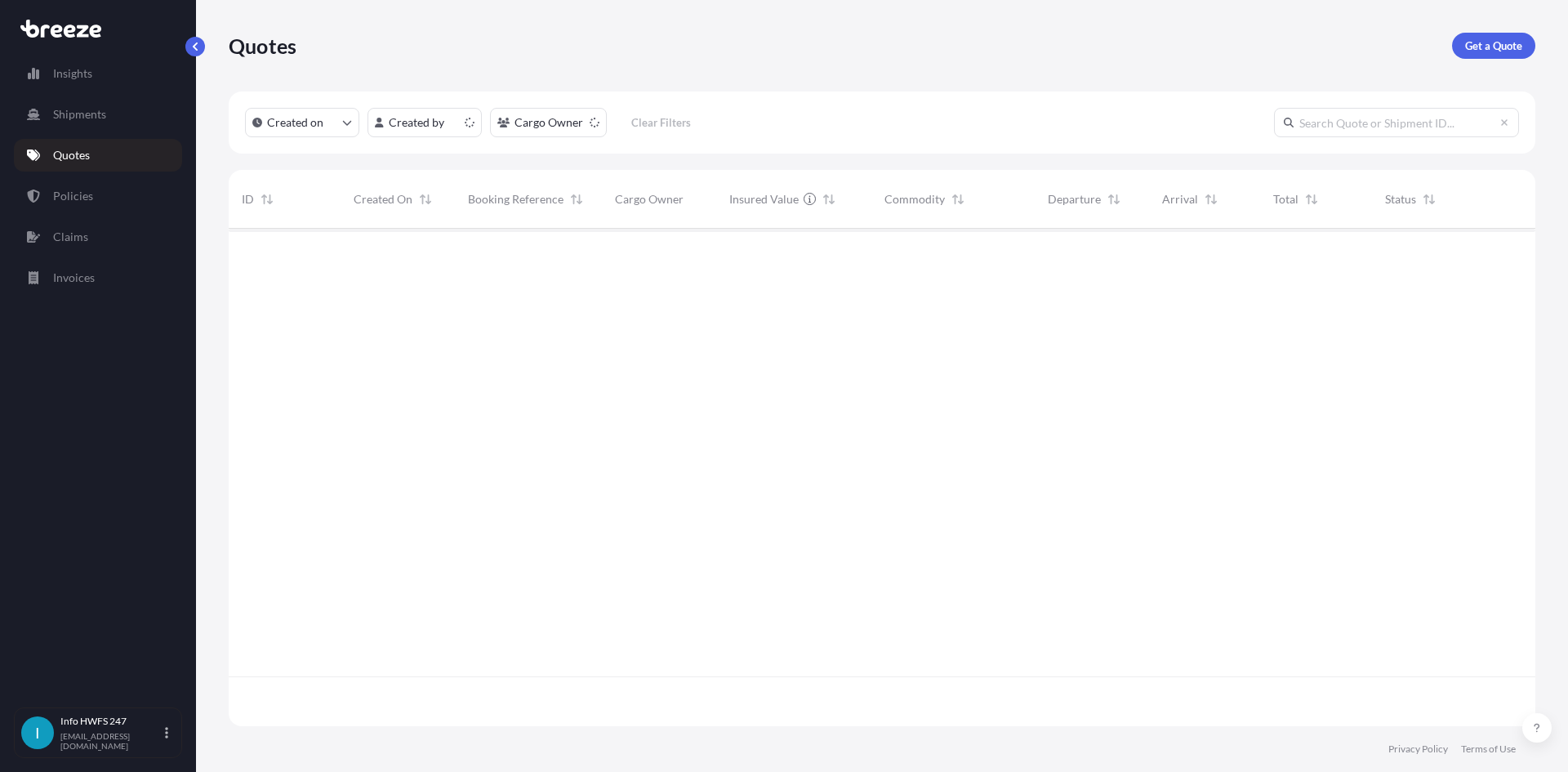
scroll to position [494, 1294]
click at [1496, 42] on p "Get a Quote" at bounding box center [1494, 45] width 57 height 17
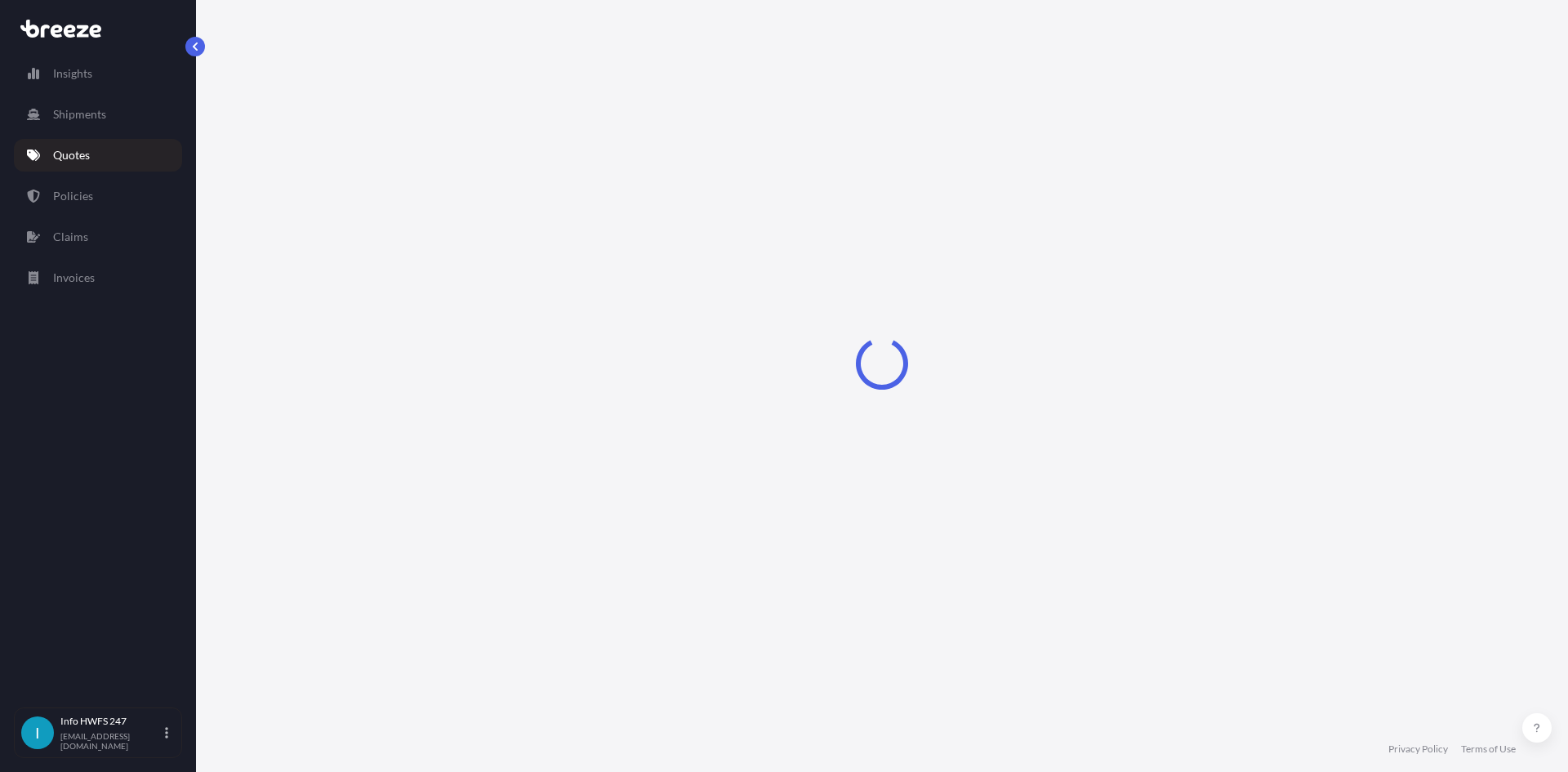
select select "Road"
select select "Air"
select select "1"
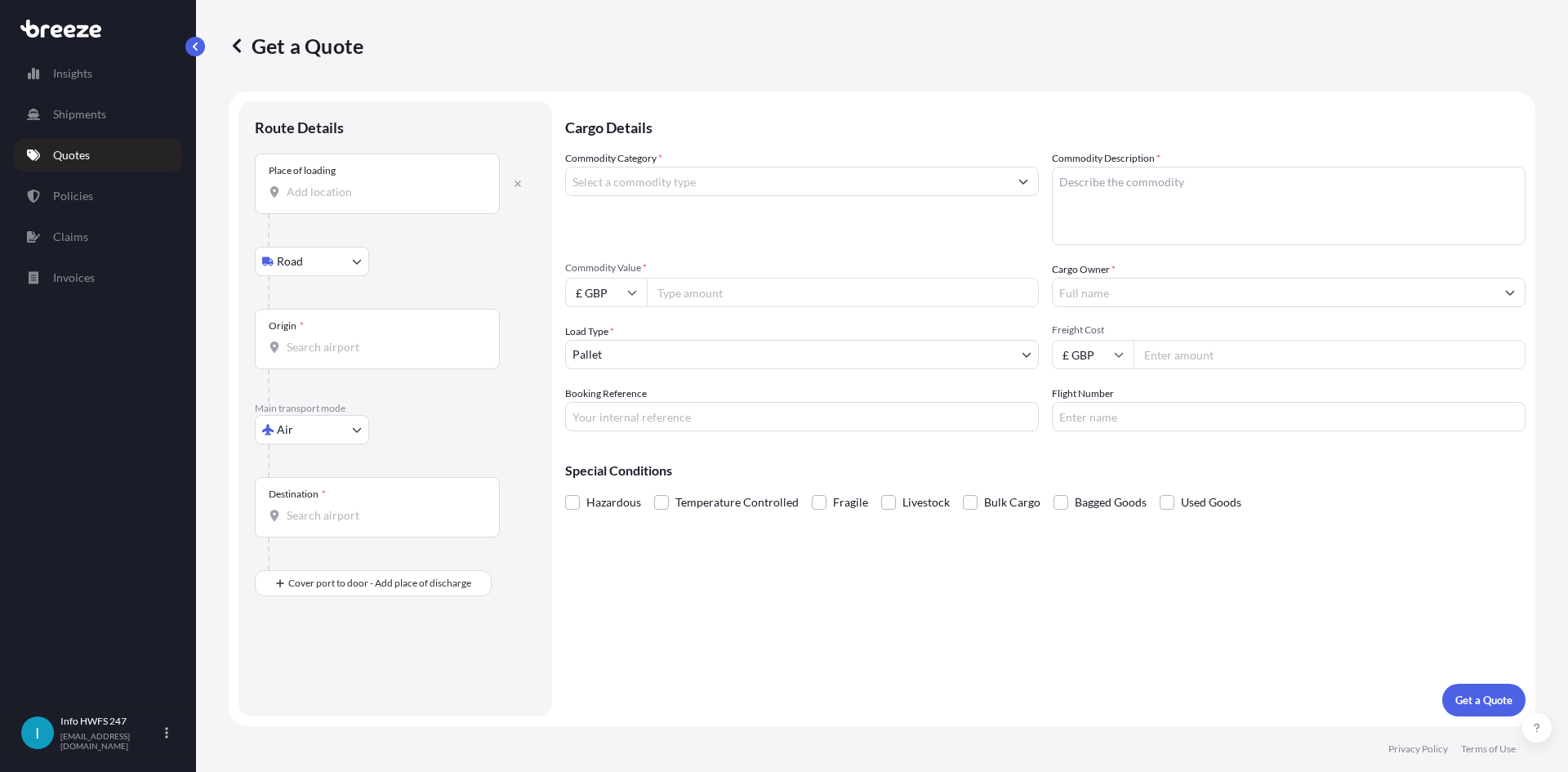
click at [372, 201] on div "Place of loading" at bounding box center [378, 183] width 245 height 60
click at [372, 200] on input "Place of loading" at bounding box center [383, 192] width 193 height 17
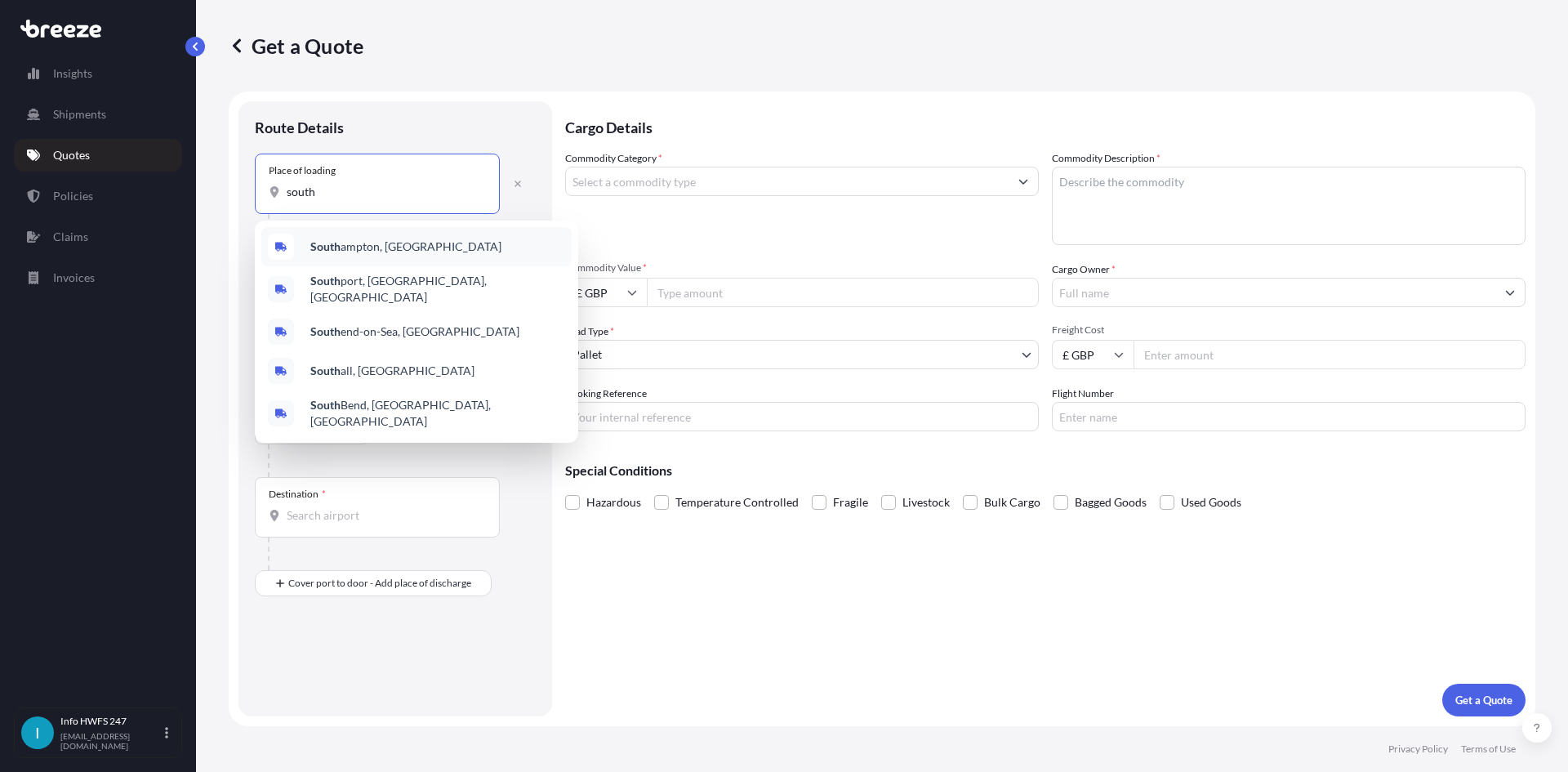
click at [379, 239] on span "South ampton, UK" at bounding box center [405, 246] width 191 height 17
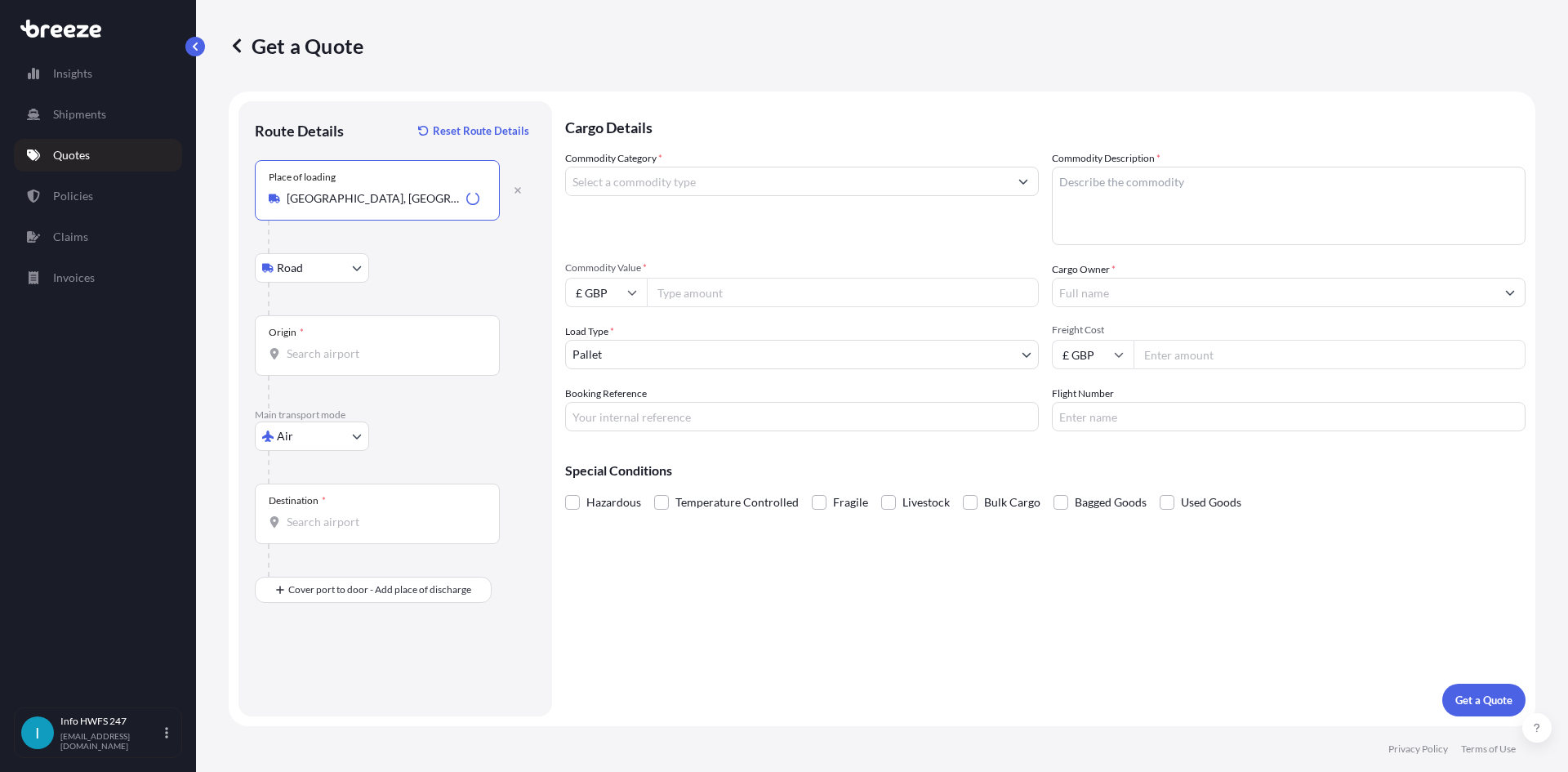
type input "[GEOGRAPHIC_DATA], [GEOGRAPHIC_DATA]"
click at [354, 363] on div "Origin *" at bounding box center [378, 345] width 245 height 60
click at [354, 362] on input "Origin *" at bounding box center [383, 353] width 193 height 17
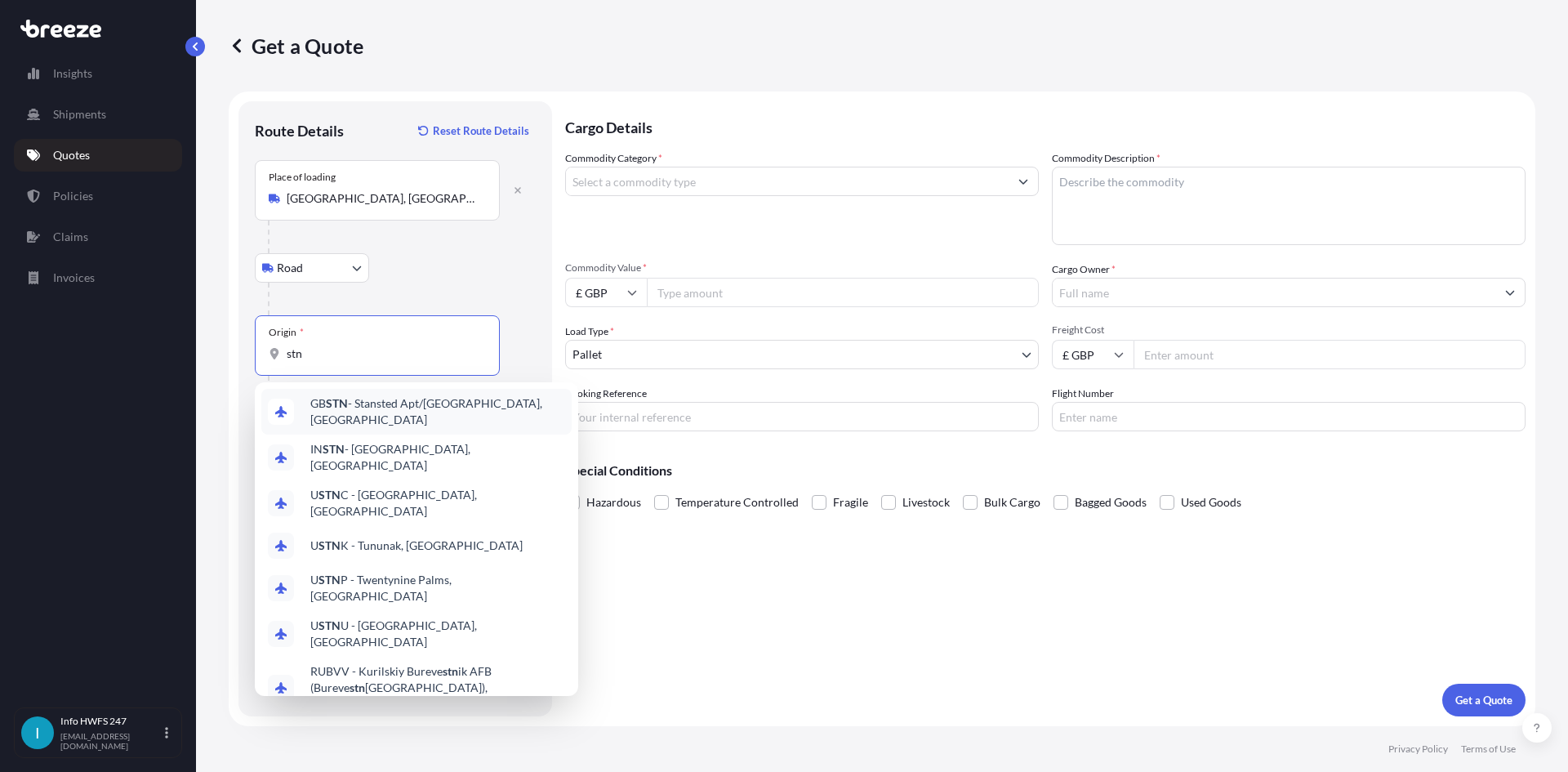
click at [411, 413] on span "GB STN - Stansted Apt/[GEOGRAPHIC_DATA], [GEOGRAPHIC_DATA]" at bounding box center [438, 411] width 255 height 33
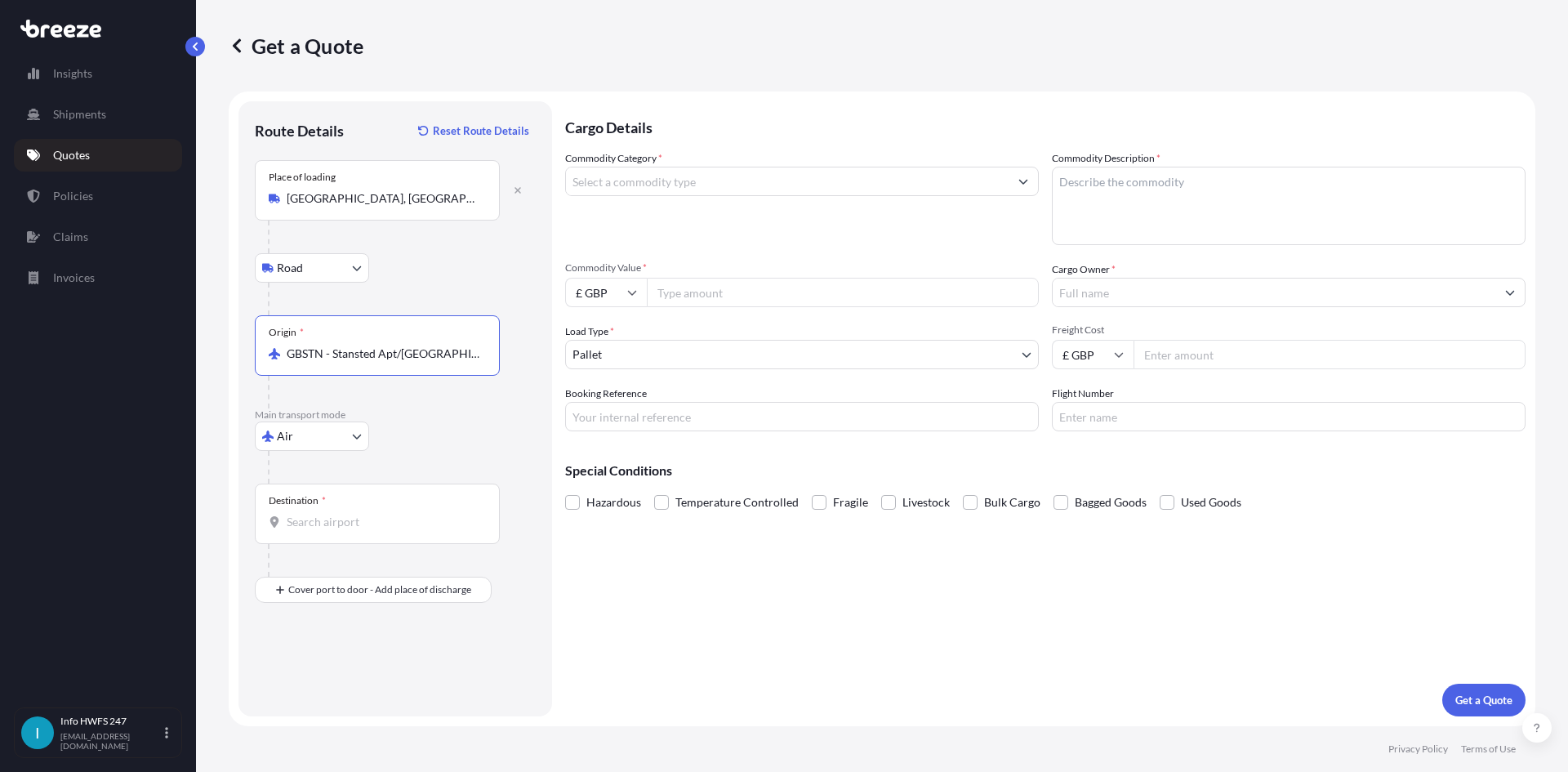
type input "GBSTN - Stansted Apt/[GEOGRAPHIC_DATA], [GEOGRAPHIC_DATA]"
click at [321, 495] on span "*" at bounding box center [323, 500] width 4 height 13
click at [321, 514] on input "Destination *" at bounding box center [383, 522] width 193 height 17
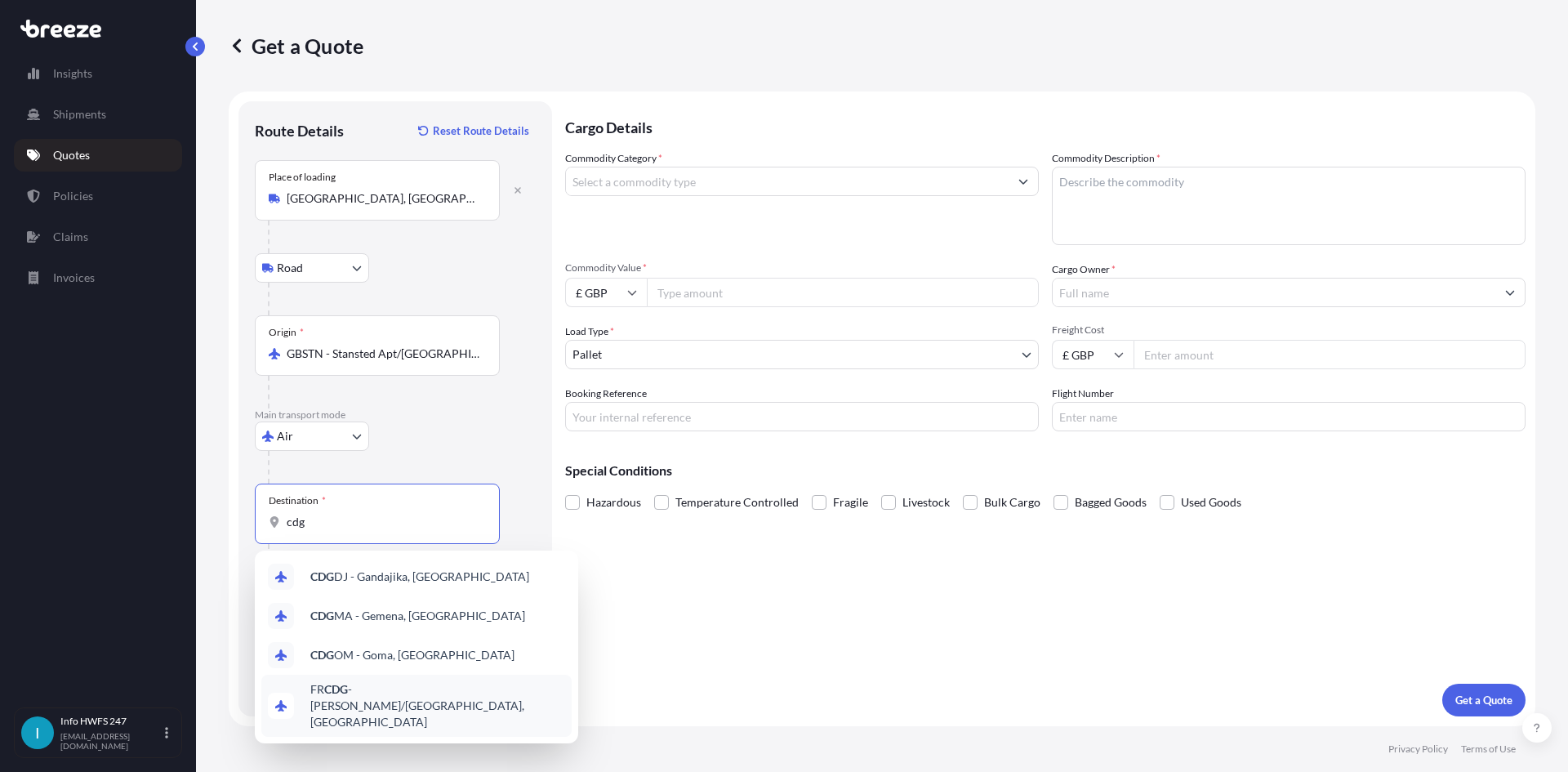
click at [395, 697] on span "FR CDG - [PERSON_NAME]-de-Gaulle Apt/[GEOGRAPHIC_DATA], [GEOGRAPHIC_DATA]" at bounding box center [438, 706] width 255 height 49
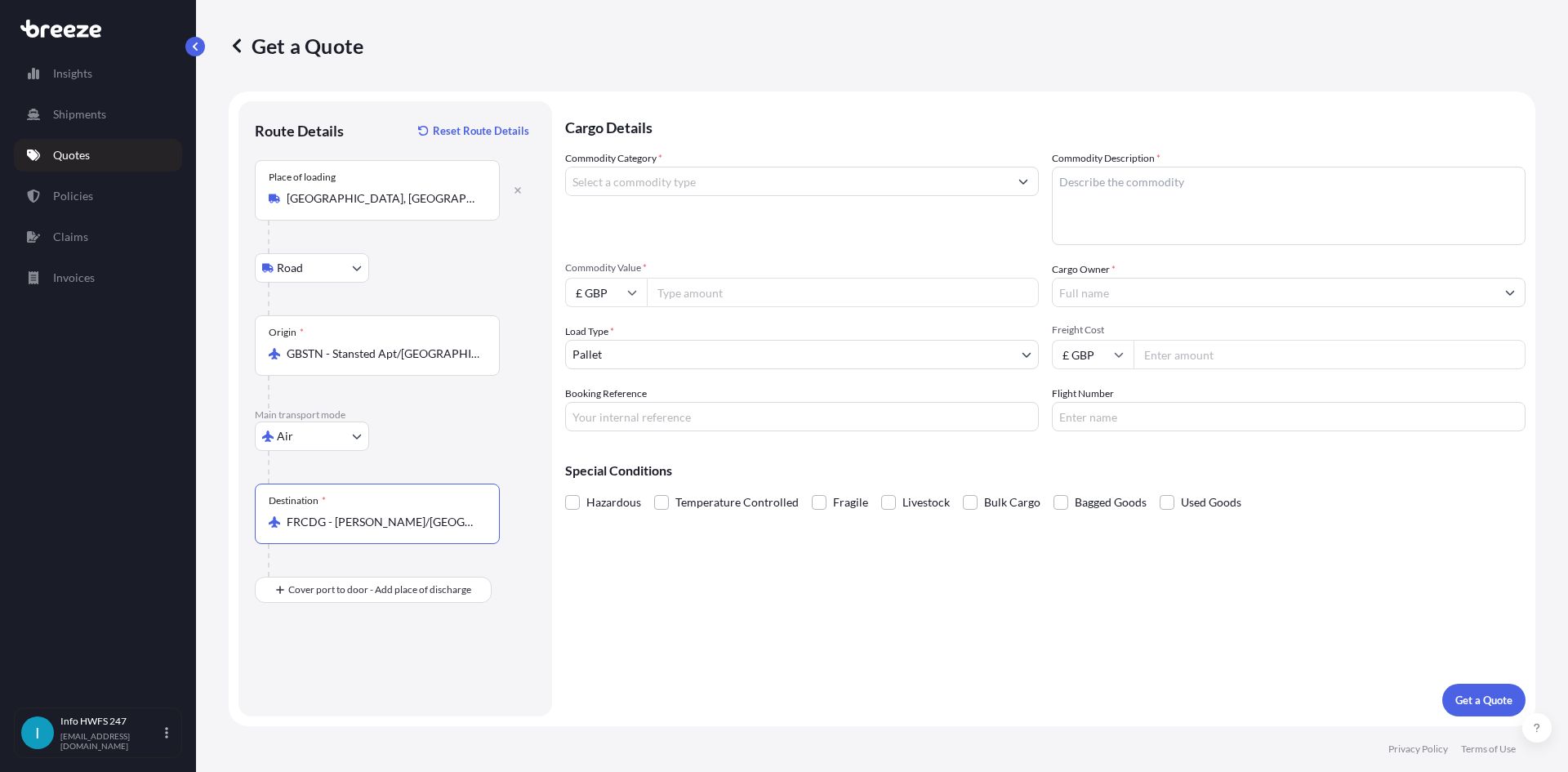
type input "FRCDG - [PERSON_NAME]/[GEOGRAPHIC_DATA], [GEOGRAPHIC_DATA]"
click at [316, 670] on input "Place of Discharge" at bounding box center [383, 677] width 193 height 17
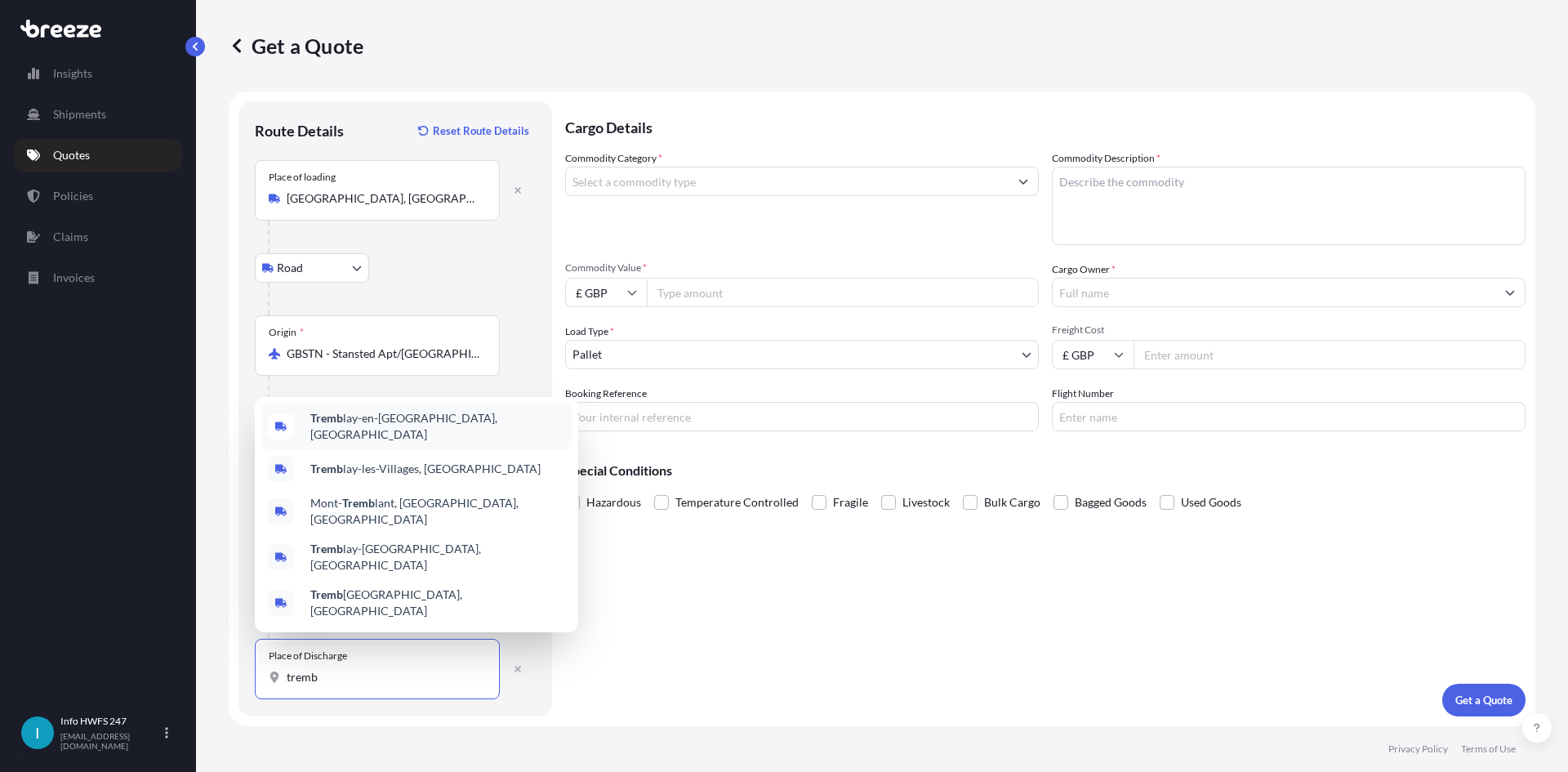
click at [459, 449] on div "Tremb lay-en-France, France" at bounding box center [416, 426] width 310 height 45
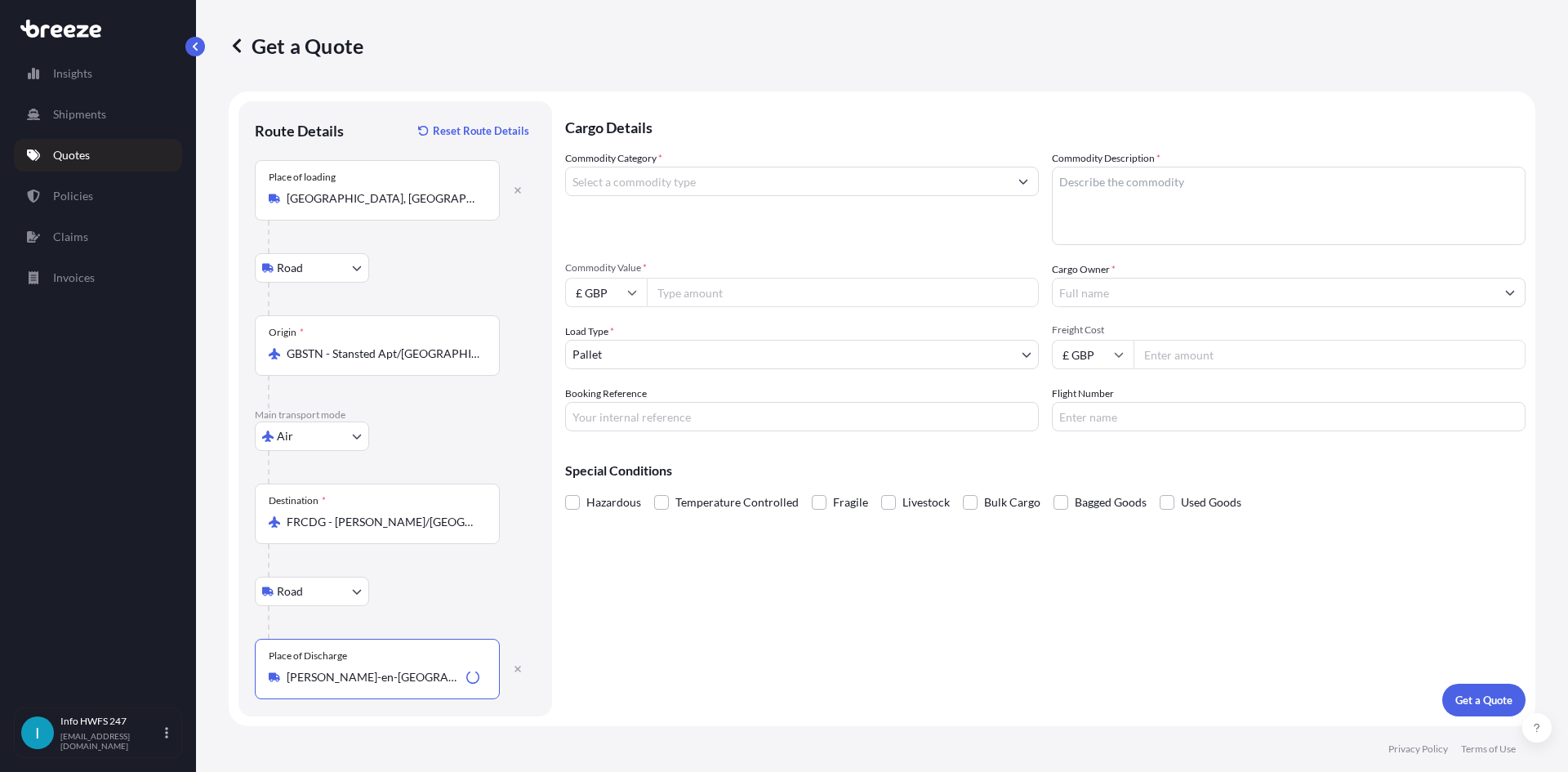
type input "[PERSON_NAME]-en-[GEOGRAPHIC_DATA], [GEOGRAPHIC_DATA]"
click at [786, 178] on input "Commodity Category *" at bounding box center [787, 182] width 443 height 30
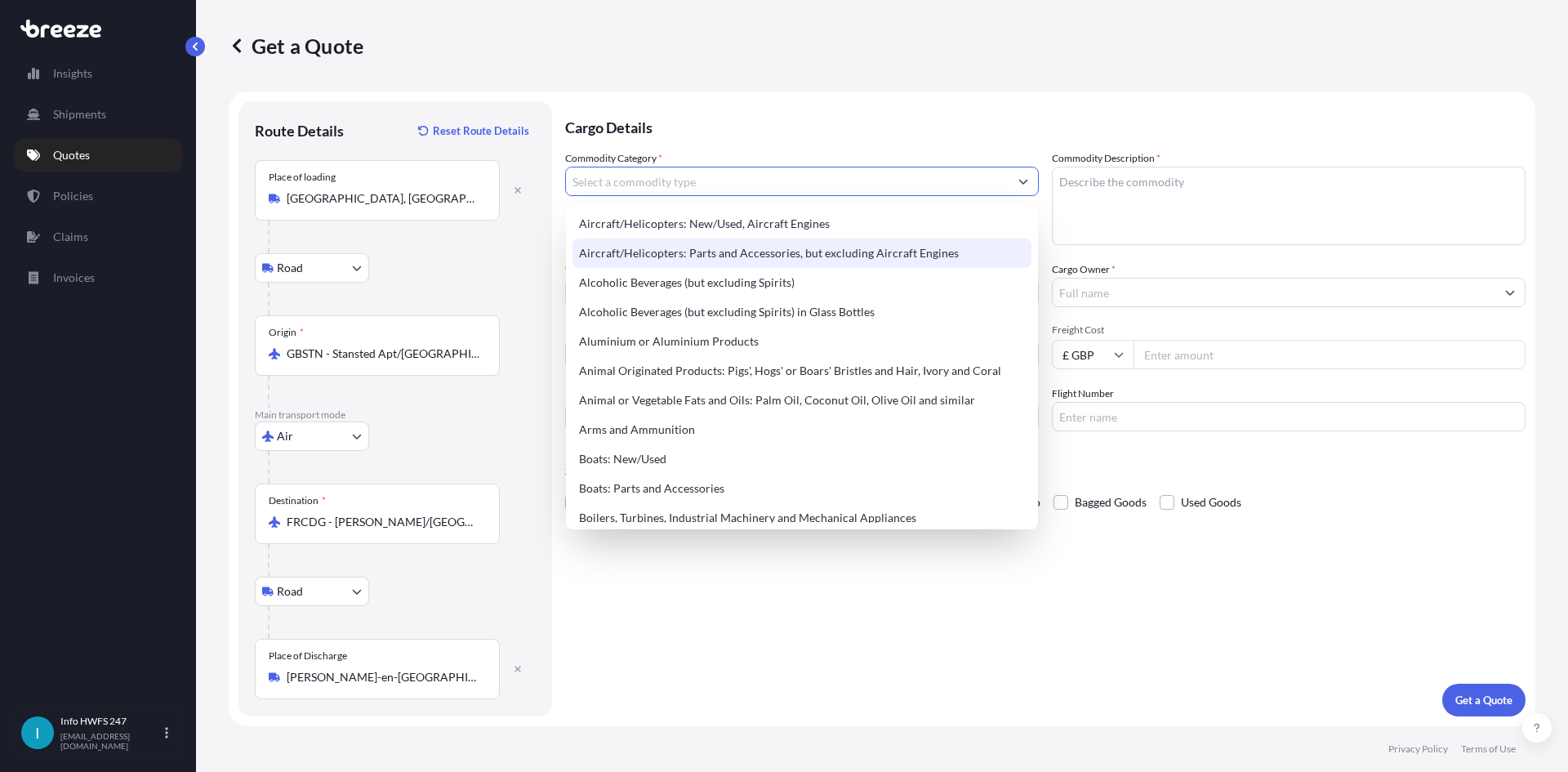
click at [777, 242] on div "Aircraft/Helicopters: Parts and Accessories, but excluding Aircraft Engines" at bounding box center [802, 253] width 459 height 30
type input "Aircraft/Helicopters: Parts and Accessories, but excluding Aircraft Engines"
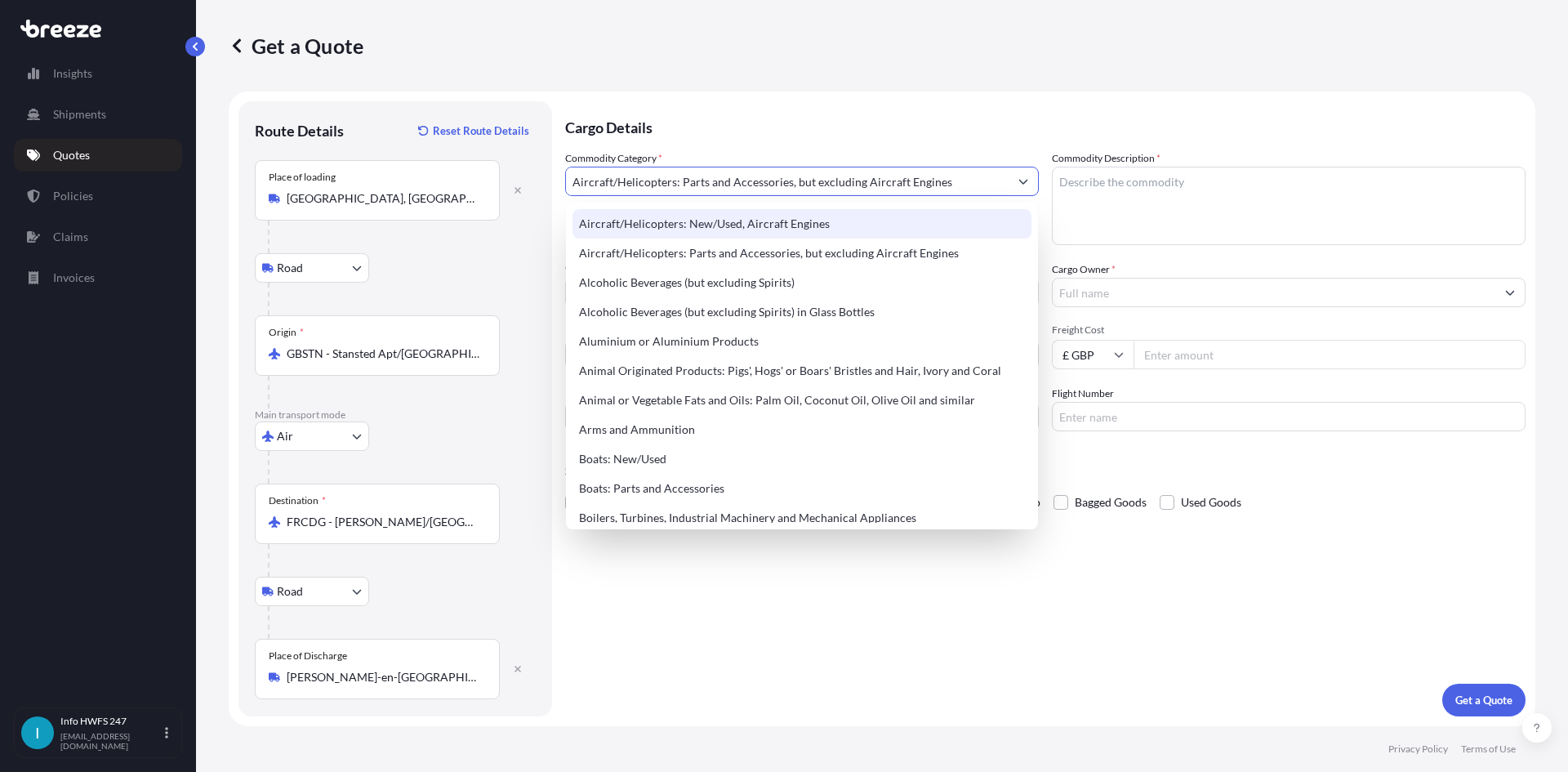
click at [1003, 207] on div "Commodity Category * Aircraft/Helicopters: Parts and Accessories, but excluding…" at bounding box center [802, 198] width 474 height 95
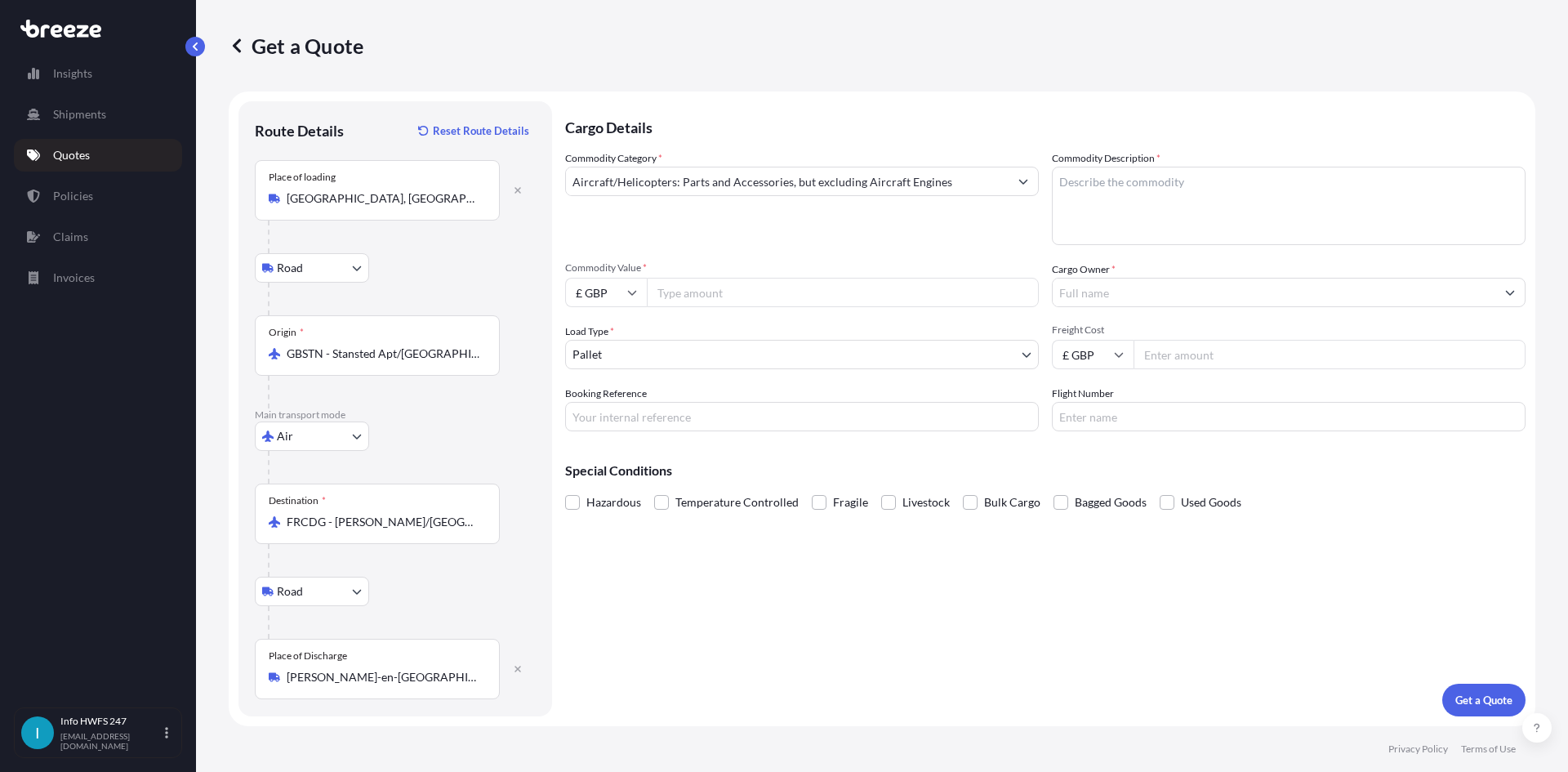
drag, startPoint x: 1060, startPoint y: 193, endPoint x: 1086, endPoint y: 191, distance: 26.1
click at [1070, 193] on textarea "Commodity Description *" at bounding box center [1288, 206] width 474 height 78
type textarea "c"
drag, startPoint x: 1172, startPoint y: 167, endPoint x: 1255, endPoint y: 134, distance: 89.3
click at [1172, 167] on textarea "Commodity Description *" at bounding box center [1288, 206] width 474 height 78
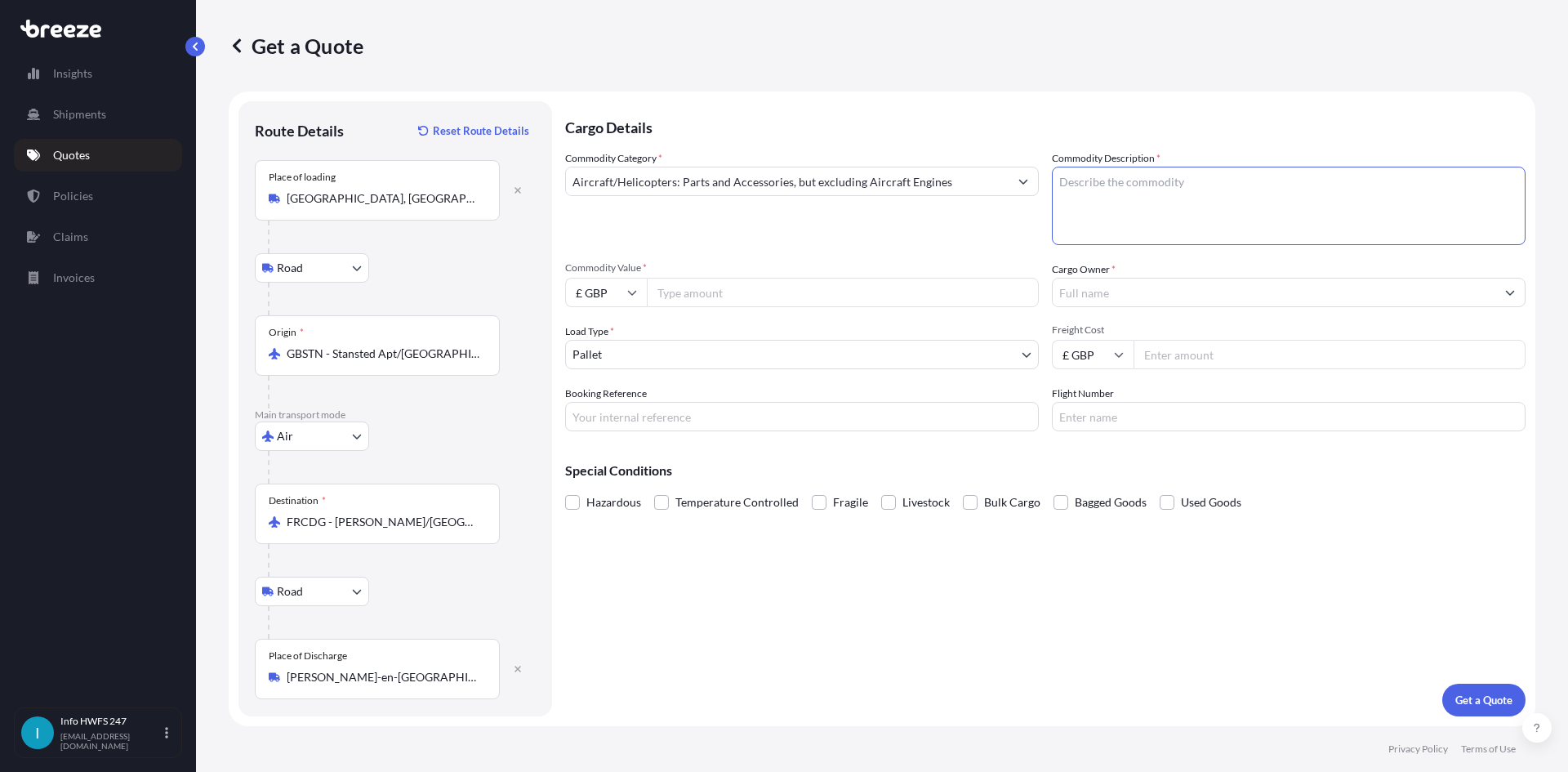
paste textarea "HSECU DIODE BOX"
type textarea "HSECU DIODE BOX"
click at [582, 290] on input "£ GBP" at bounding box center [606, 293] width 82 height 30
click at [593, 402] on div "$ USD" at bounding box center [605, 405] width 68 height 31
type input "$ USD"
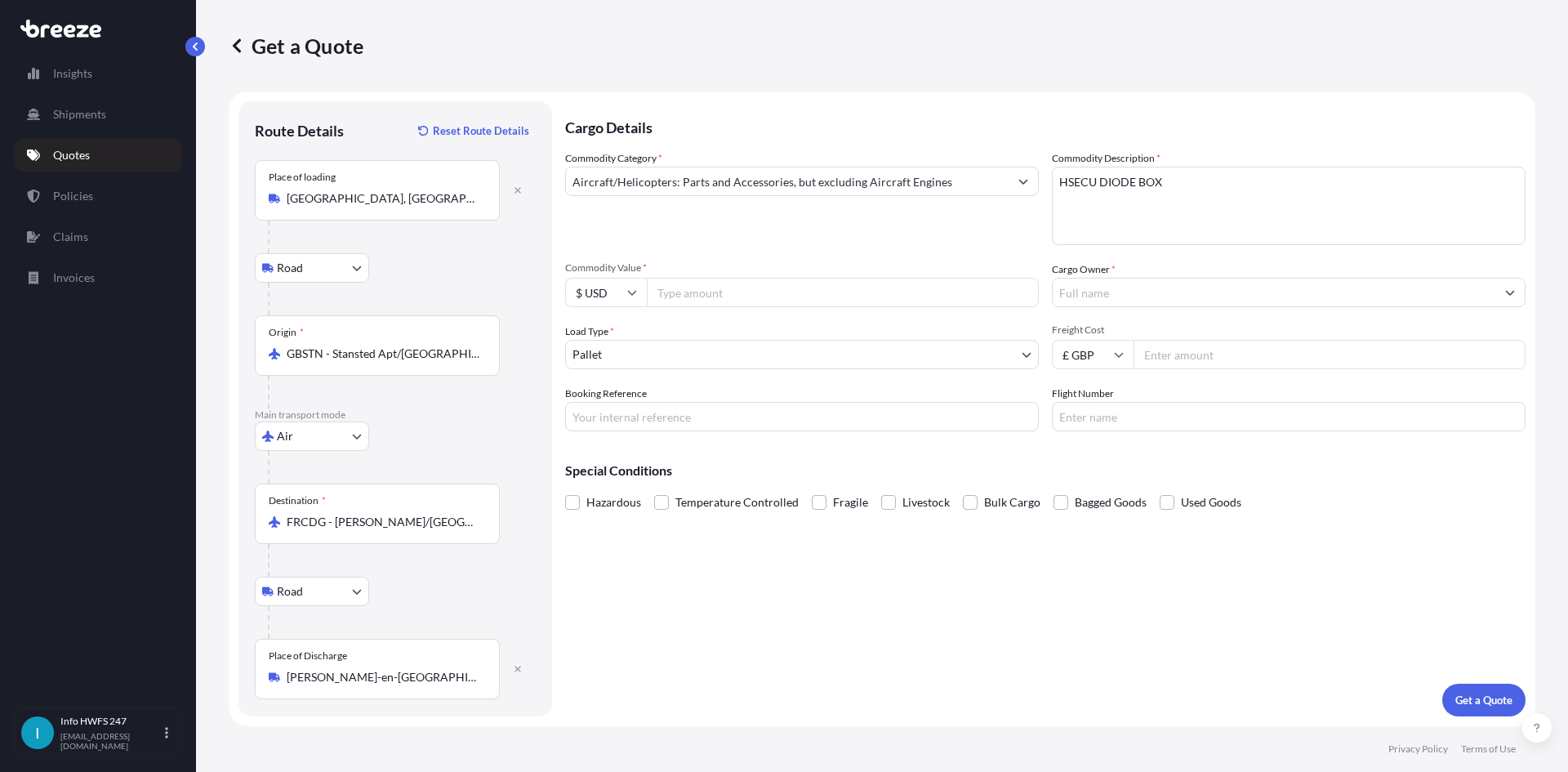
click at [776, 294] on input "Commodity Value *" at bounding box center [842, 293] width 392 height 30
paste input "4182.00"
type input "4182.00"
click at [1227, 295] on input "Cargo Owner *" at bounding box center [1274, 293] width 443 height 30
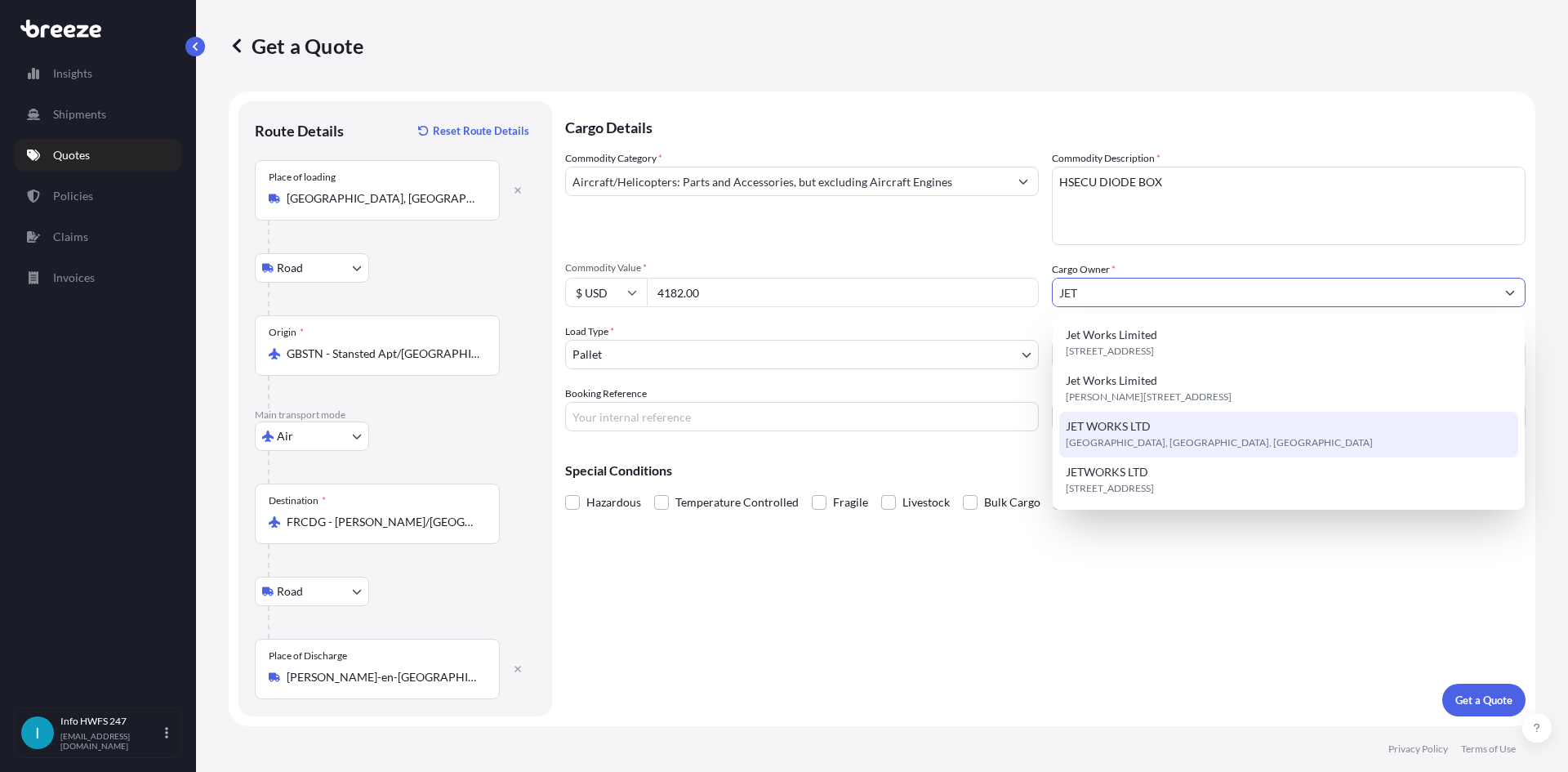
click at [1161, 436] on span "Southampton, Southampton, United Kingdom" at bounding box center [1219, 442] width 307 height 17
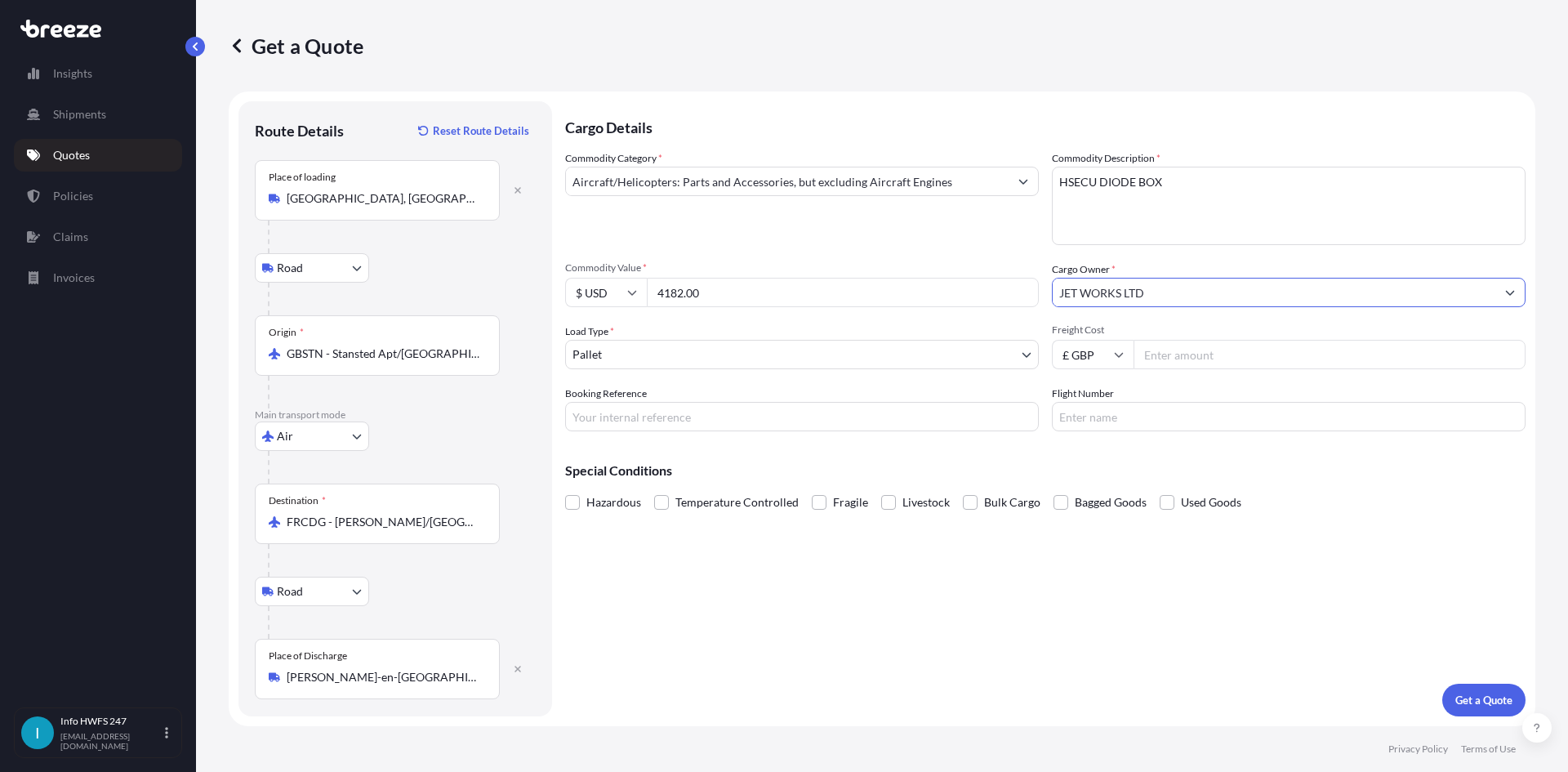
type input "JET WORKS LTD"
drag, startPoint x: 788, startPoint y: 427, endPoint x: 861, endPoint y: 477, distance: 88.5
click at [788, 427] on input "Booking Reference" at bounding box center [802, 416] width 474 height 30
paste input "HE167998"
type input "HE167998"
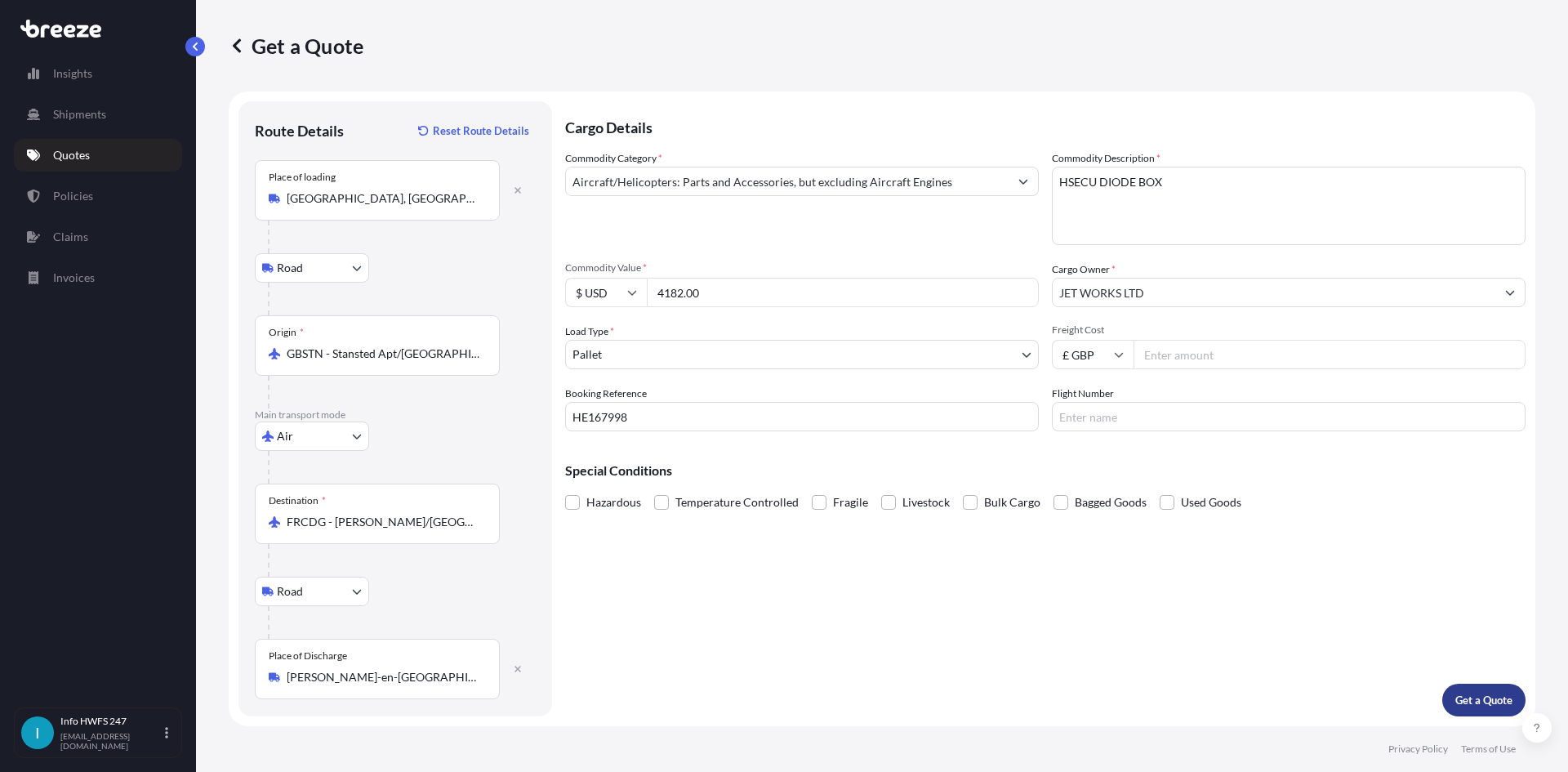
click at [1474, 694] on p "Get a Quote" at bounding box center [1484, 700] width 57 height 17
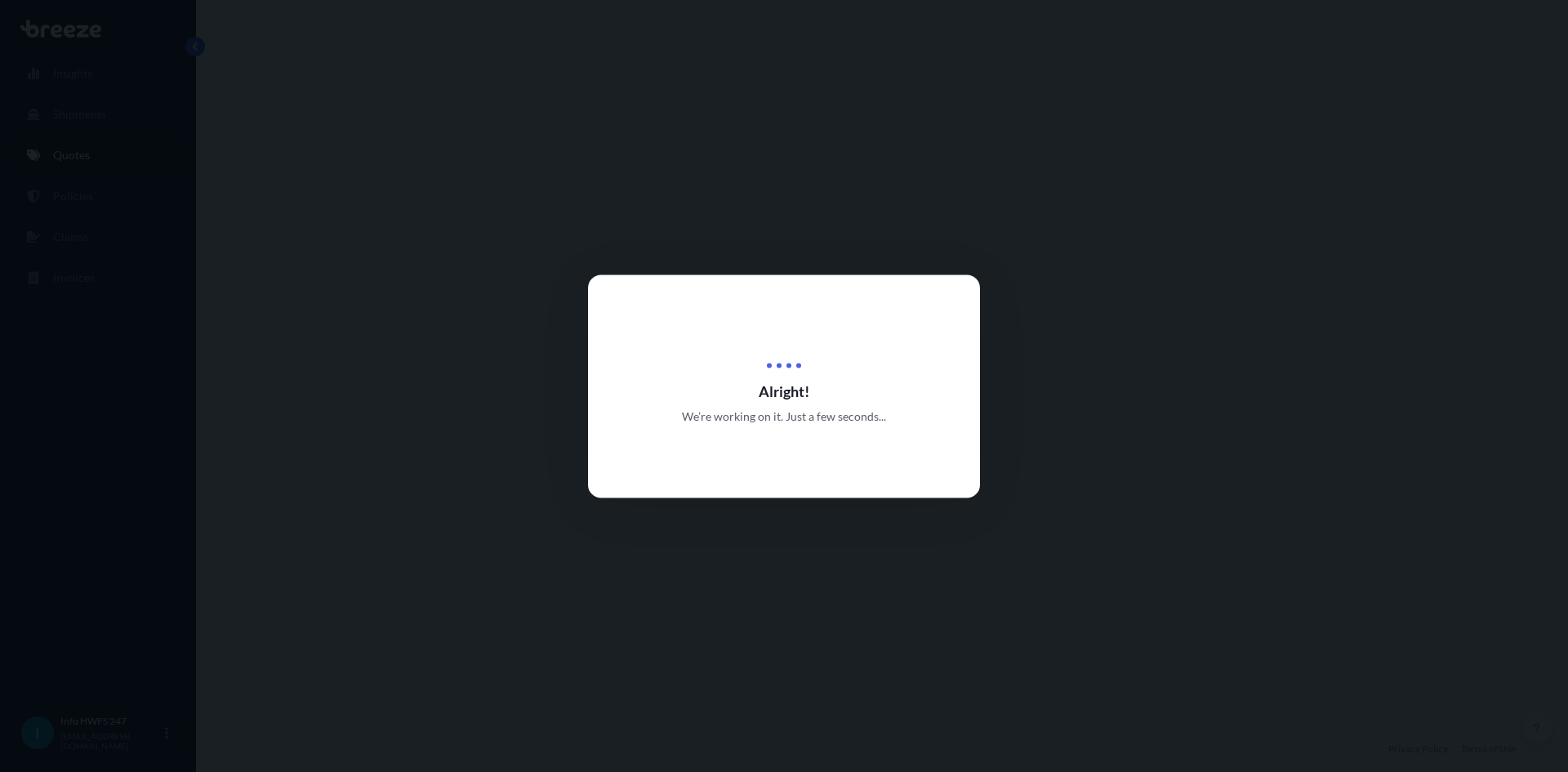
select select "Road"
select select "Air"
select select "Road"
select select "1"
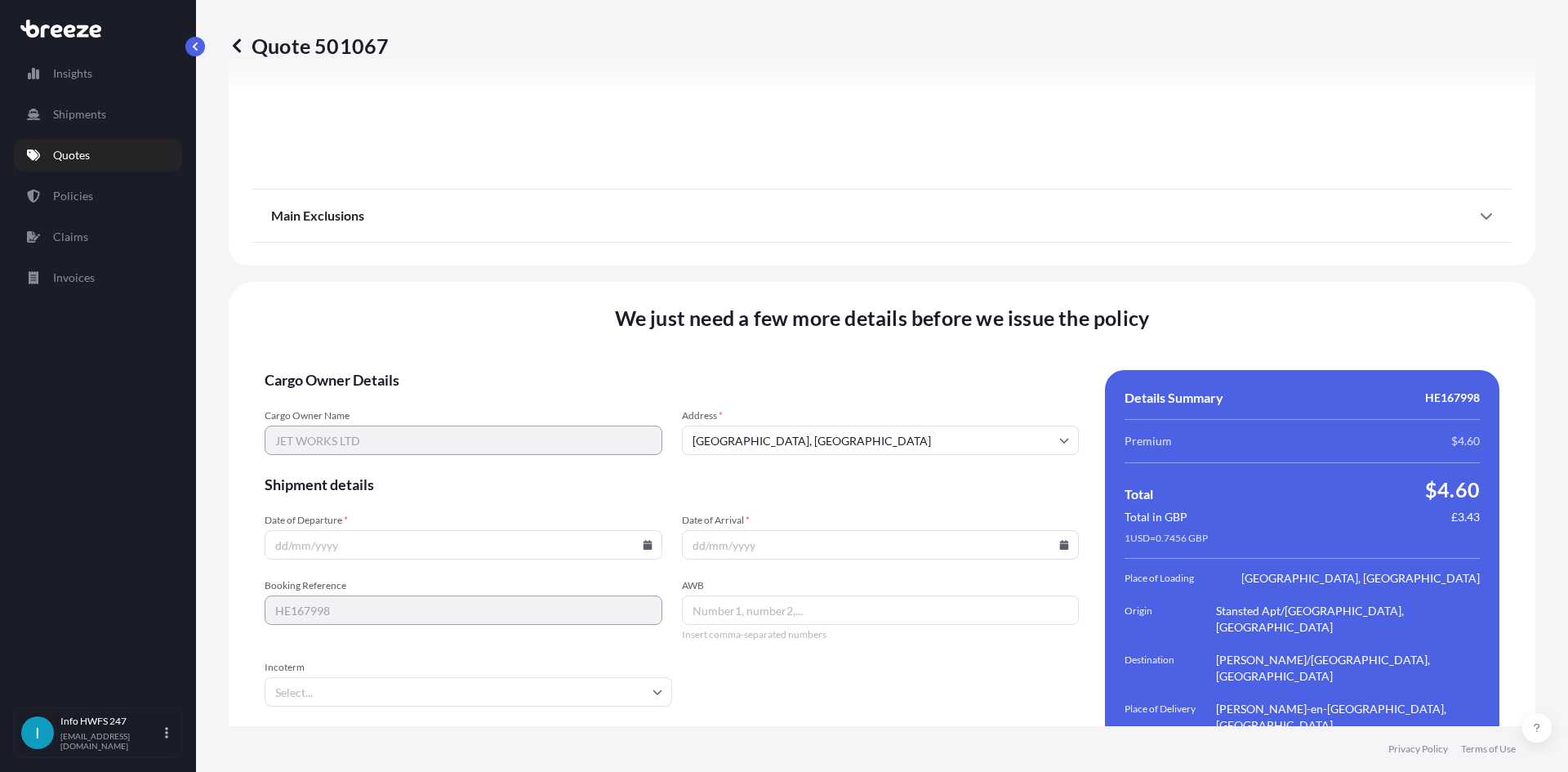
scroll to position [2128, 0]
click at [643, 539] on icon at bounding box center [648, 544] width 10 height 10
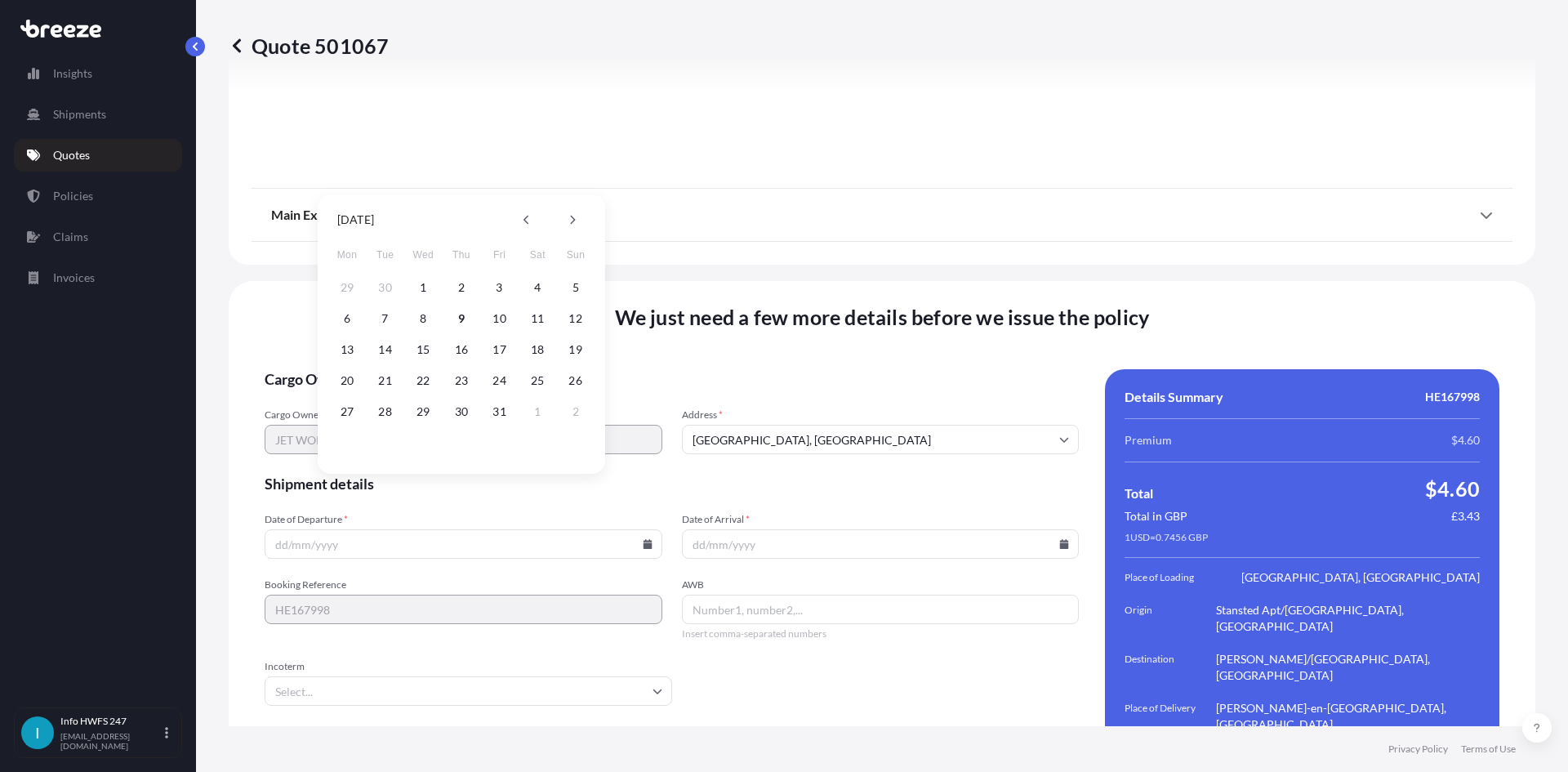
click at [465, 317] on button "9" at bounding box center [461, 318] width 26 height 26
type input "[DATE]"
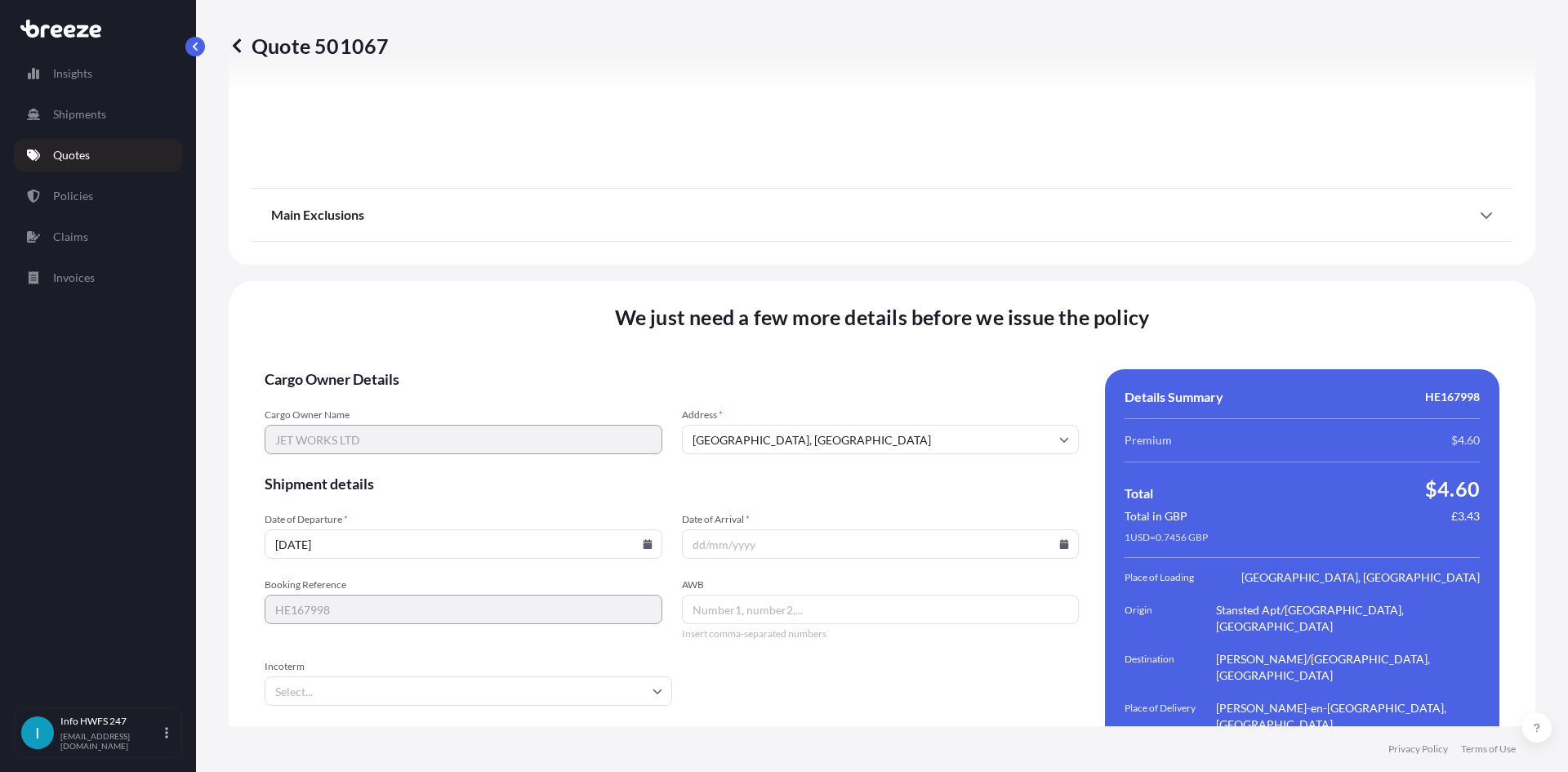
click at [1061, 539] on icon at bounding box center [1064, 544] width 10 height 10
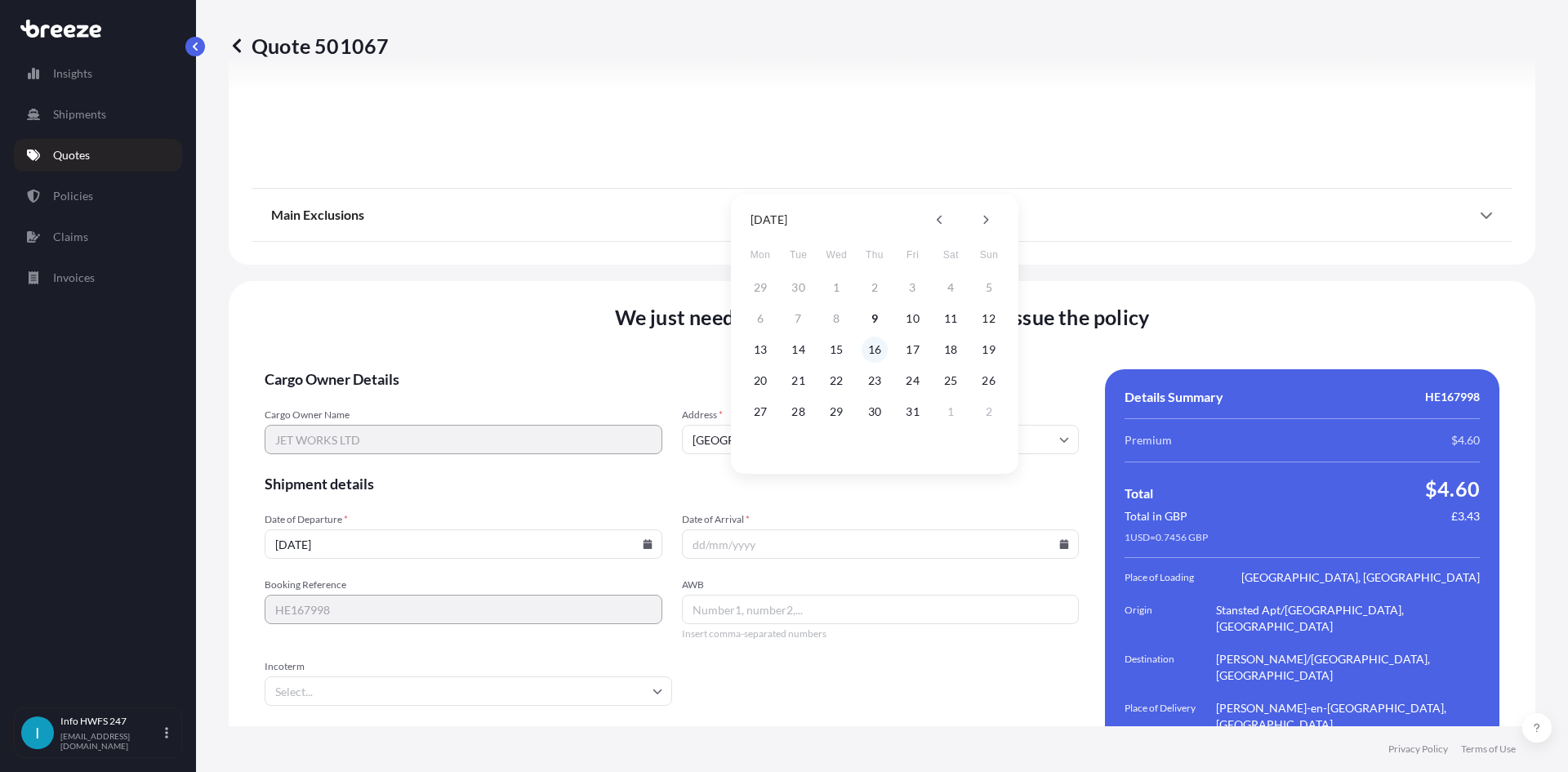
click at [874, 349] on button "16" at bounding box center [874, 349] width 26 height 26
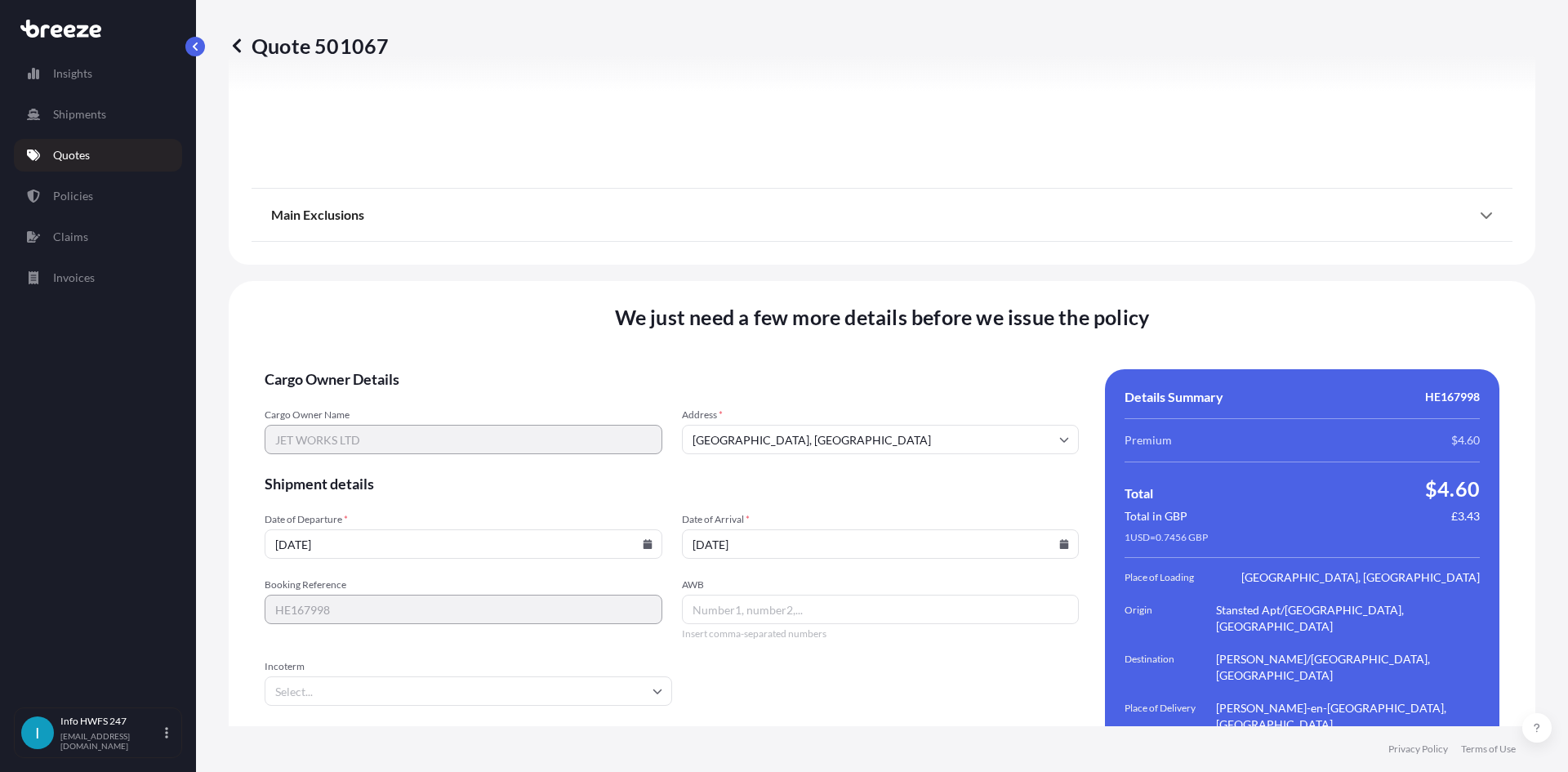
type input "[DATE]"
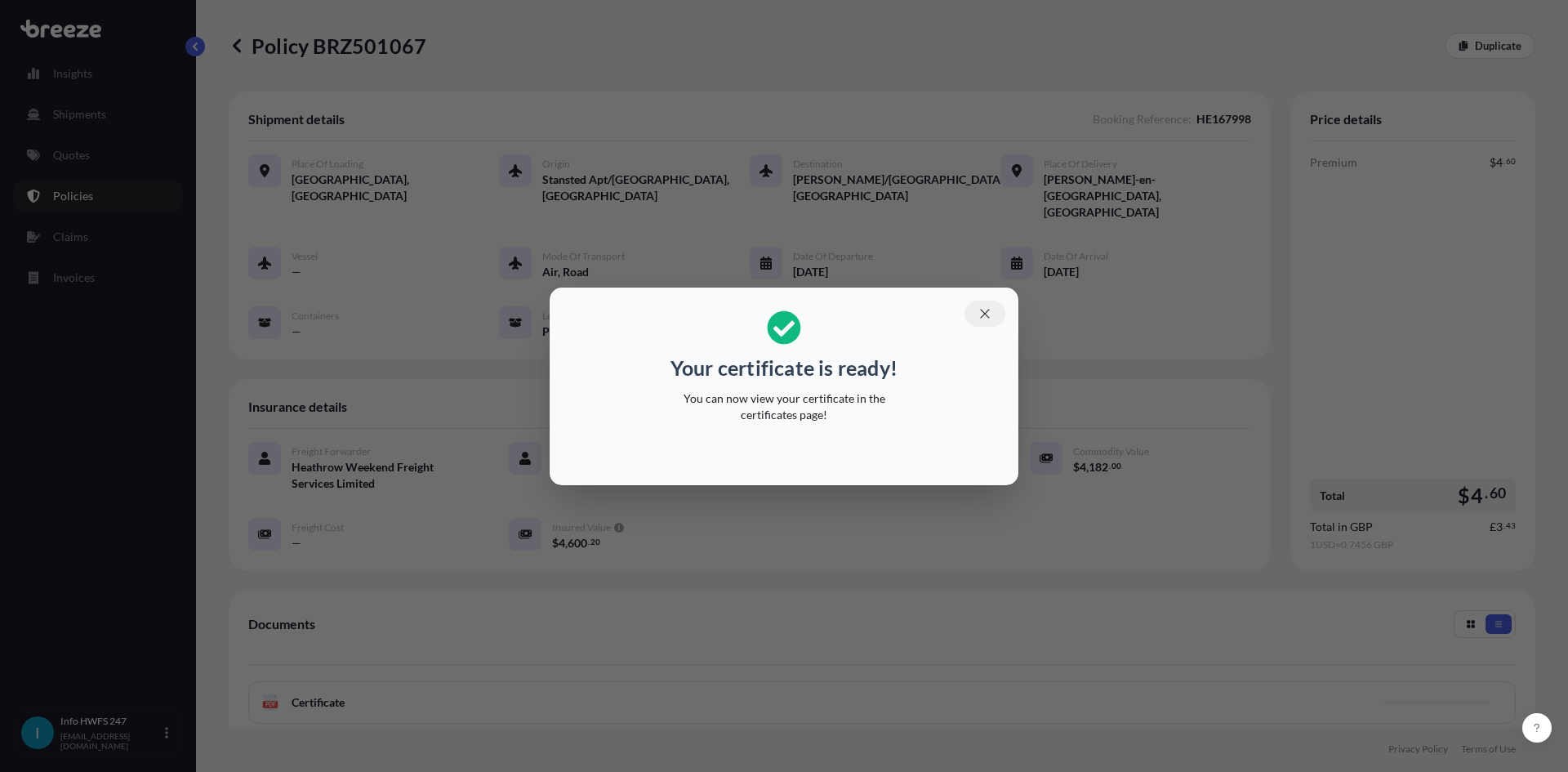
click at [984, 312] on icon "button" at bounding box center [984, 312] width 9 height 9
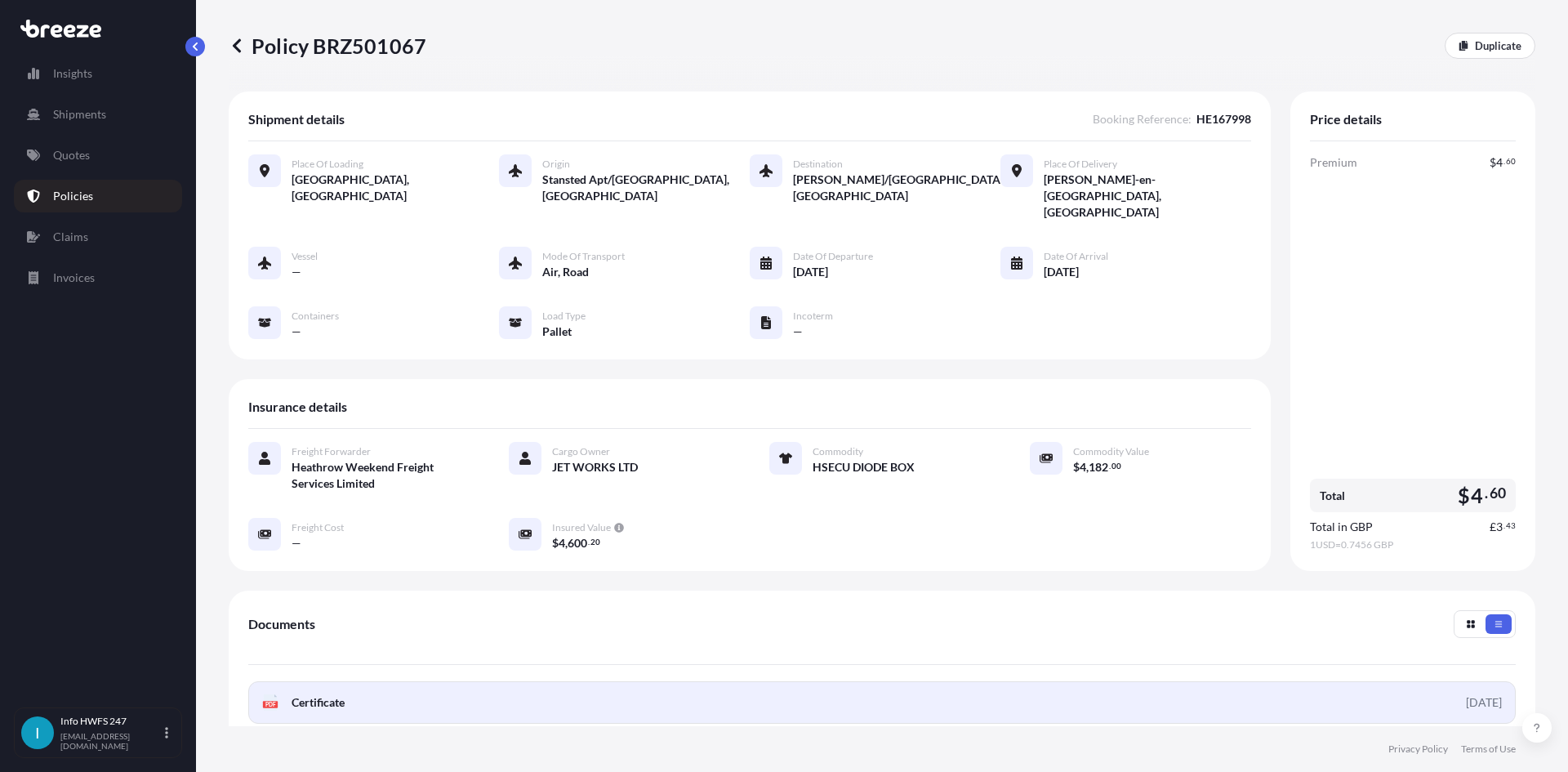
click at [703, 681] on link "PDF Certificate [DATE]" at bounding box center [882, 702] width 1267 height 43
